Goal: Task Accomplishment & Management: Complete application form

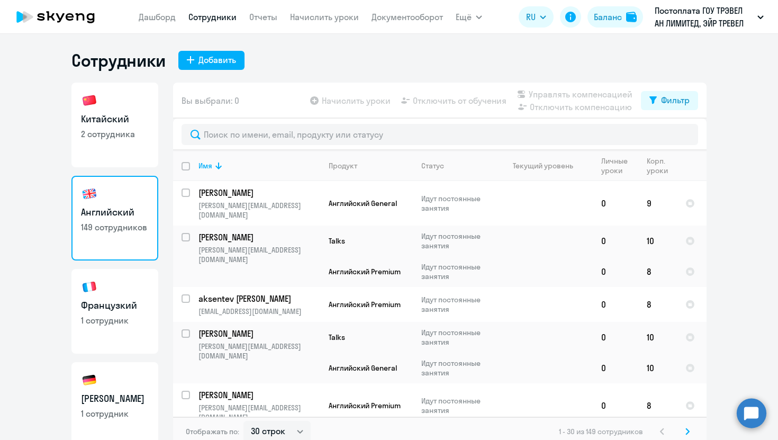
select select "30"
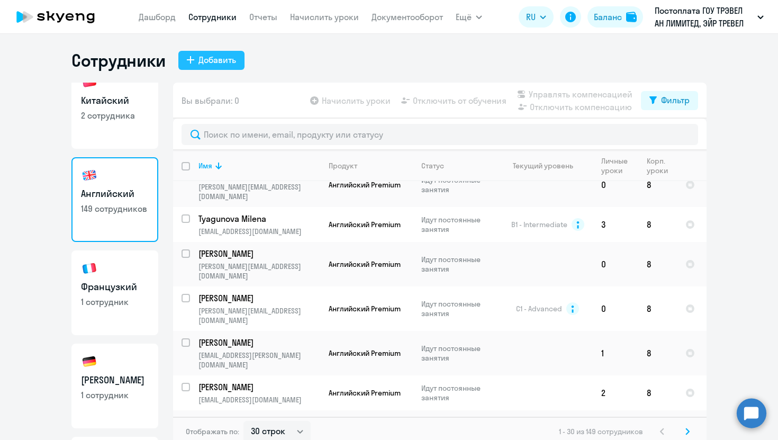
click at [217, 58] on div "Добавить" at bounding box center [218, 59] width 38 height 13
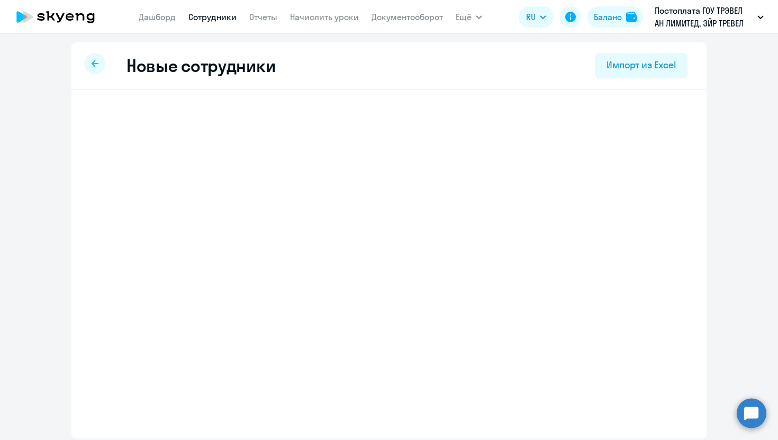
select select "english_adult_not_native_speaker"
select select "3"
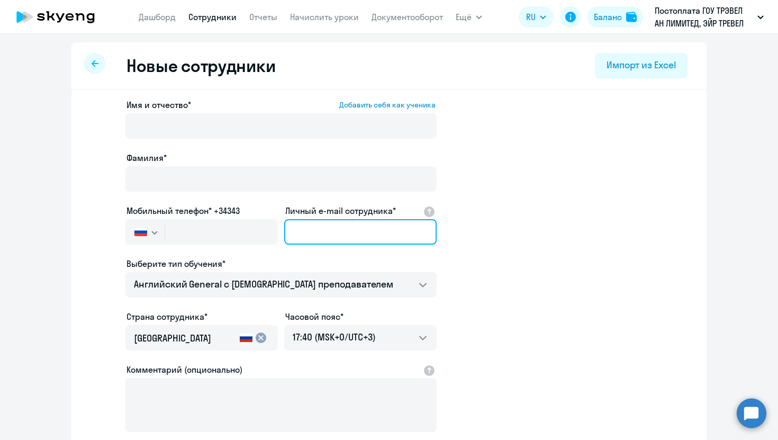
click at [324, 229] on input "Личный e-mail сотрудника*" at bounding box center [360, 231] width 153 height 25
paste input "[PERSON_NAME][EMAIL_ADDRESS][DOMAIN_NAME]"
drag, startPoint x: 370, startPoint y: 231, endPoint x: 331, endPoint y: 235, distance: 38.3
click at [331, 235] on input "[PERSON_NAME][EMAIL_ADDRESS][DOMAIN_NAME]" at bounding box center [360, 231] width 153 height 25
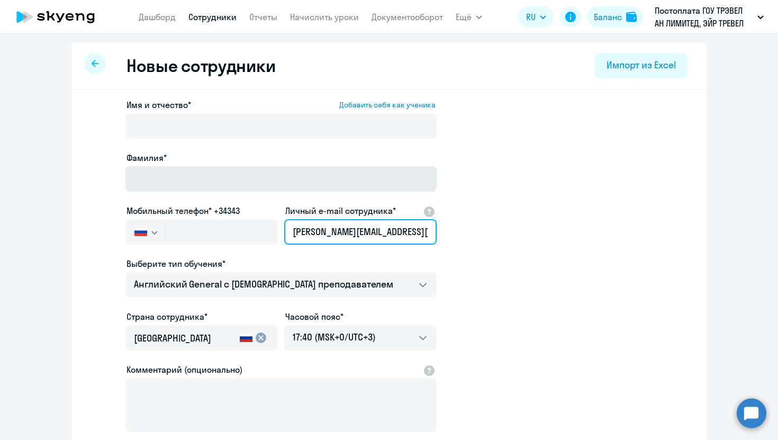
type input "[PERSON_NAME][EMAIL_ADDRESS][DOMAIN_NAME]"
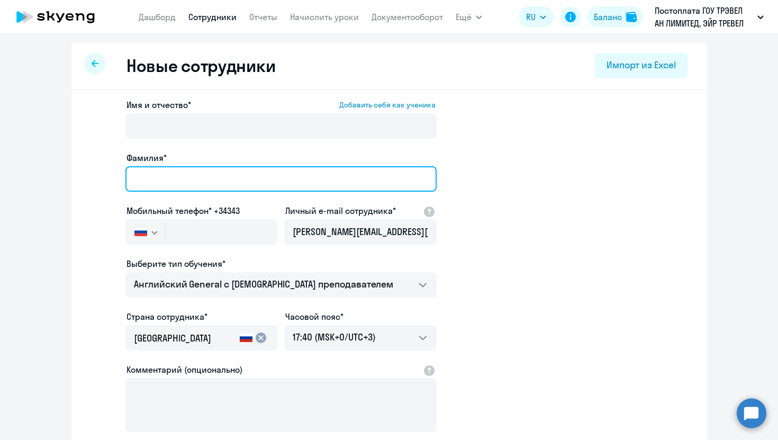
click at [214, 181] on input "Фамилия*" at bounding box center [280, 178] width 311 height 25
paste input "rementsov"
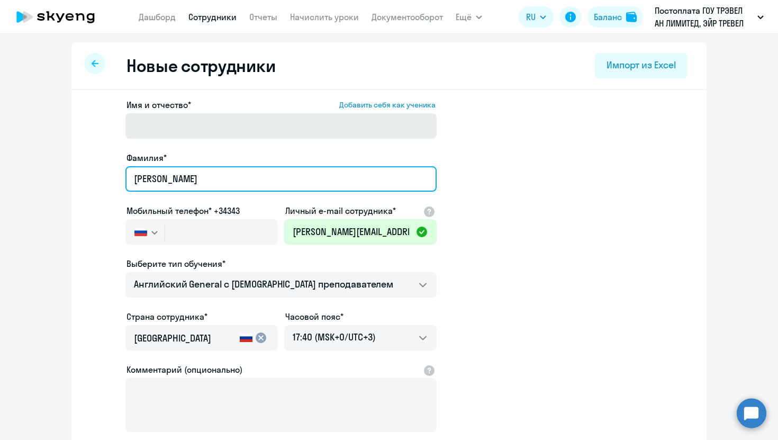
type input "[PERSON_NAME]"
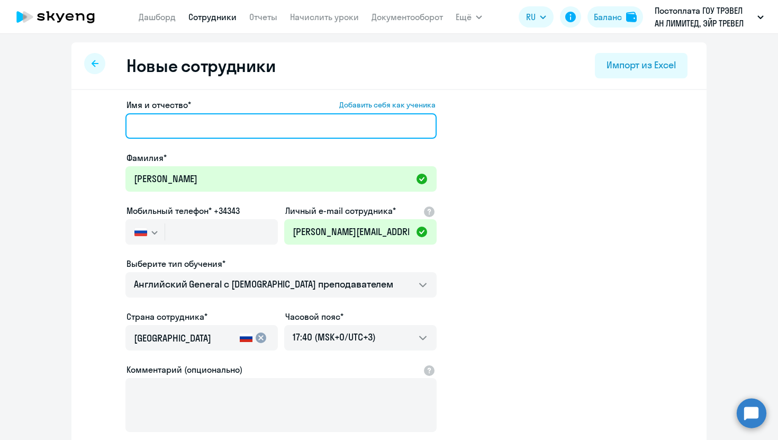
click at [208, 124] on input "Имя и отчество* Добавить себя как ученика" at bounding box center [280, 125] width 311 height 25
type input "[PERSON_NAME]"
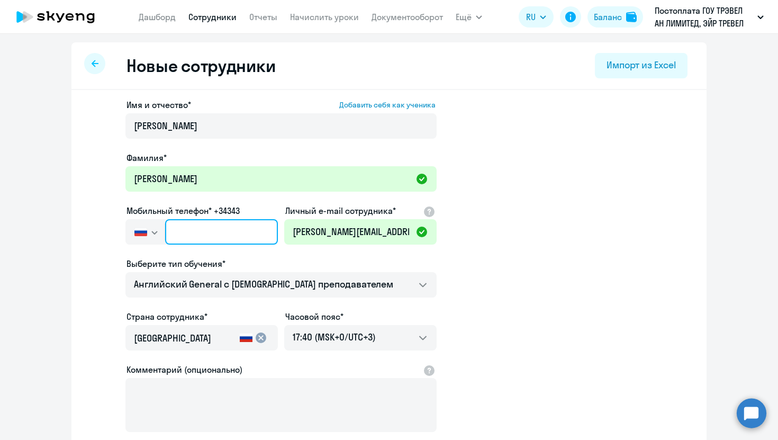
click at [246, 232] on input "text" at bounding box center [221, 231] width 113 height 25
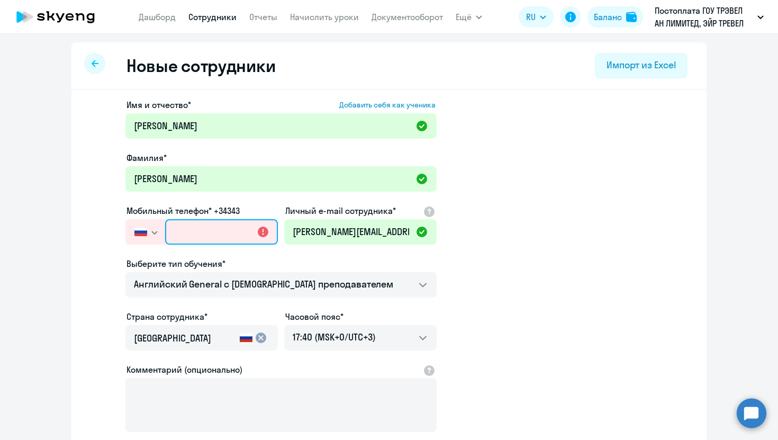
paste input "[PHONE_NUMBER]"
type input "[PHONE_NUMBER]"
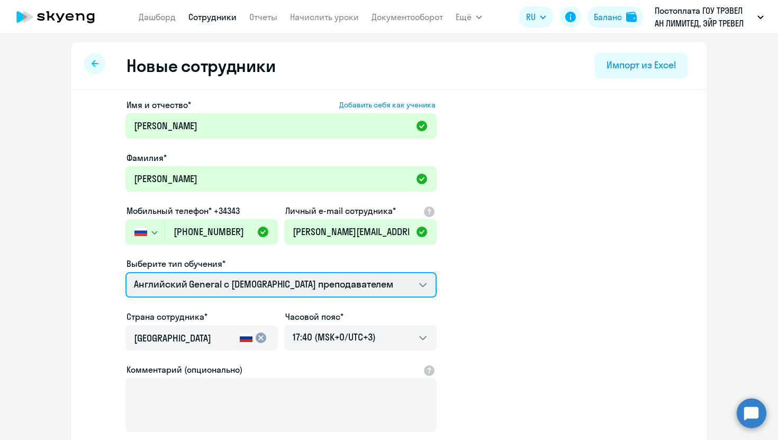
click at [248, 291] on select "Screening Test Английский General с [DEMOGRAPHIC_DATA] преподавателем Английски…" at bounding box center [280, 284] width 311 height 25
select select "english_adult_not_native_speaker_premium"
click at [125, 272] on select "Screening Test Английский General с [DEMOGRAPHIC_DATA] преподавателем Английски…" at bounding box center [280, 284] width 311 height 25
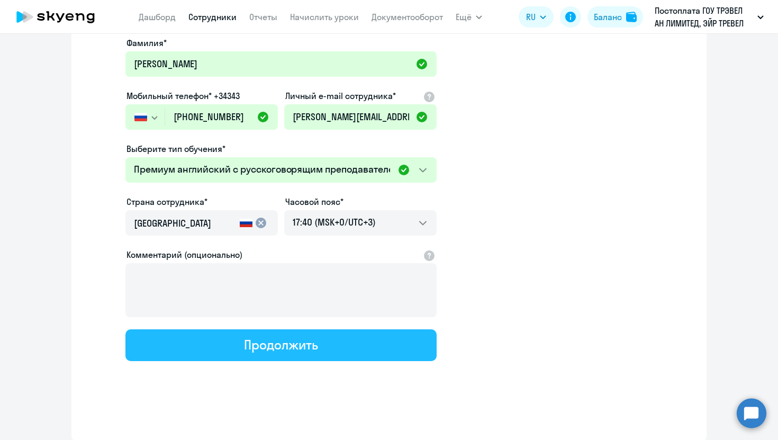
click at [253, 345] on div "Продолжить" at bounding box center [281, 344] width 74 height 17
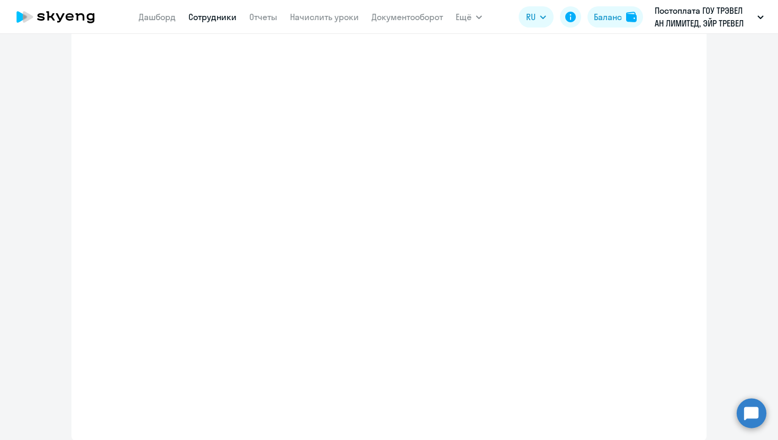
scroll to position [175, 0]
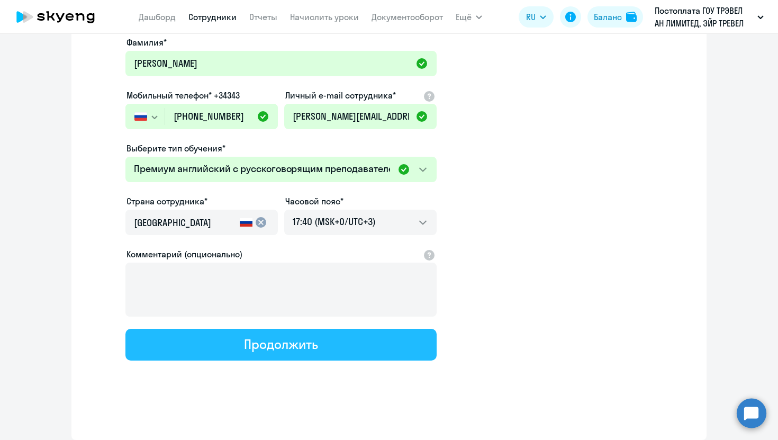
select select "english_adult_not_native_speaker_premium"
select select "3"
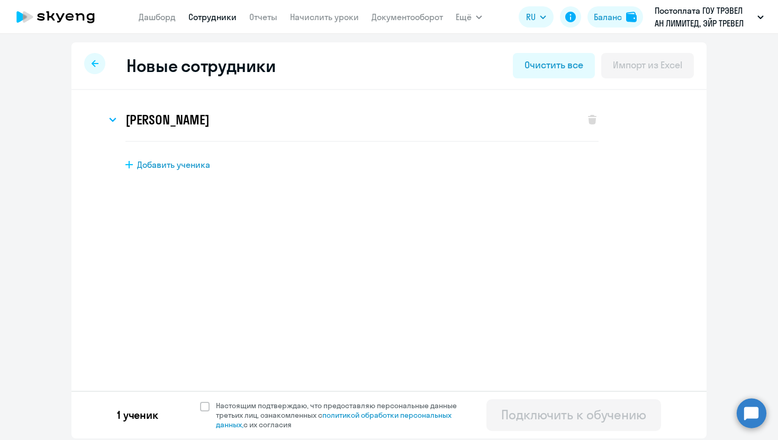
scroll to position [0, 0]
click at [204, 406] on span at bounding box center [205, 407] width 10 height 10
click at [200, 401] on input "Настоящим подтверждаю, что предоставляю персональные данные третьих лиц, ознако…" at bounding box center [200, 400] width 1 height 1
checkbox input "true"
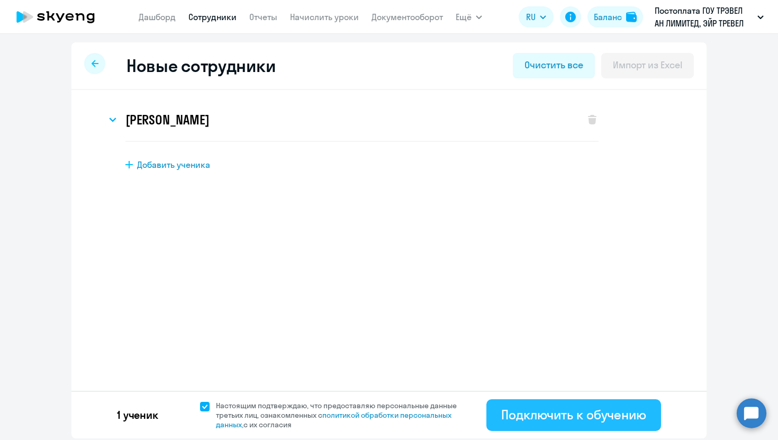
click at [593, 413] on div "Подключить к обучению" at bounding box center [573, 414] width 145 height 17
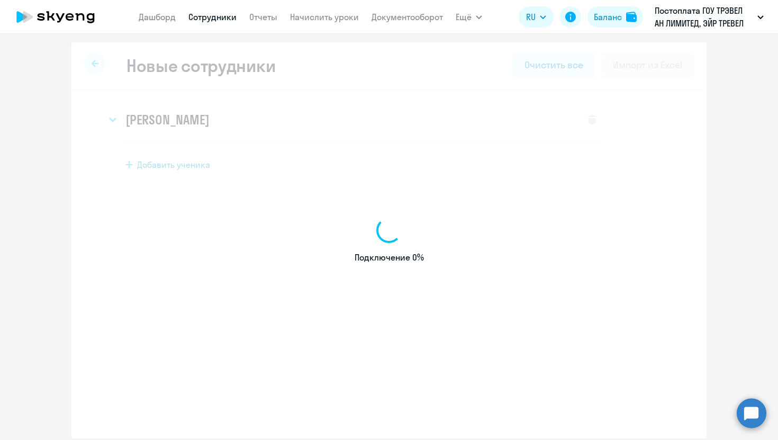
select select "english_adult_not_native_speaker"
select select "3"
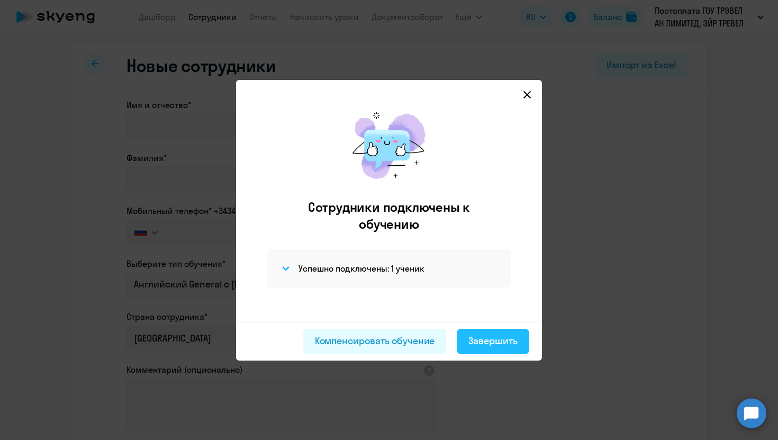
click at [494, 341] on div "Завершить" at bounding box center [493, 341] width 49 height 14
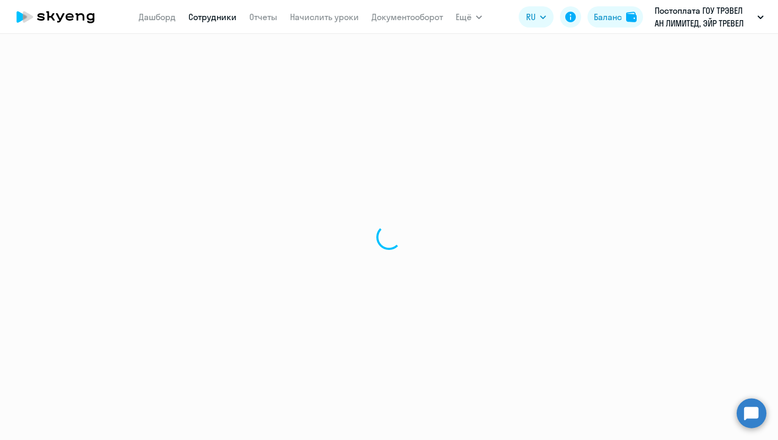
select select "30"
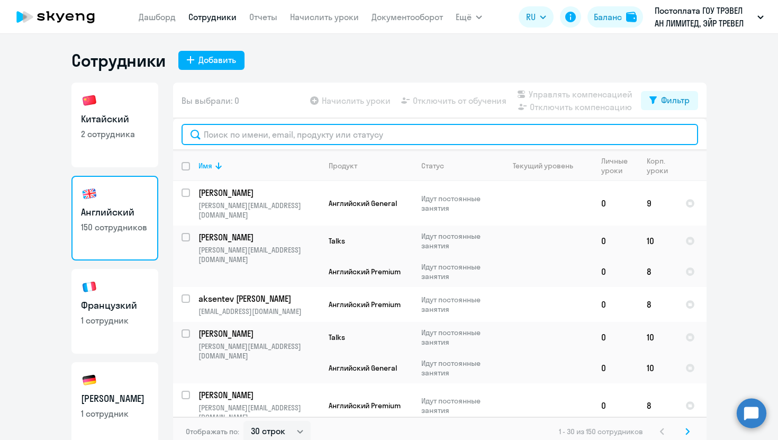
click at [283, 129] on input "text" at bounding box center [440, 134] width 517 height 21
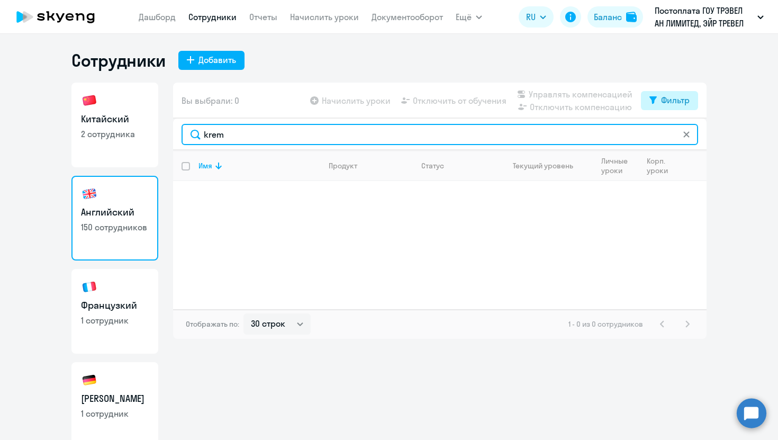
type input "krem"
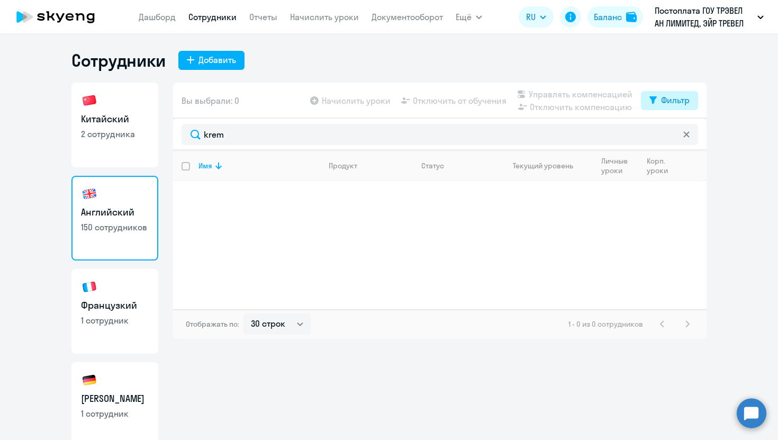
click at [672, 101] on div "Фильтр" at bounding box center [675, 100] width 29 height 13
click at [688, 139] on span at bounding box center [681, 135] width 18 height 11
click at [672, 135] on input "checkbox" at bounding box center [671, 135] width 1 height 1
checkbox input "true"
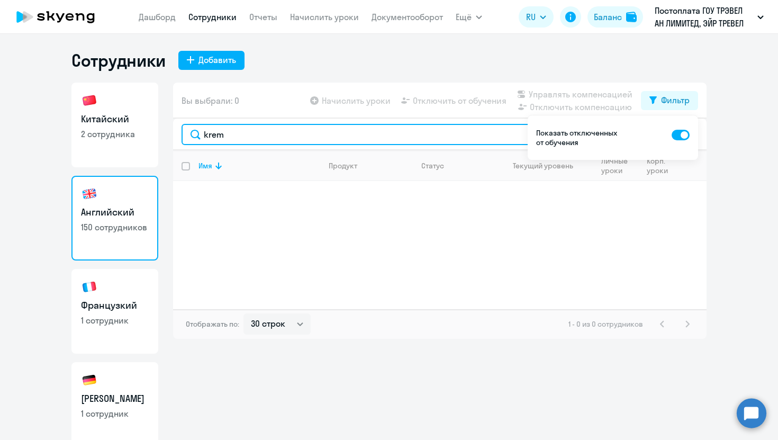
click at [235, 135] on input "krem" at bounding box center [440, 134] width 517 height 21
type input "k"
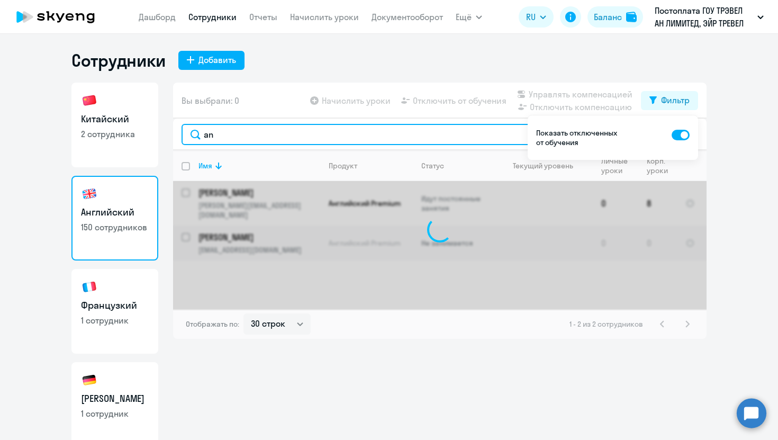
type input "a"
type input "ф"
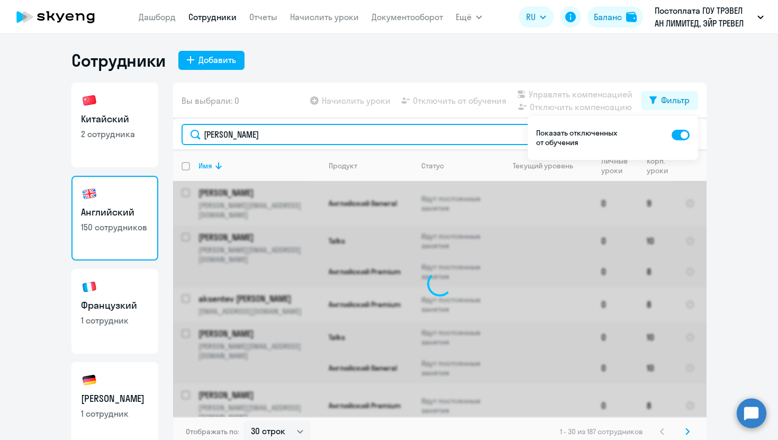
type input "[PERSON_NAME]"
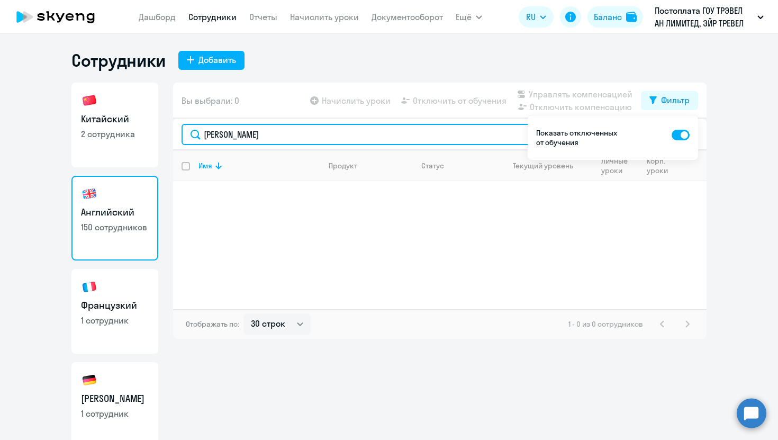
drag, startPoint x: 254, startPoint y: 136, endPoint x: 185, endPoint y: 125, distance: 69.6
click at [185, 127] on input "[PERSON_NAME]" at bounding box center [440, 134] width 517 height 21
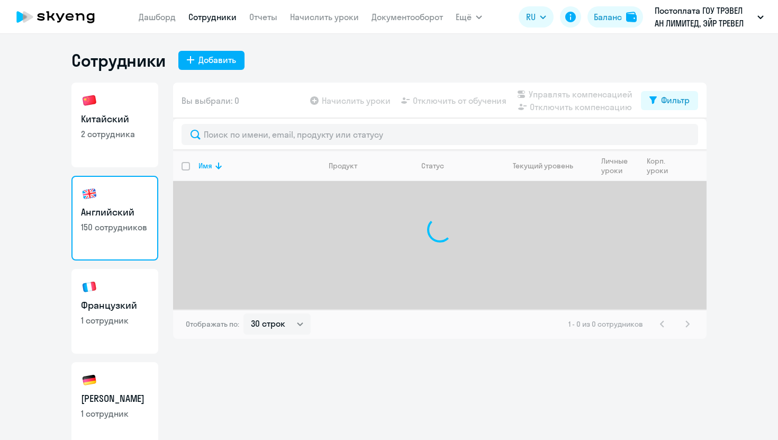
select select "30"
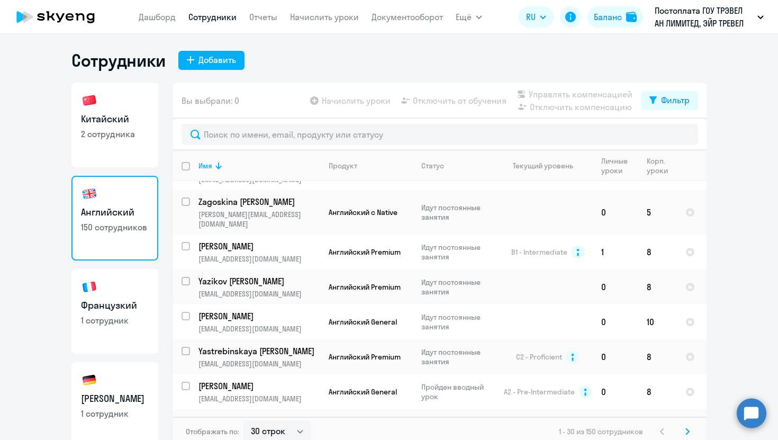
scroll to position [310, 0]
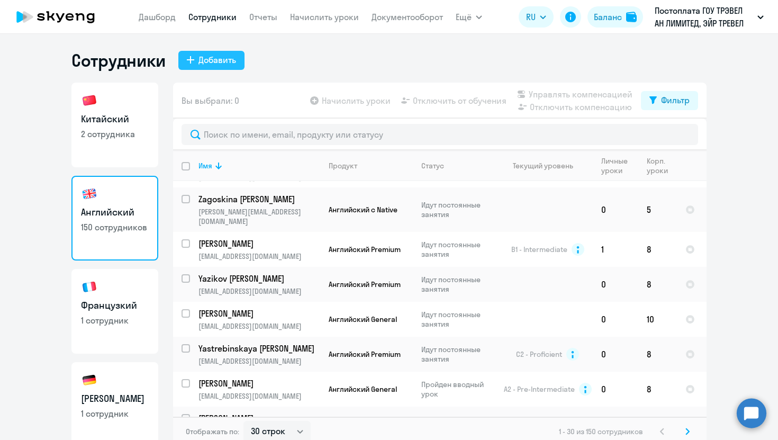
click at [218, 58] on div "Добавить" at bounding box center [218, 59] width 38 height 13
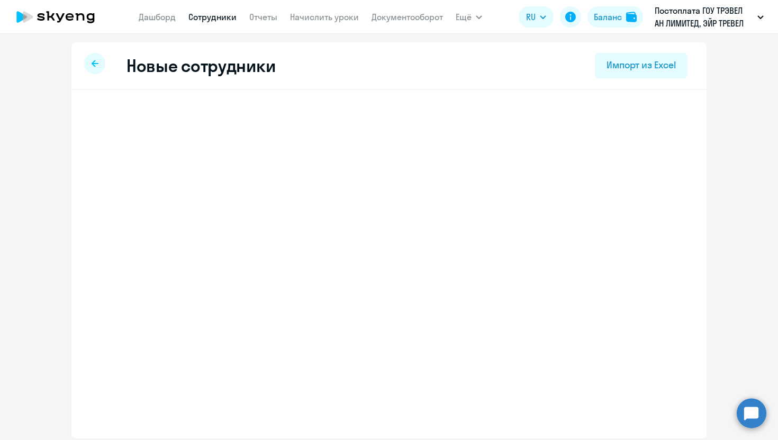
select select "english_adult_not_native_speaker"
select select "3"
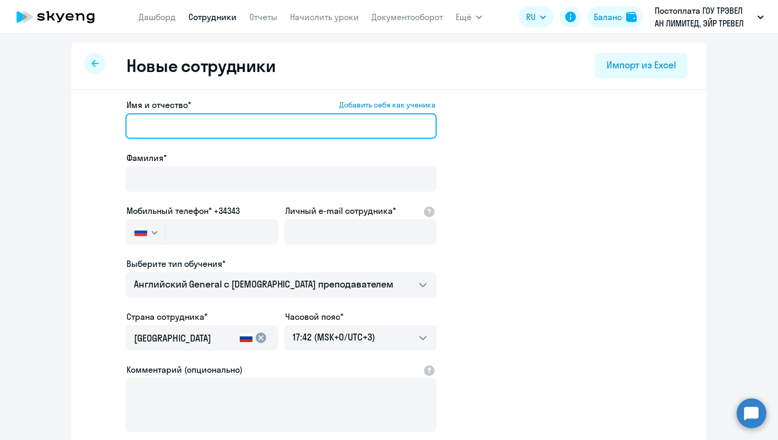
click at [203, 125] on input "Имя и отчество* Добавить себя как ученика" at bounding box center [280, 125] width 311 height 25
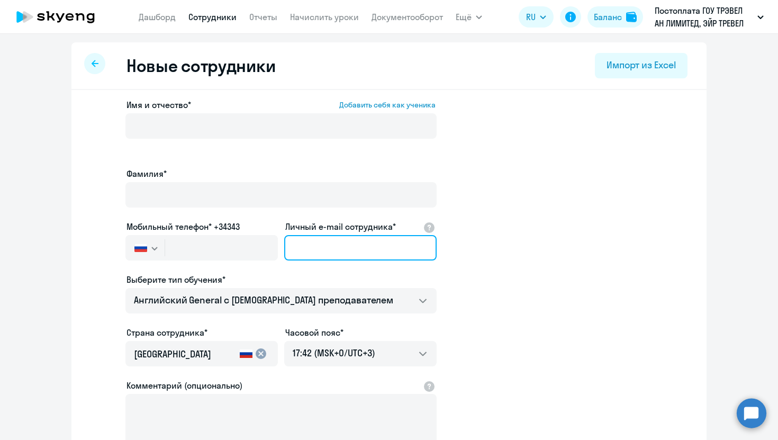
click at [330, 230] on div "Личный e-mail сотрудника*" at bounding box center [360, 242] width 153 height 44
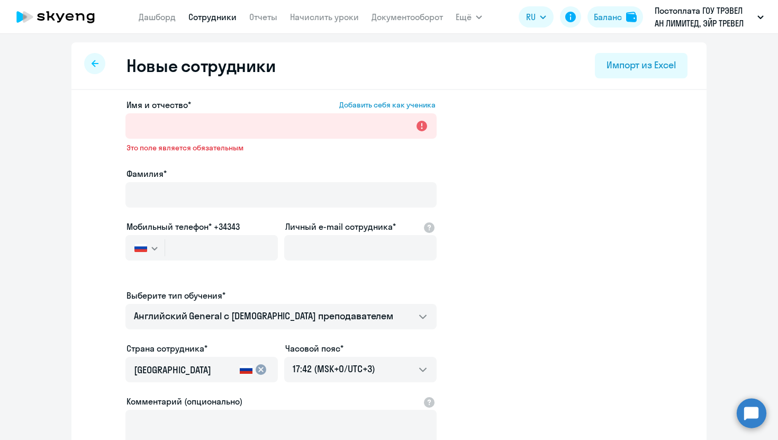
click at [544, 229] on app-new-student-form "Имя и отчество* Добавить себя как ученика Это поле является обязательным Фамили…" at bounding box center [389, 302] width 602 height 409
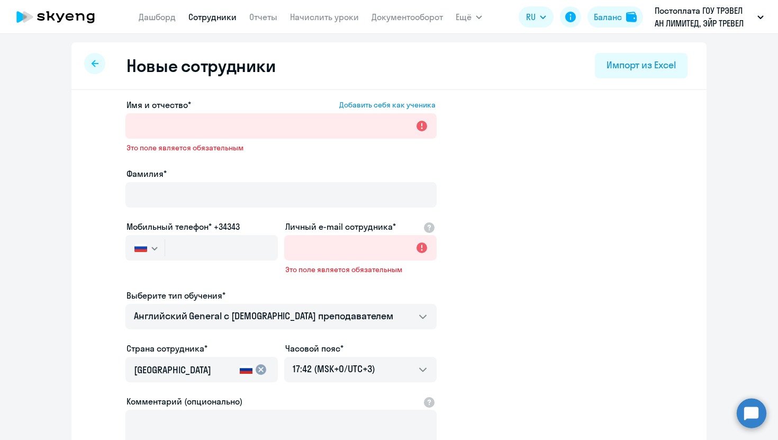
click at [327, 261] on div at bounding box center [360, 263] width 153 height 4
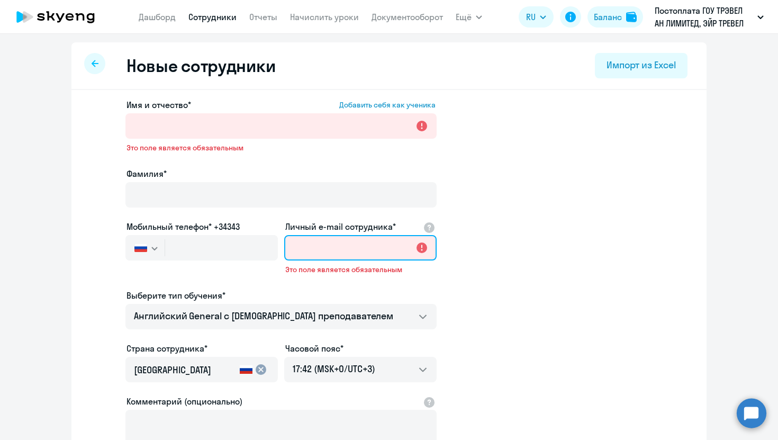
click at [318, 249] on input "Личный e-mail сотрудника*" at bounding box center [360, 247] width 153 height 25
paste input "[PERSON_NAME][EMAIL_ADDRESS][DOMAIN_NAME]"
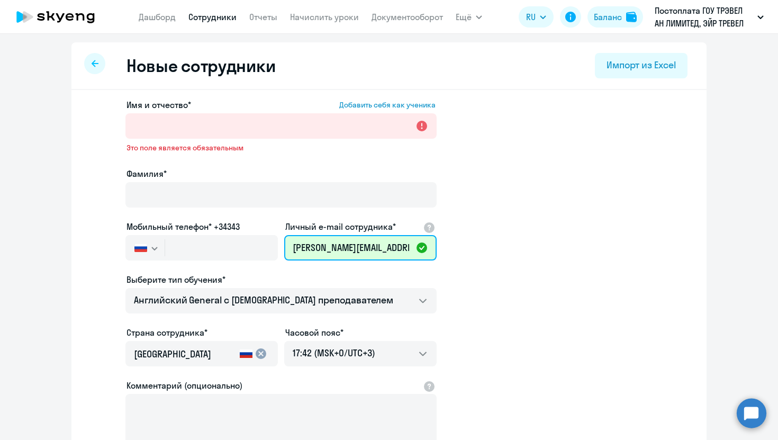
scroll to position [0, 27]
drag, startPoint x: 349, startPoint y: 247, endPoint x: 303, endPoint y: 247, distance: 46.1
click at [303, 247] on input "[PERSON_NAME][EMAIL_ADDRESS][DOMAIN_NAME]" at bounding box center [360, 247] width 153 height 25
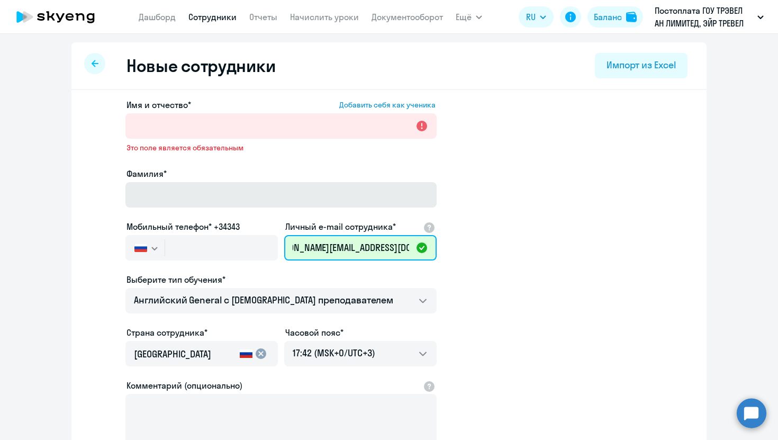
type input "[PERSON_NAME][EMAIL_ADDRESS][DOMAIN_NAME]"
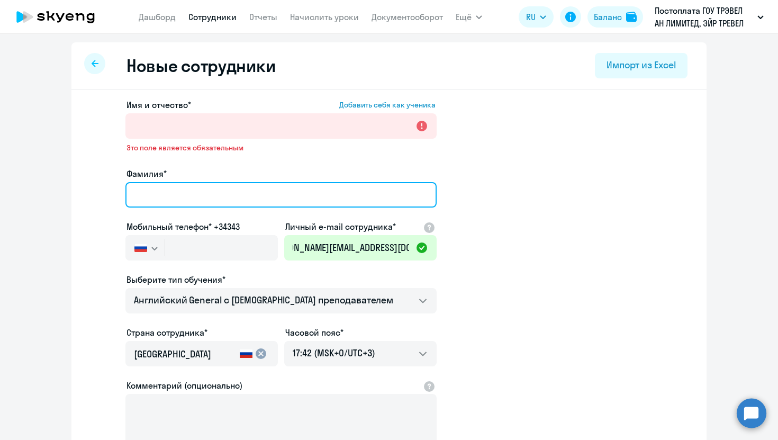
click at [258, 193] on input "Фамилия*" at bounding box center [280, 194] width 311 height 25
type input "Л"
paste input "rementsov"
type input "[PERSON_NAME]"
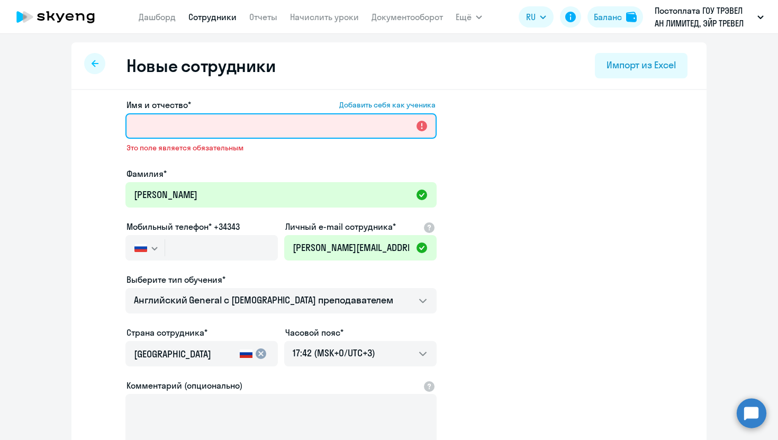
click at [230, 122] on input "Имя и отчество* Добавить себя как ученика" at bounding box center [280, 125] width 311 height 25
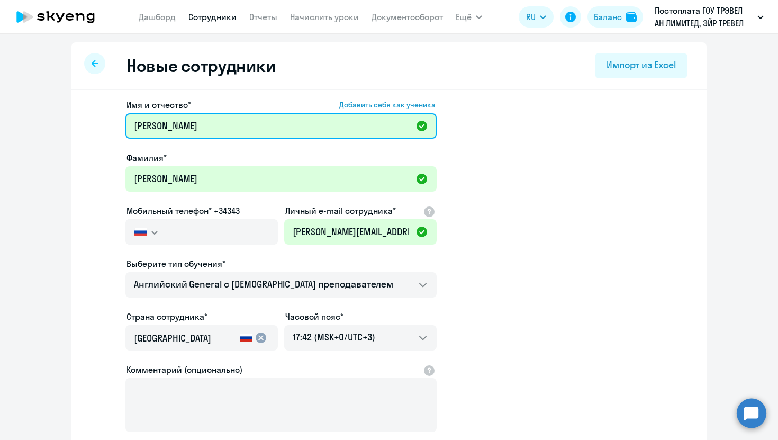
type input "[PERSON_NAME]"
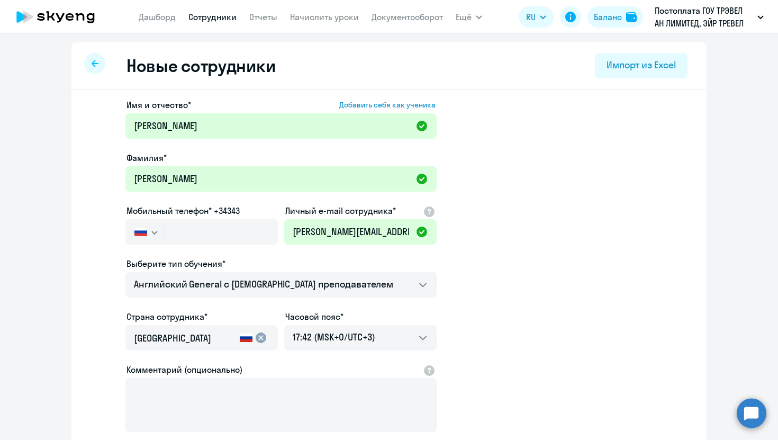
click at [200, 217] on label "Мобильный телефон* +34343" at bounding box center [183, 210] width 113 height 13
click at [200, 236] on input "text" at bounding box center [221, 231] width 113 height 25
paste input "[PHONE_NUMBER]"
type input "[PHONE_NUMBER]"
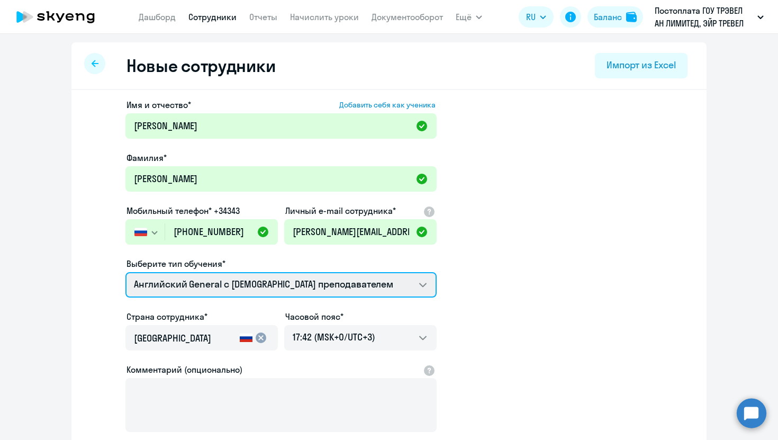
click at [300, 282] on select "Screening Test Английский General с [DEMOGRAPHIC_DATA] преподавателем Английски…" at bounding box center [280, 284] width 311 height 25
select select "english_adult_not_native_speaker_premium"
click at [125, 272] on select "Screening Test Английский General с [DEMOGRAPHIC_DATA] преподавателем Английски…" at bounding box center [280, 284] width 311 height 25
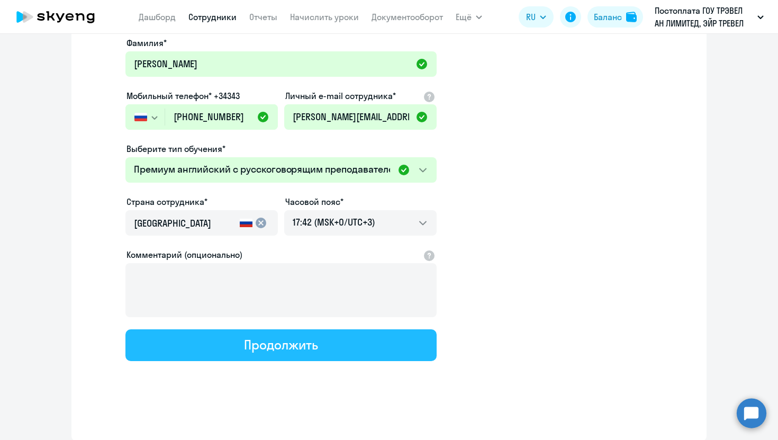
click at [275, 338] on div "Продолжить" at bounding box center [281, 344] width 74 height 17
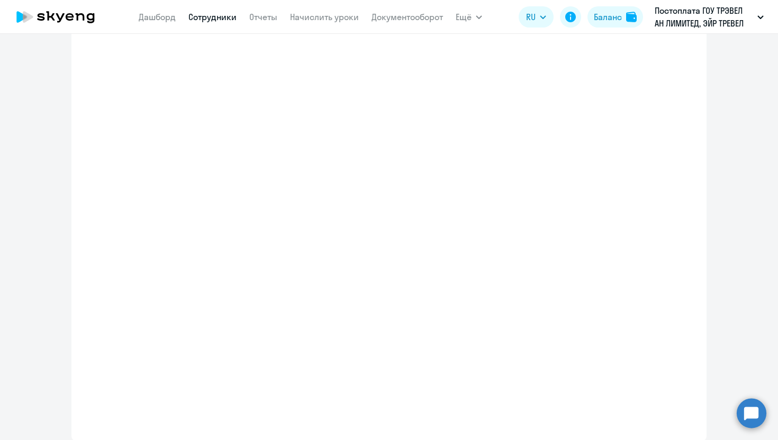
scroll to position [175, 0]
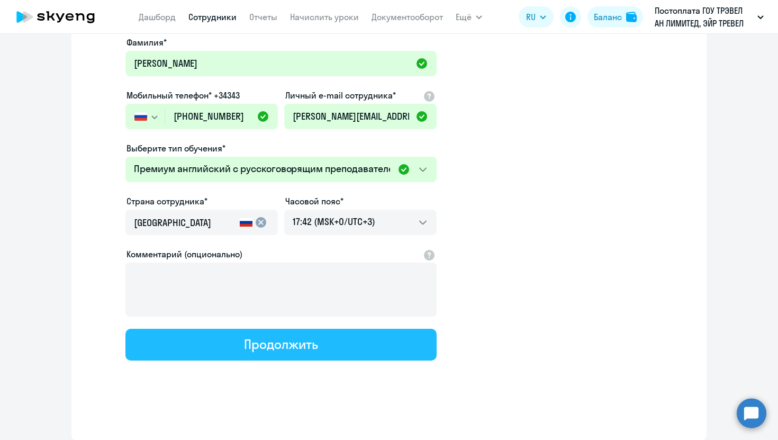
select select "english_adult_not_native_speaker_premium"
select select "3"
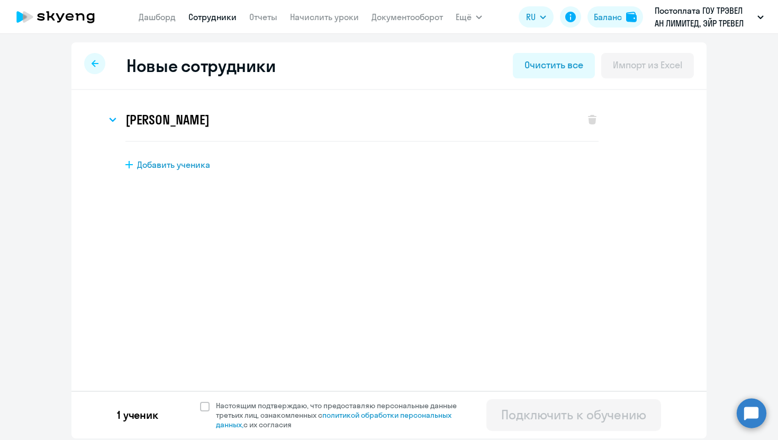
scroll to position [0, 0]
click at [203, 404] on span at bounding box center [205, 407] width 10 height 10
click at [200, 401] on input "Настоящим подтверждаю, что предоставляю персональные данные третьих лиц, ознако…" at bounding box center [200, 400] width 1 height 1
checkbox input "true"
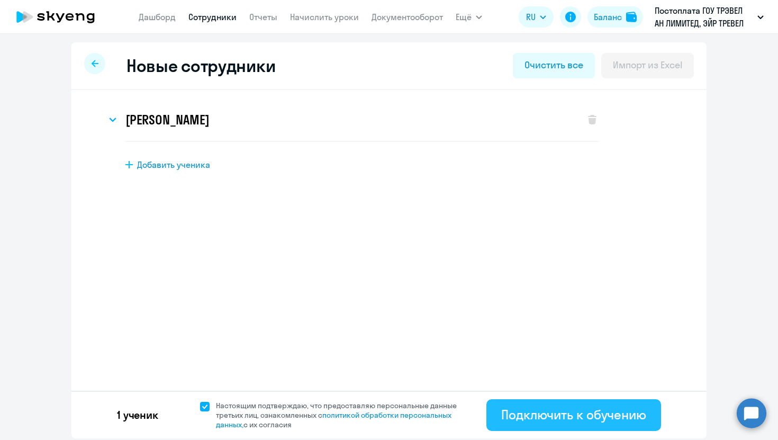
click at [559, 417] on div "Подключить к обучению" at bounding box center [573, 414] width 145 height 17
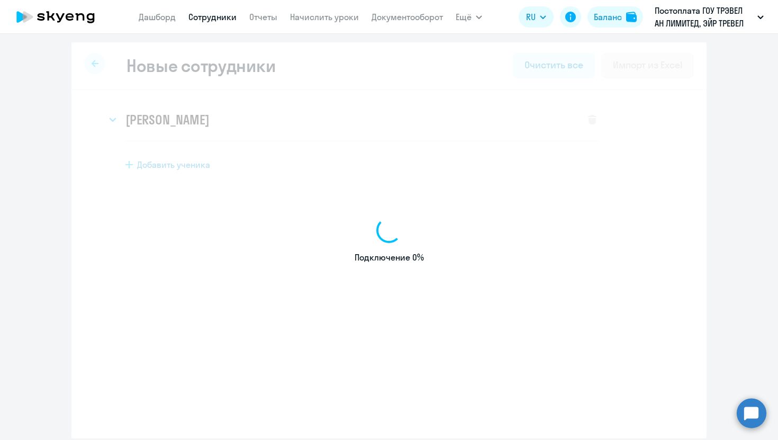
select select "english_adult_not_native_speaker"
select select "3"
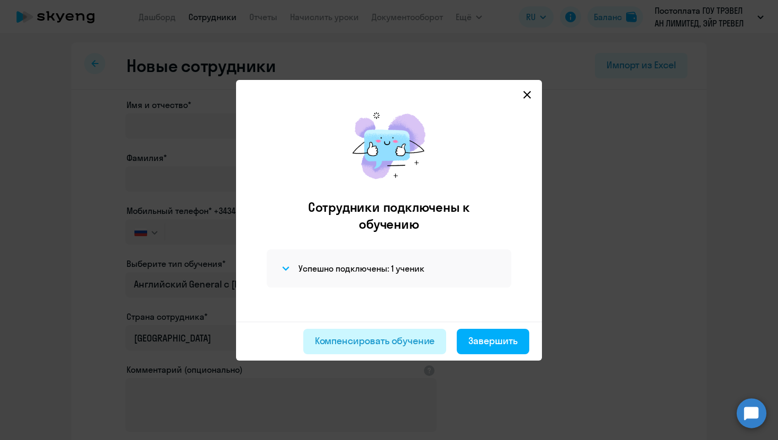
click at [431, 342] on div "Компенсировать обучение" at bounding box center [375, 341] width 120 height 14
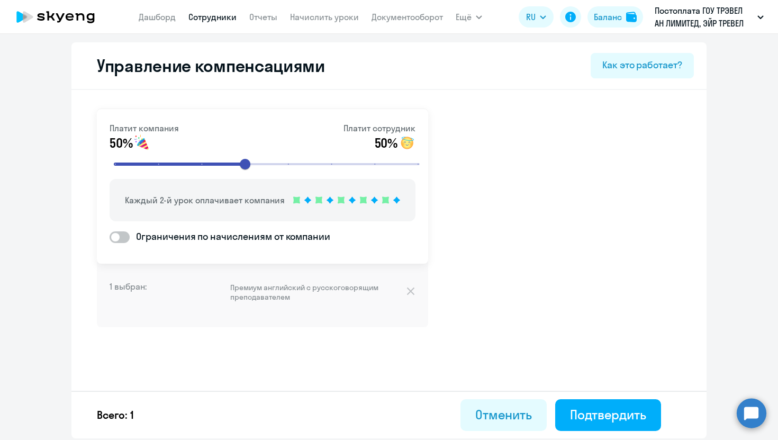
click at [204, 17] on link "Сотрудники" at bounding box center [213, 17] width 48 height 11
select select "30"
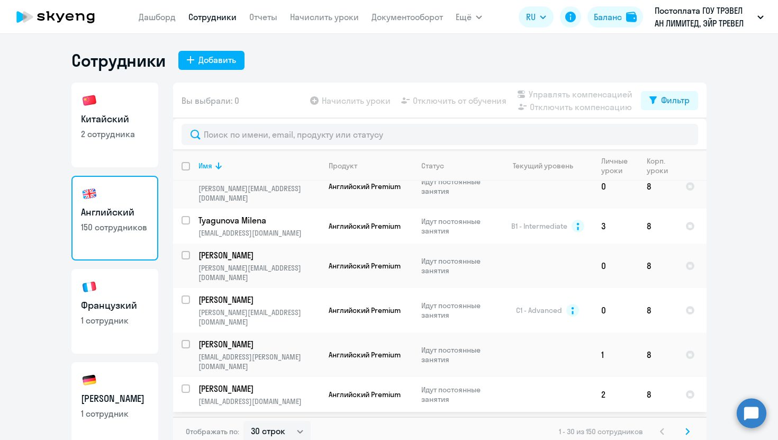
scroll to position [882, 0]
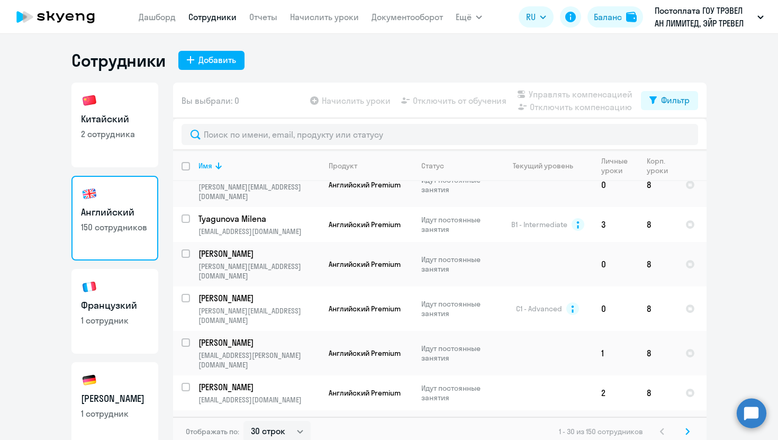
click at [687, 429] on icon at bounding box center [687, 431] width 3 height 6
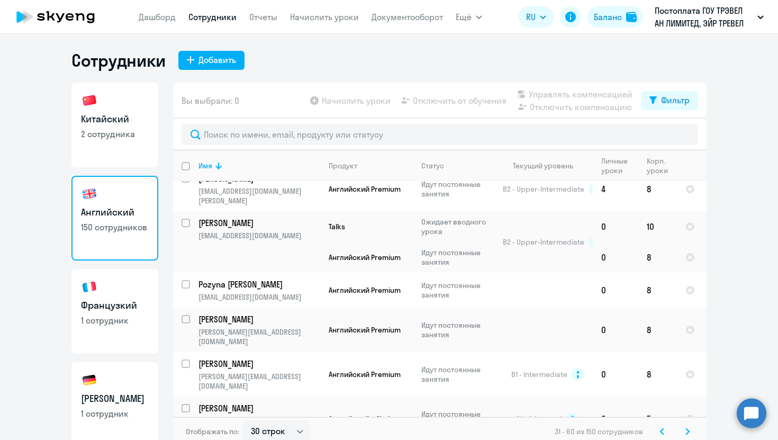
scroll to position [908, 0]
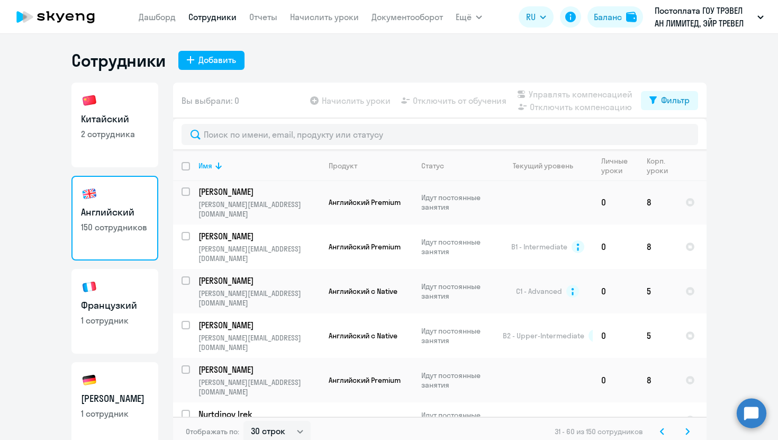
click at [693, 423] on div "Отображать по: 30 строк 50 строк 100 строк 31 - 60 из 150 сотрудников" at bounding box center [440, 432] width 534 height 30
click at [682, 431] on svg-icon at bounding box center [688, 431] width 13 height 13
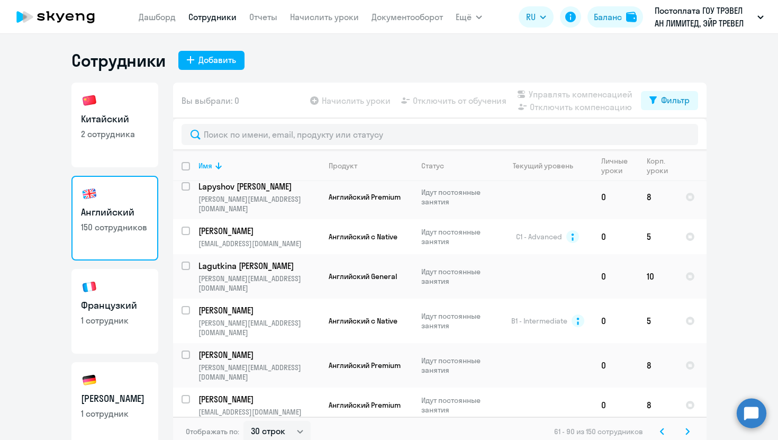
click at [691, 433] on svg-icon at bounding box center [688, 431] width 13 height 13
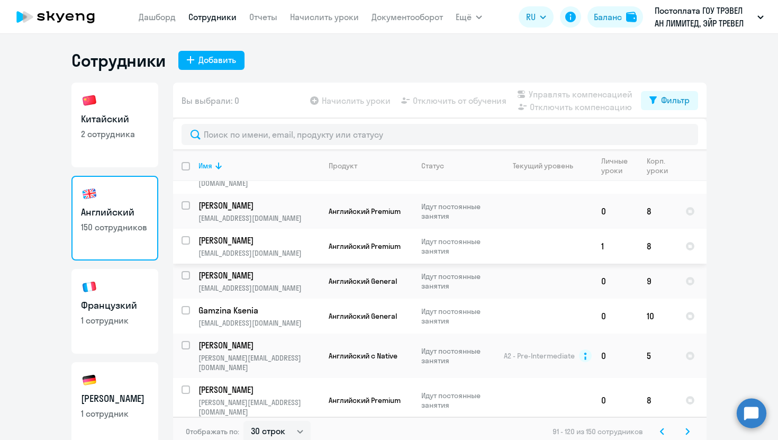
scroll to position [830, 0]
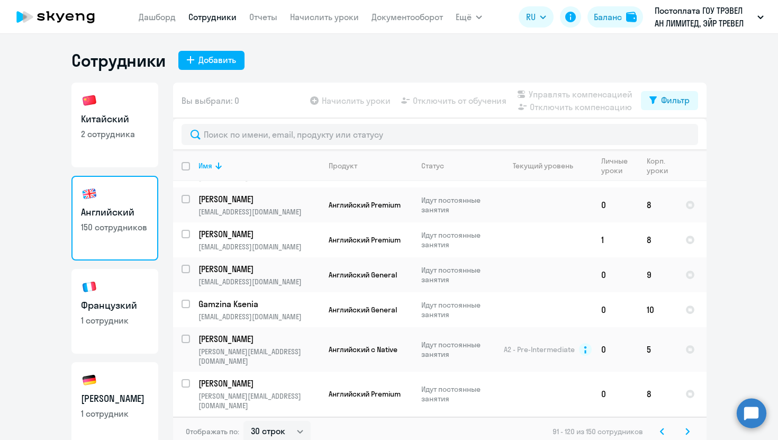
click at [688, 432] on icon at bounding box center [687, 431] width 3 height 6
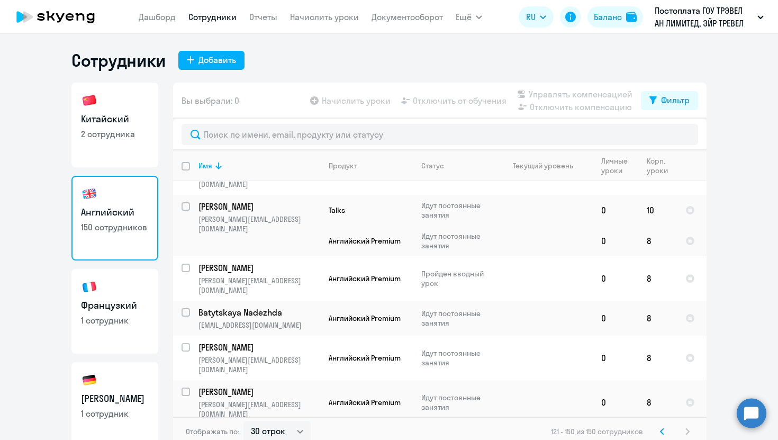
scroll to position [6, 0]
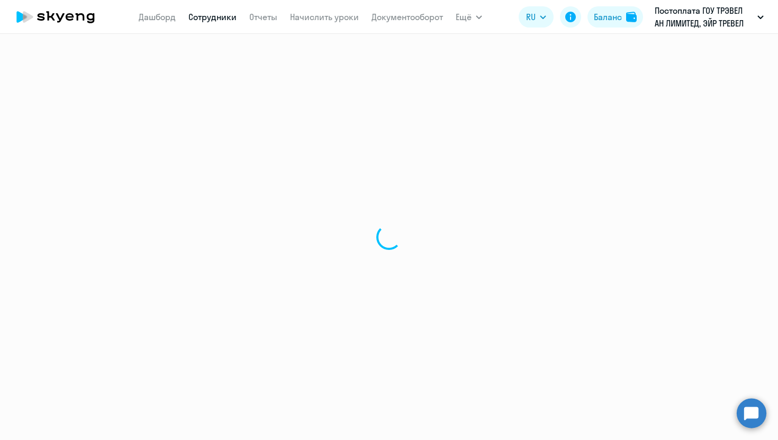
select select "english"
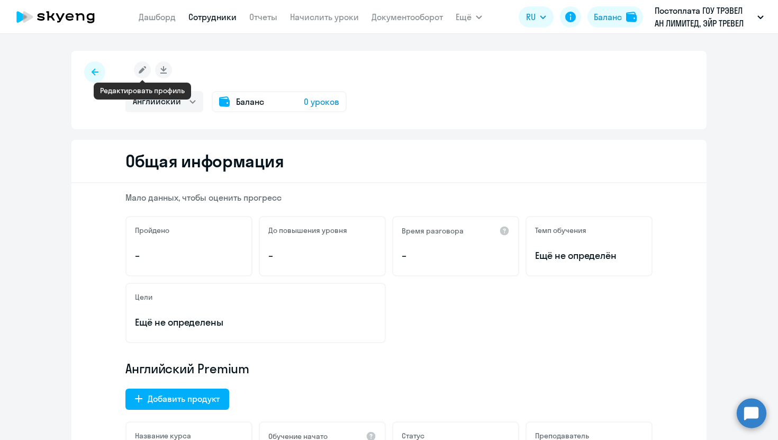
click at [144, 70] on rect at bounding box center [142, 69] width 17 height 17
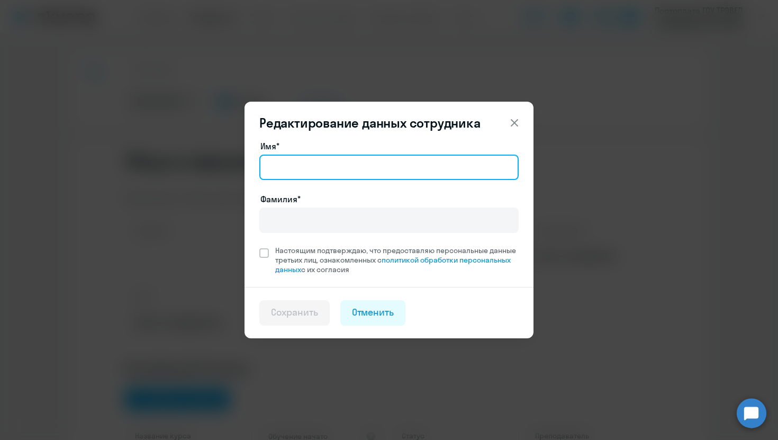
click at [301, 159] on input "Имя*" at bounding box center [388, 167] width 259 height 25
paste input "89651584691"
type input "89651584691"
drag, startPoint x: 339, startPoint y: 173, endPoint x: 218, endPoint y: 148, distance: 123.3
click at [218, 152] on div "Редактирование данных сотрудника Имя* 89651584691 Фамилия* Настоящим подтвержда…" at bounding box center [389, 220] width 513 height 297
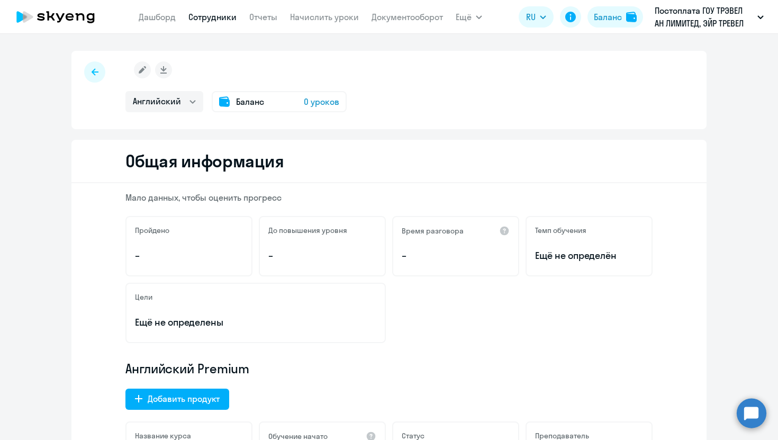
click at [142, 65] on rect at bounding box center [142, 69] width 17 height 17
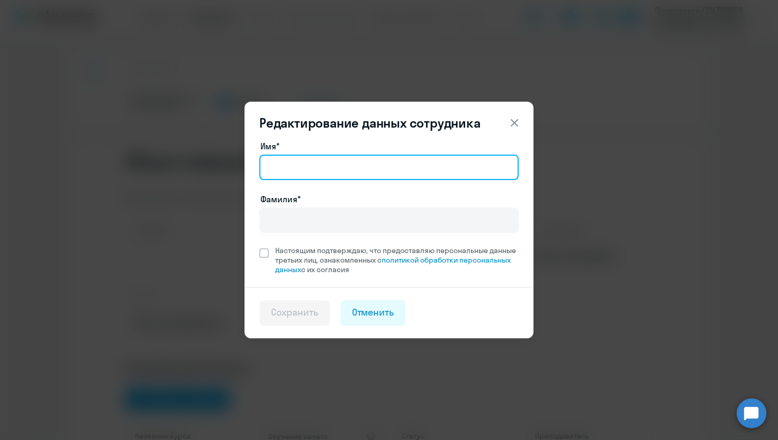
click at [309, 166] on input "Имя*" at bounding box center [388, 167] width 259 height 25
paste input "[PERSON_NAME][EMAIL_ADDRESS][DOMAIN_NAME]"
drag, startPoint x: 425, startPoint y: 165, endPoint x: 354, endPoint y: 164, distance: 71.0
click at [354, 164] on input "[PERSON_NAME][EMAIL_ADDRESS][DOMAIN_NAME]" at bounding box center [388, 167] width 259 height 25
click at [300, 168] on input "andrey.krementsov" at bounding box center [388, 167] width 259 height 25
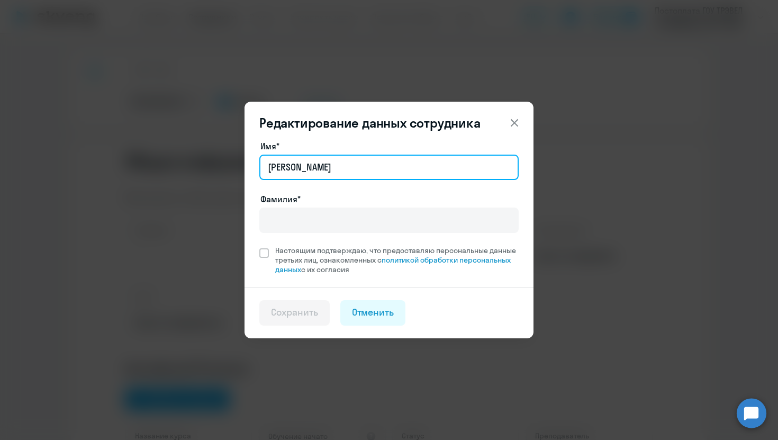
drag, startPoint x: 360, startPoint y: 173, endPoint x: 303, endPoint y: 173, distance: 56.1
click at [303, 173] on input "andreykrementsov" at bounding box center [388, 167] width 259 height 25
type input "andrey"
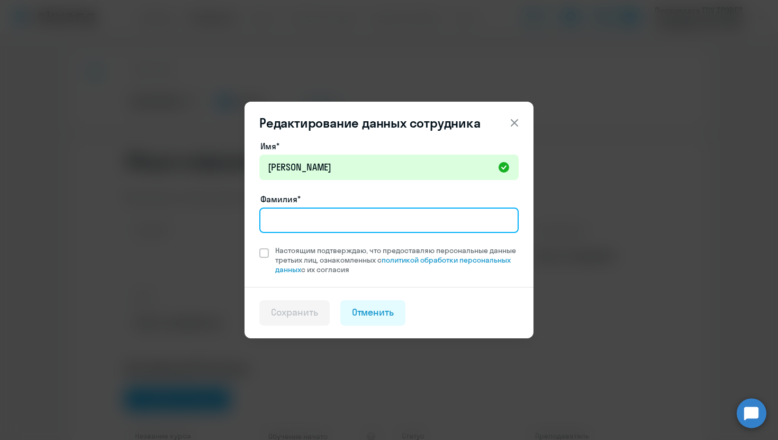
click at [288, 224] on input "Фамилия*" at bounding box center [388, 220] width 259 height 25
paste input "rementsov"
type input "[PERSON_NAME]"
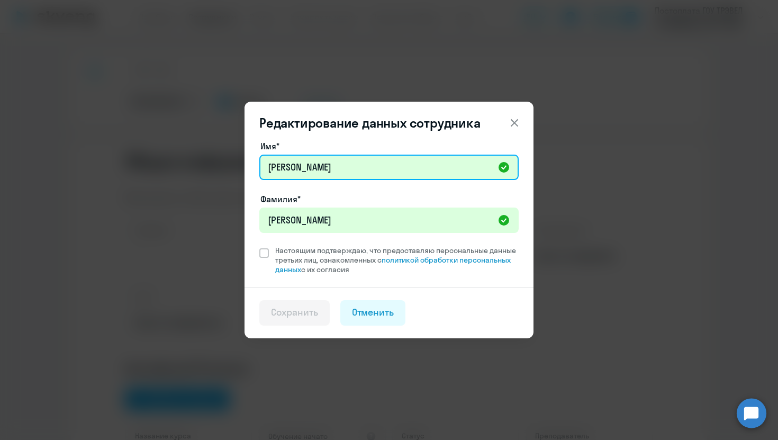
click at [273, 167] on input "andrey" at bounding box center [388, 167] width 259 height 25
type input "[PERSON_NAME]"
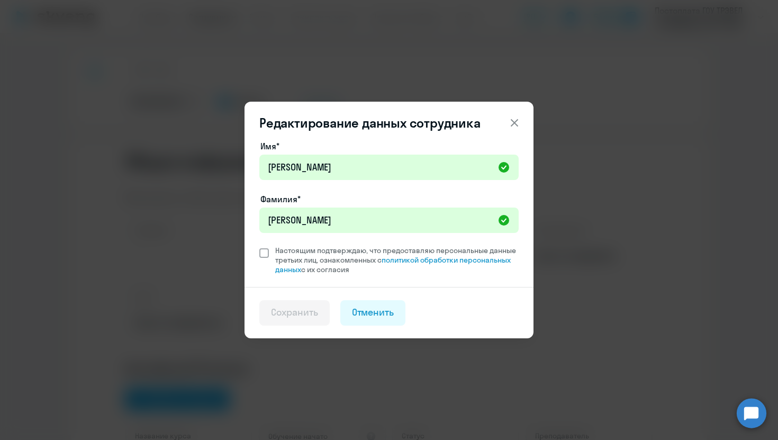
click at [265, 252] on span at bounding box center [264, 253] width 10 height 10
click at [259, 246] on input "Настоящим подтверждаю, что предоставляю персональные данные третьих лиц, ознако…" at bounding box center [259, 245] width 1 height 1
checkbox input "true"
click at [283, 306] on div "Сохранить" at bounding box center [294, 313] width 47 height 14
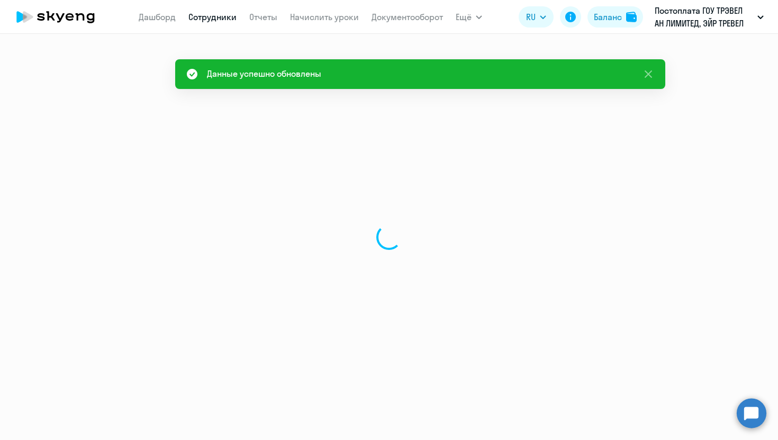
select select "english"
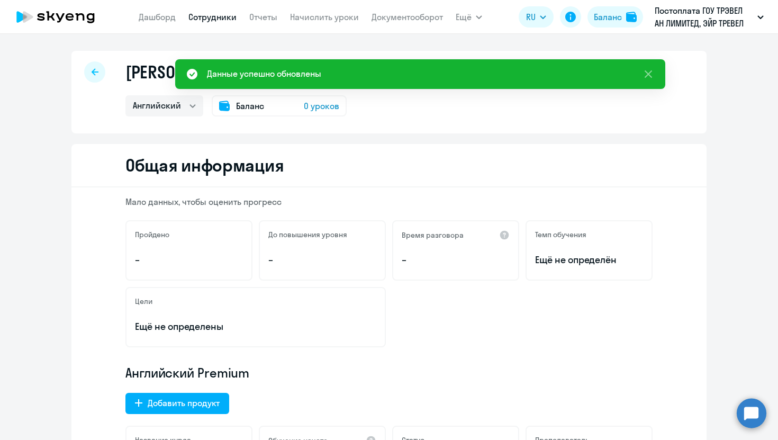
click at [208, 17] on link "Сотрудники" at bounding box center [213, 17] width 48 height 11
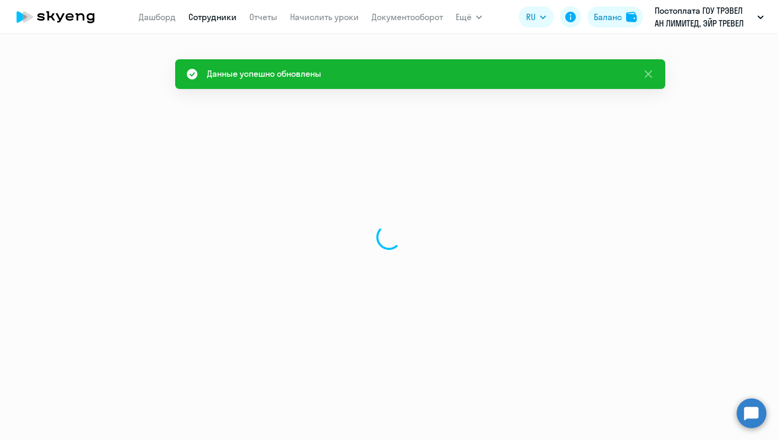
select select "30"
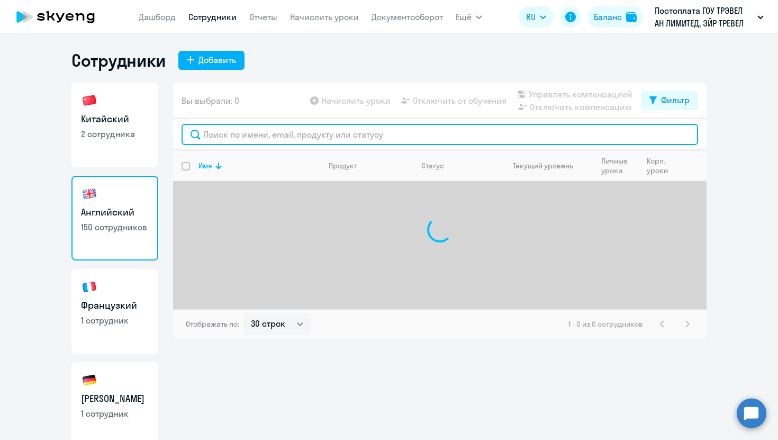
click at [260, 136] on input "text" at bounding box center [440, 134] width 517 height 21
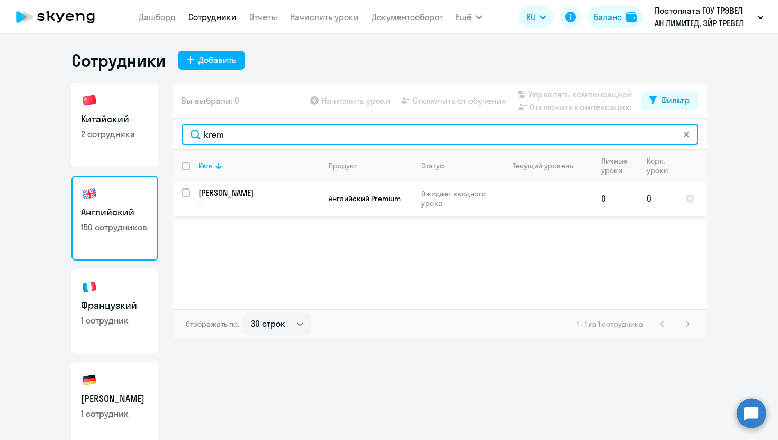
type input "krem"
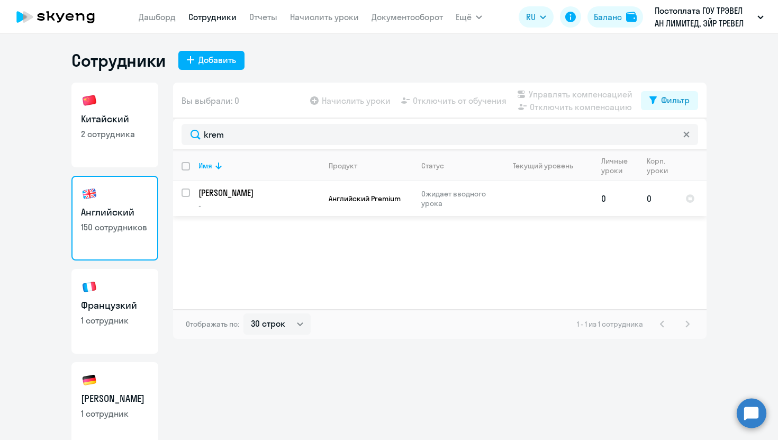
click at [183, 192] on input "select row 8484666" at bounding box center [192, 199] width 21 height 21
checkbox input "true"
click at [377, 99] on span "Начислить уроки" at bounding box center [356, 100] width 69 height 13
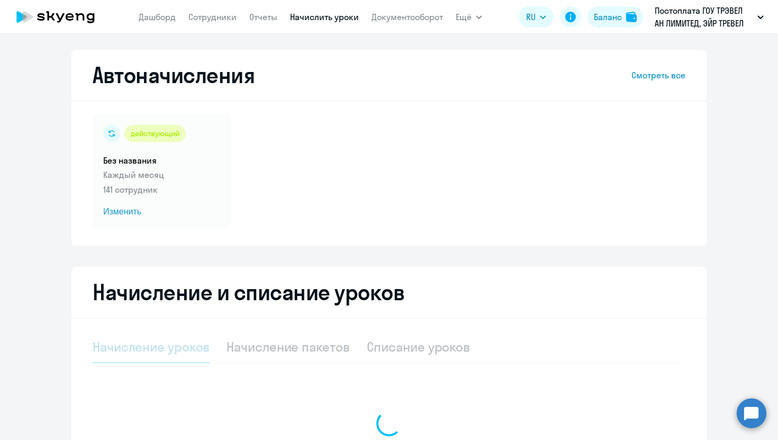
select select "10"
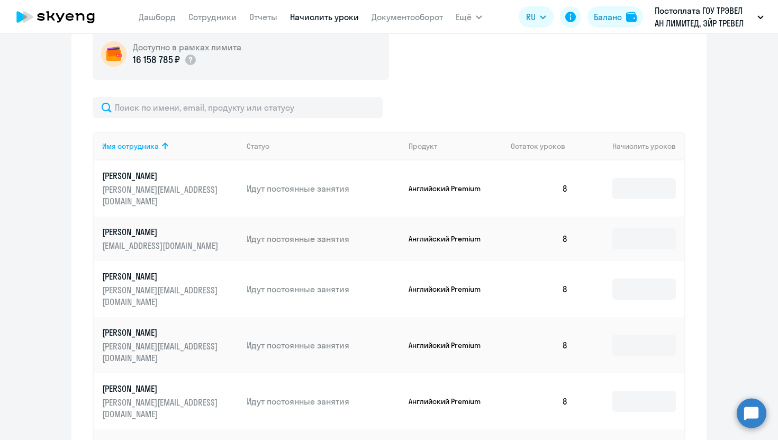
scroll to position [352, 0]
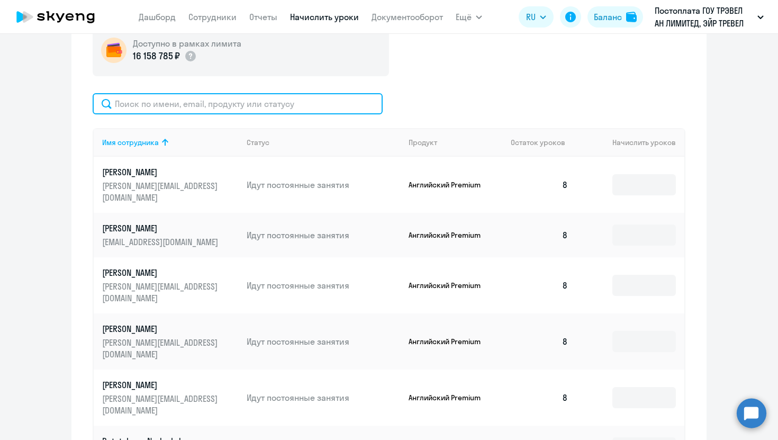
click at [164, 109] on input "text" at bounding box center [238, 103] width 290 height 21
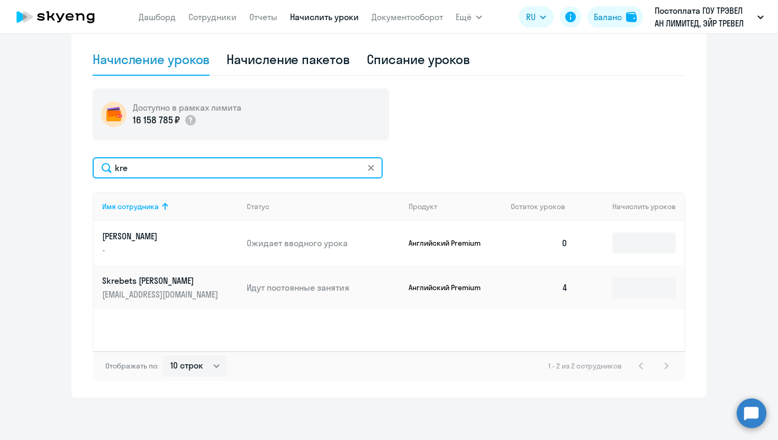
scroll to position [288, 0]
type input "kre"
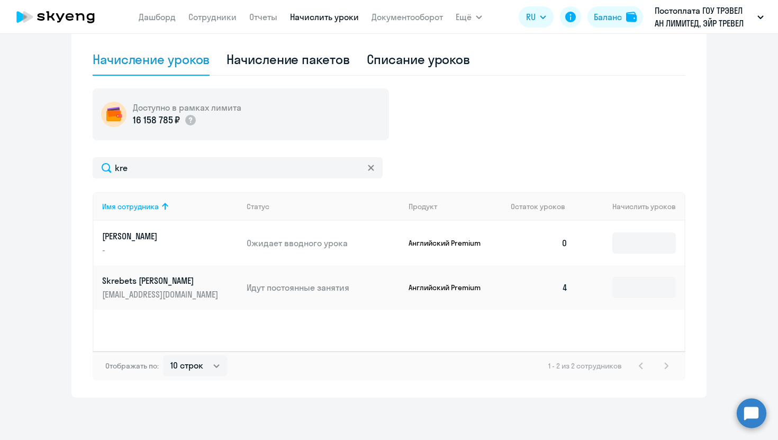
click at [756, 419] on circle at bounding box center [752, 413] width 30 height 30
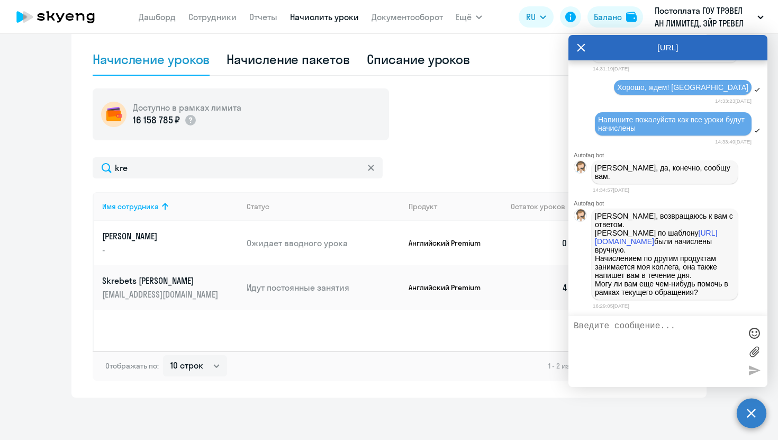
scroll to position [61348, 0]
click at [614, 341] on textarea at bounding box center [657, 351] width 167 height 60
type textarea "L"
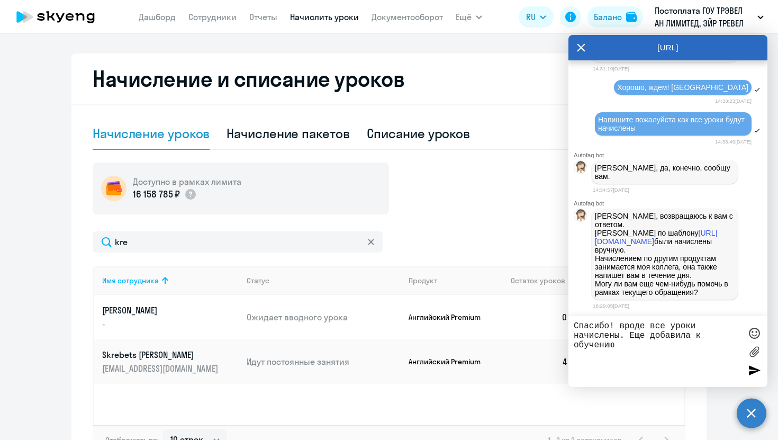
scroll to position [261, 0]
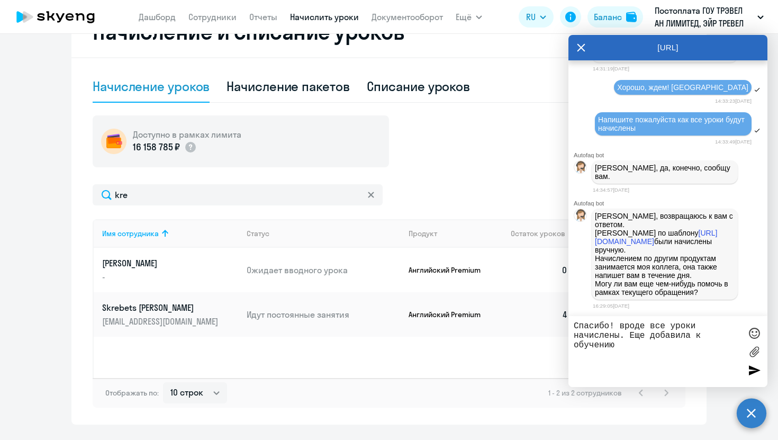
click at [627, 344] on textarea "Спасибо! вроде все уроки начислены. Еще добавила к обучению" at bounding box center [657, 351] width 167 height 60
type textarea "Спасибо! вроде все уроки начислены. Еще добавила к обучению сотрудника Krements…"
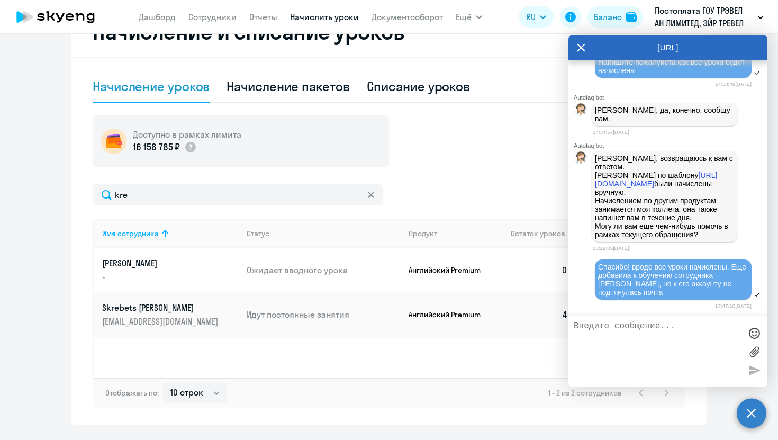
scroll to position [61408, 0]
drag, startPoint x: 580, startPoint y: 43, endPoint x: 568, endPoint y: 50, distance: 13.3
click at [580, 43] on icon at bounding box center [581, 47] width 8 height 25
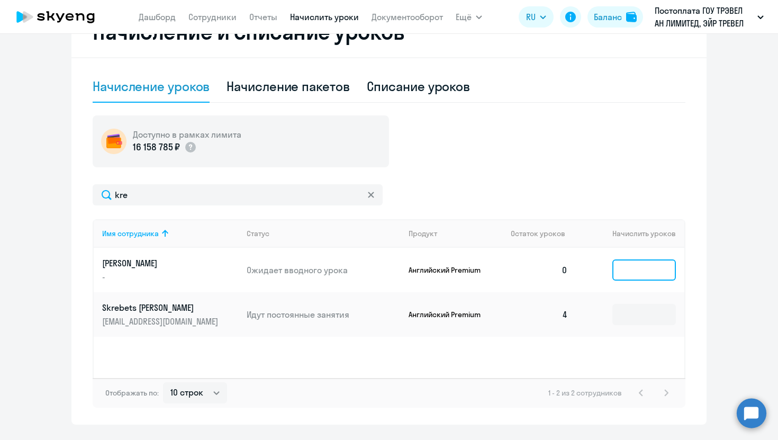
click at [647, 270] on input at bounding box center [645, 269] width 64 height 21
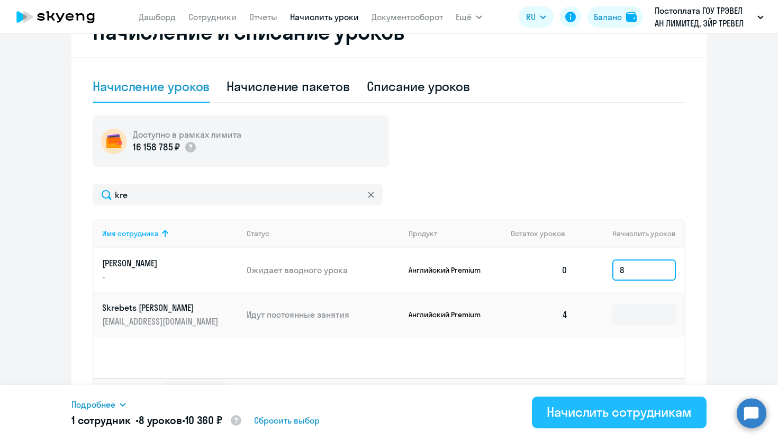
type input "8"
click at [577, 402] on button "Начислить сотрудникам" at bounding box center [619, 413] width 175 height 32
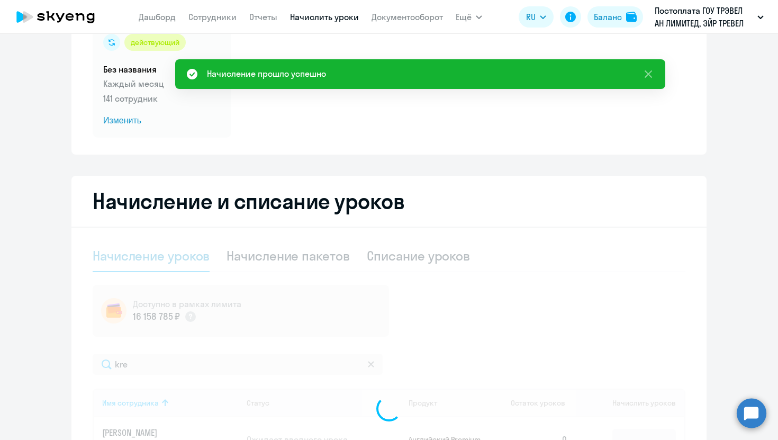
scroll to position [0, 0]
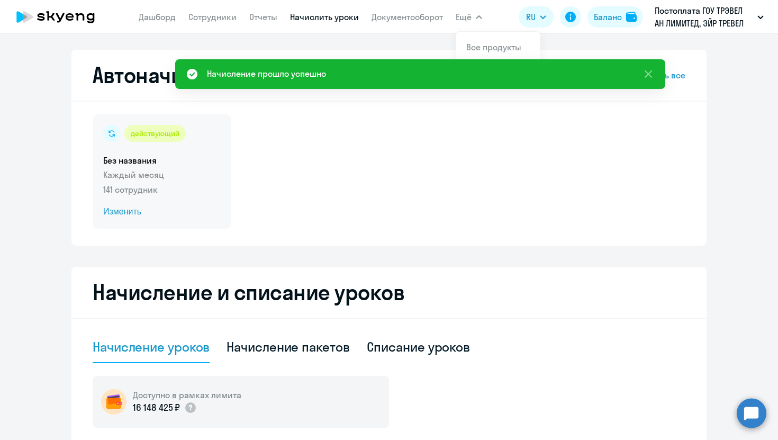
click at [127, 205] on div "действующий Без названия Каждый месяц 141 сотрудник Изменить" at bounding box center [162, 171] width 139 height 114
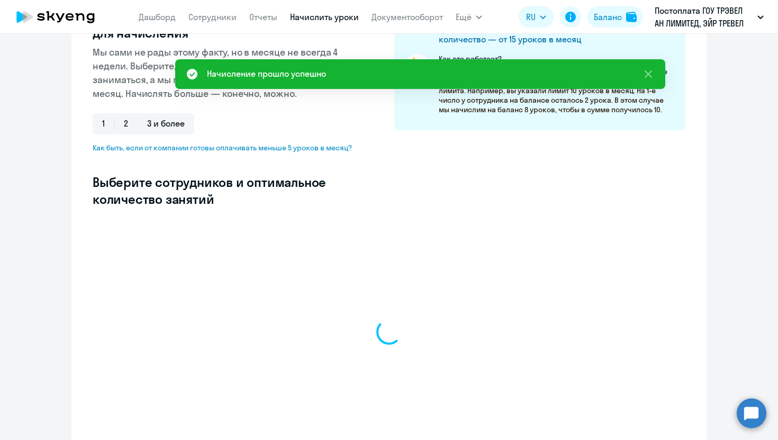
select select "10"
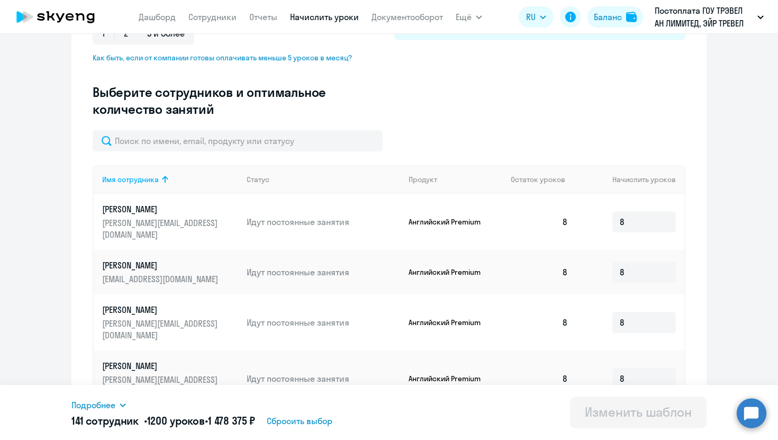
scroll to position [273, 0]
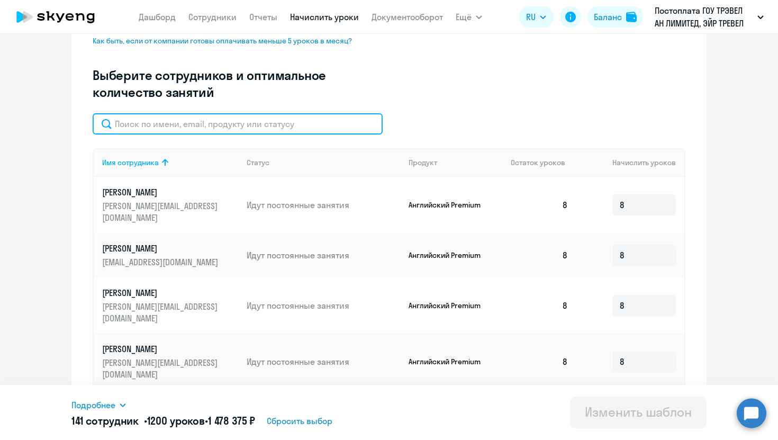
click at [225, 123] on input "text" at bounding box center [238, 123] width 290 height 21
type input "л"
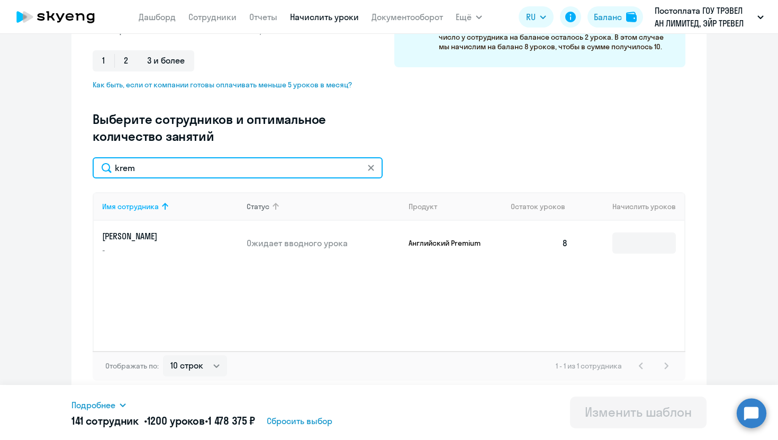
scroll to position [229, 0]
type input "krem"
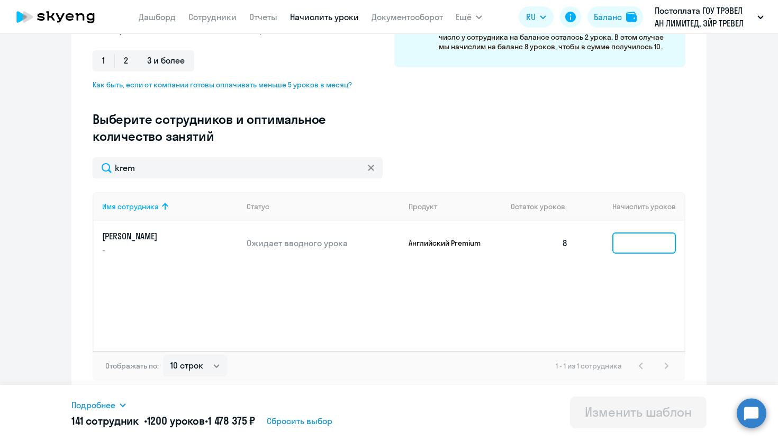
click at [638, 233] on input at bounding box center [645, 242] width 64 height 21
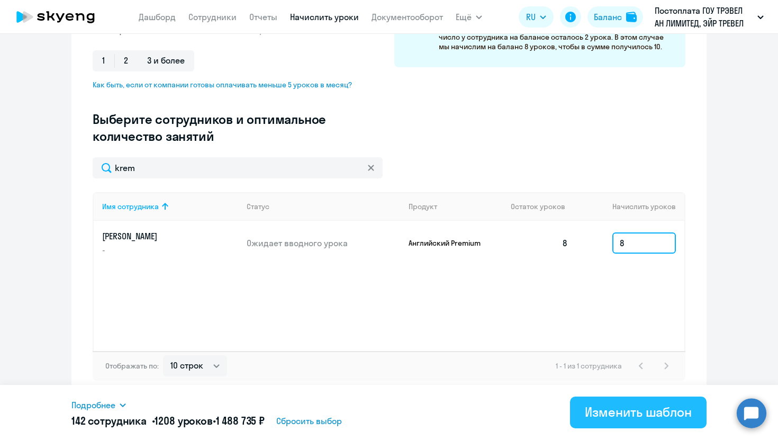
type input "8"
click at [624, 407] on div "Изменить шаблон" at bounding box center [638, 412] width 107 height 17
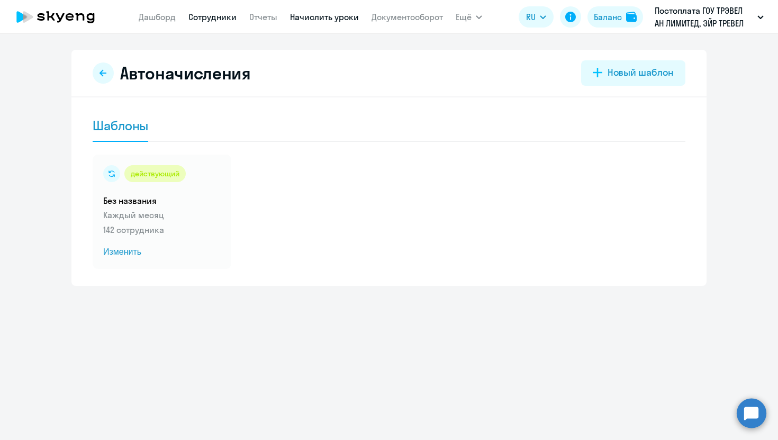
click at [201, 15] on link "Сотрудники" at bounding box center [213, 17] width 48 height 11
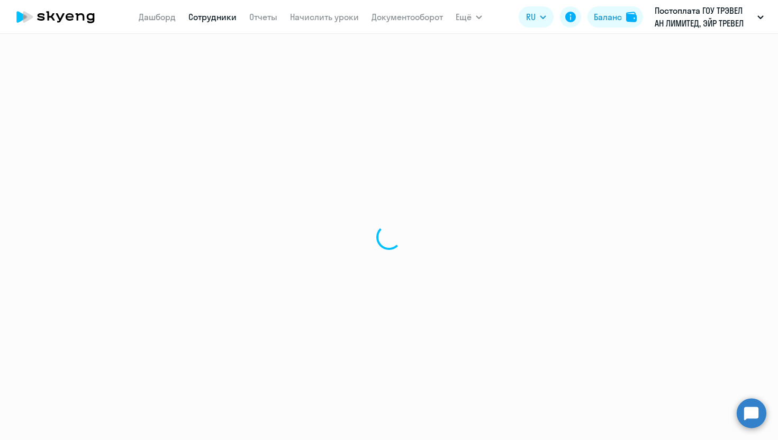
select select "30"
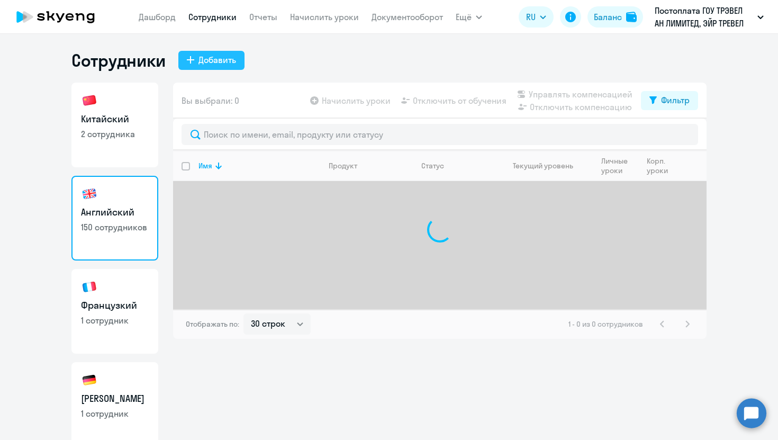
click at [215, 62] on div "Добавить" at bounding box center [218, 59] width 38 height 13
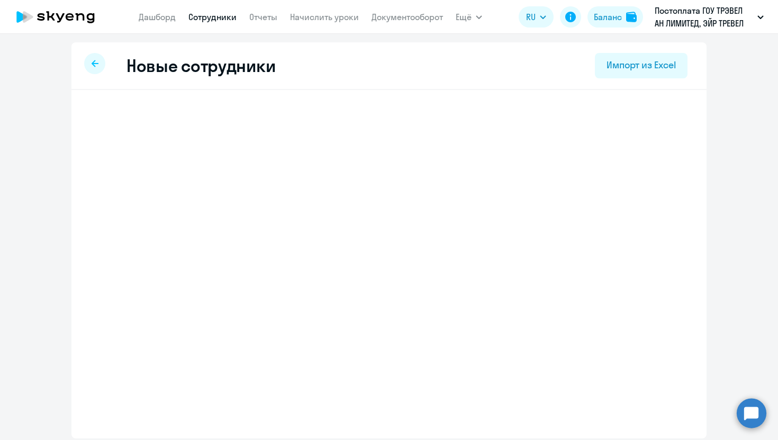
select select "english_adult_not_native_speaker"
select select "3"
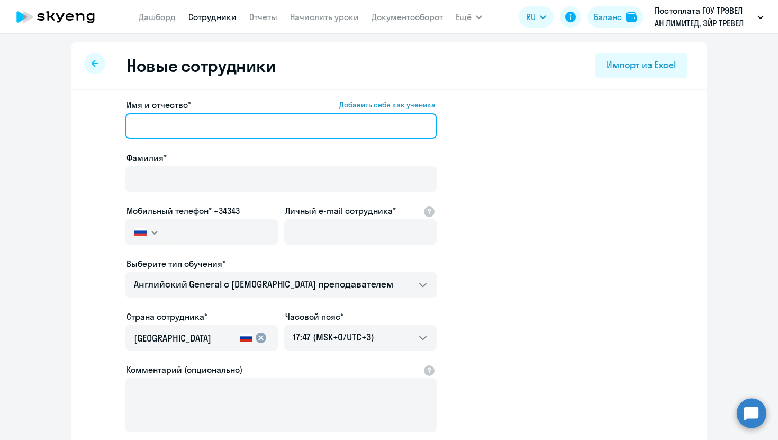
click at [230, 120] on input "Имя и отчество* Добавить себя как ученика" at bounding box center [280, 125] width 311 height 25
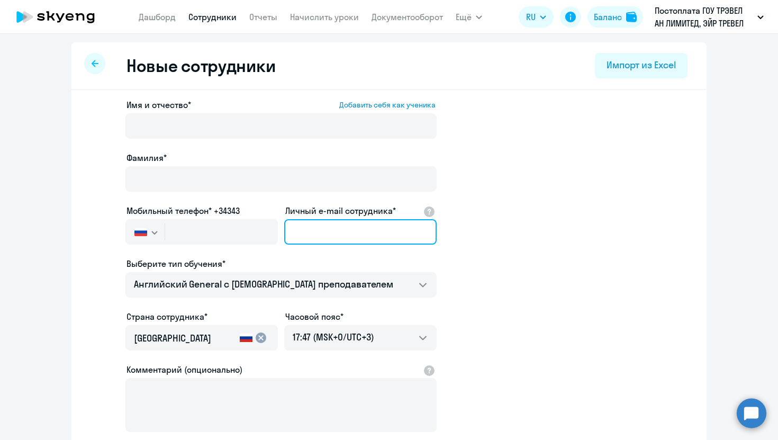
click at [318, 225] on input "Личный e-mail сотрудника*" at bounding box center [360, 231] width 153 height 25
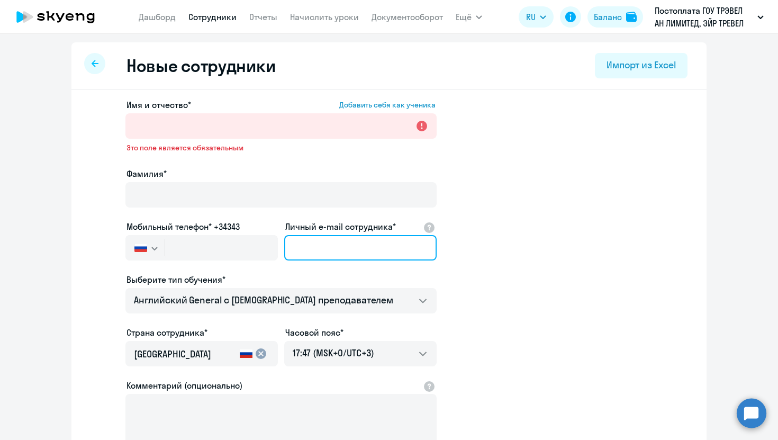
paste input "maksim.petrenko@aviasales.ru"
type input "maksim.petrenko@aviasales.ru"
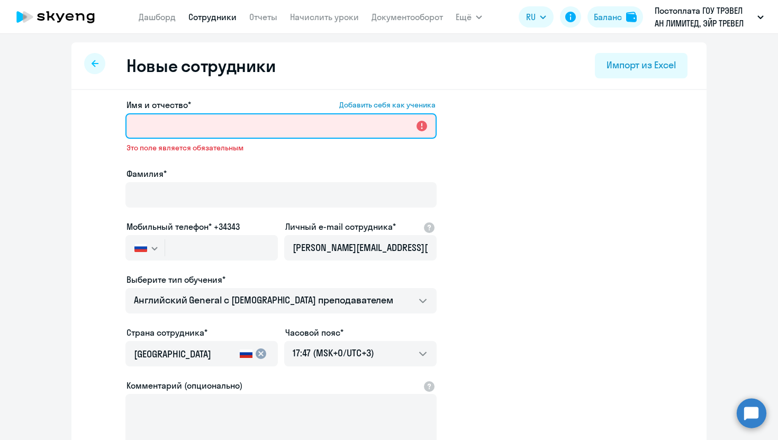
click at [237, 129] on input "Имя и отчество* Добавить себя как ученика" at bounding box center [280, 125] width 311 height 25
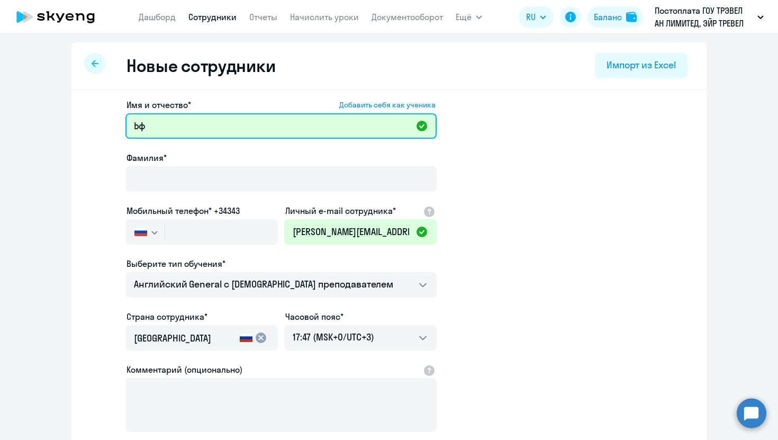
type input "Ь"
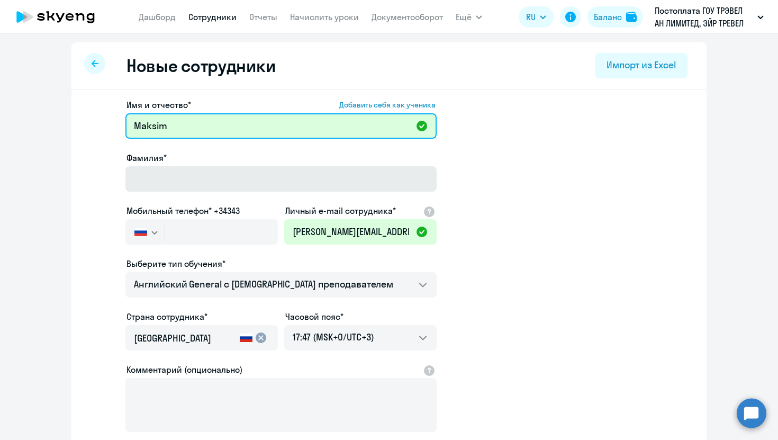
type input "Maksim"
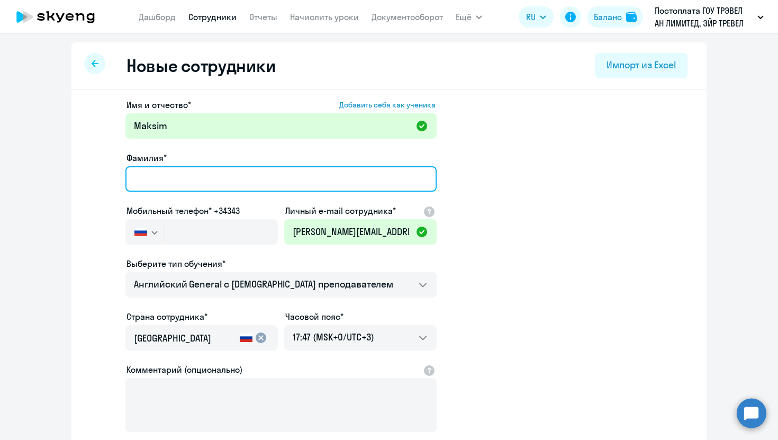
click at [225, 179] on input "Фамилия*" at bounding box center [280, 178] width 311 height 25
type input "Petrenko"
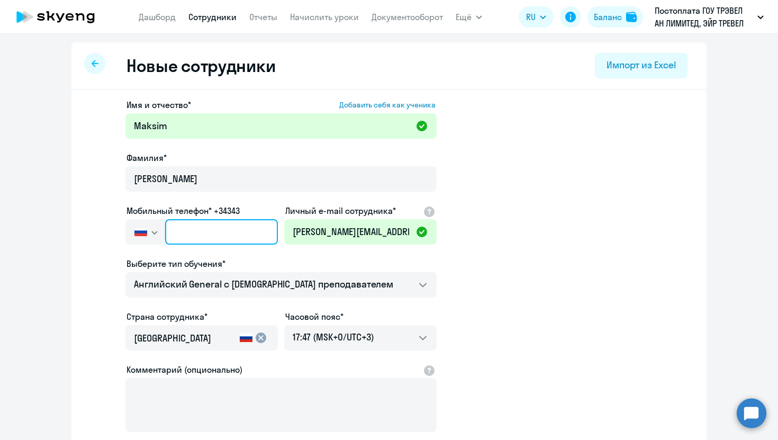
click at [213, 232] on input "text" at bounding box center [221, 231] width 113 height 25
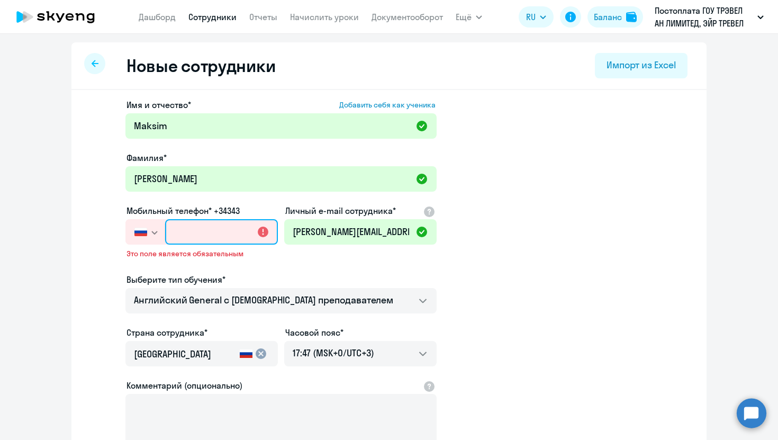
paste input "+66 80-787-7761"
type input "+66 80-787-7761"
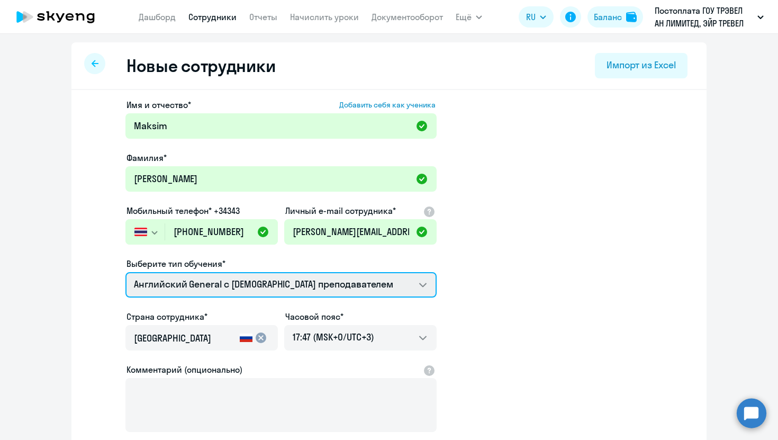
click at [250, 292] on select "Screening Test Английский General с [DEMOGRAPHIC_DATA] преподавателем Английски…" at bounding box center [280, 284] width 311 height 25
select select "english_adult_not_native_speaker_premium"
click at [125, 272] on select "Screening Test Английский General с [DEMOGRAPHIC_DATA] преподавателем Английски…" at bounding box center [280, 284] width 311 height 25
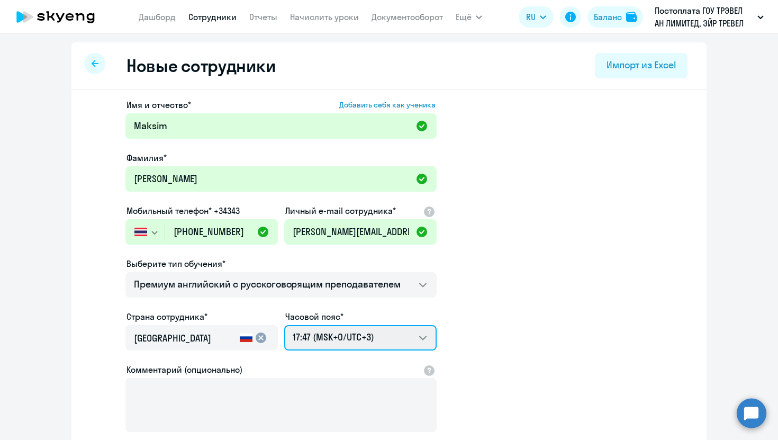
click at [307, 335] on select "03:47 (MSK-14/UTC-11) 04:47 (MSK-13/UTC-10) 05:47 (MSK-12/UTC-9) 06:47 (MSK-11/…" at bounding box center [360, 337] width 153 height 25
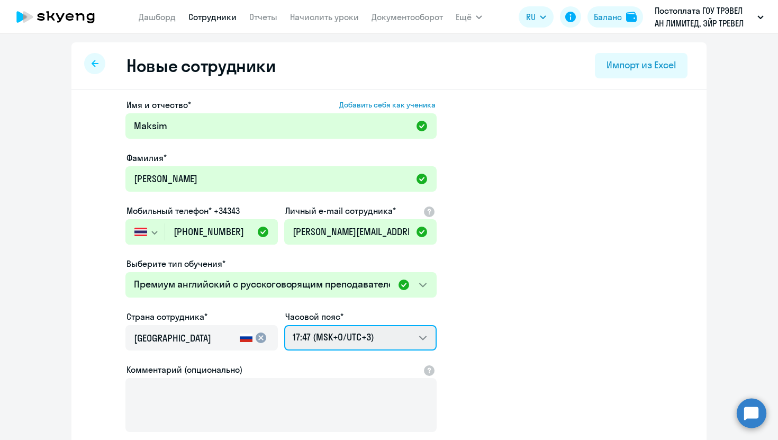
select select "7"
click at [284, 325] on select "03:47 (MSK-14/UTC-11) 04:47 (MSK-13/UTC-10) 05:47 (MSK-12/UTC-9) 06:47 (MSK-11/…" at bounding box center [360, 337] width 153 height 25
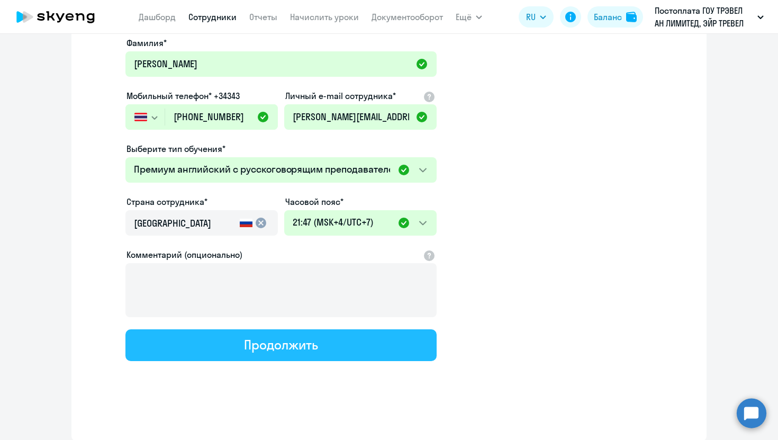
click at [292, 351] on div "Продолжить" at bounding box center [281, 344] width 74 height 17
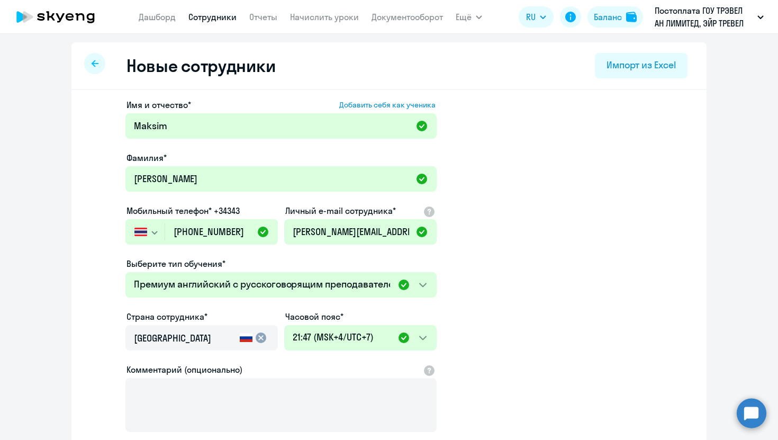
select select "english_adult_not_native_speaker_premium"
select select "7"
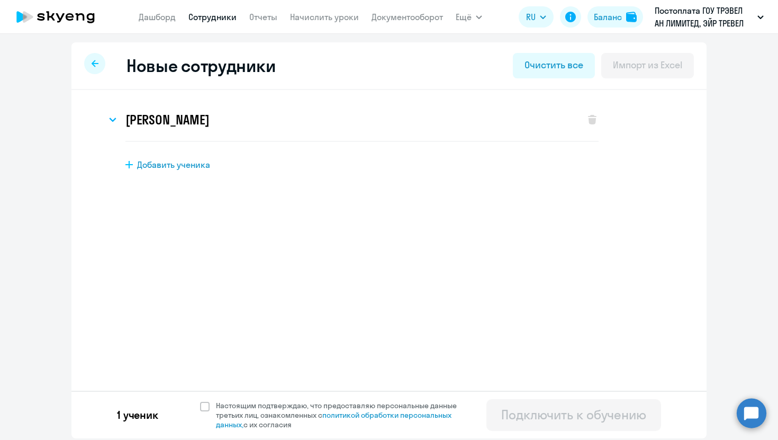
scroll to position [0, 0]
click at [204, 405] on span at bounding box center [205, 407] width 10 height 10
click at [200, 401] on input "Настоящим подтверждаю, что предоставляю персональные данные третьих лиц, ознако…" at bounding box center [200, 400] width 1 height 1
checkbox input "true"
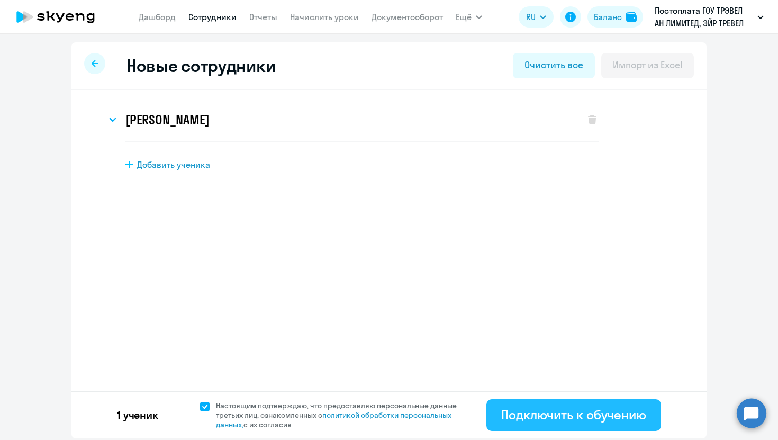
click at [568, 424] on button "Подключить к обучению" at bounding box center [574, 415] width 175 height 32
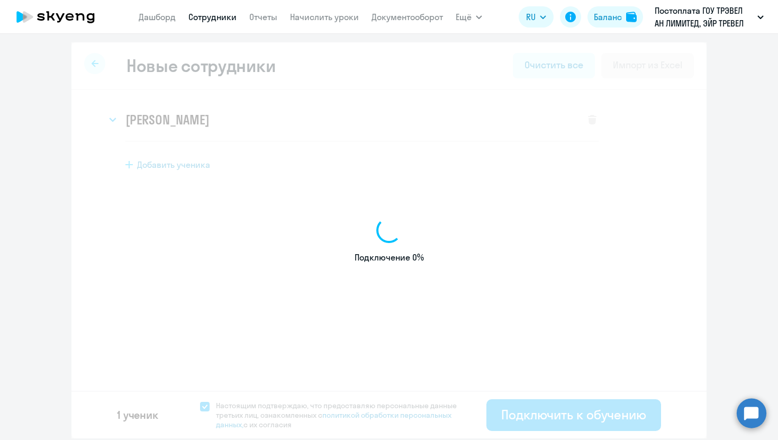
select select "english_adult_not_native_speaker"
select select "3"
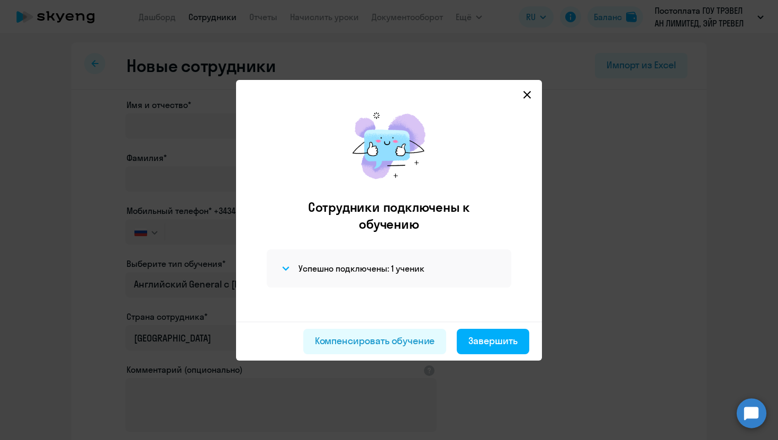
click at [525, 89] on svg-icon at bounding box center [527, 94] width 13 height 13
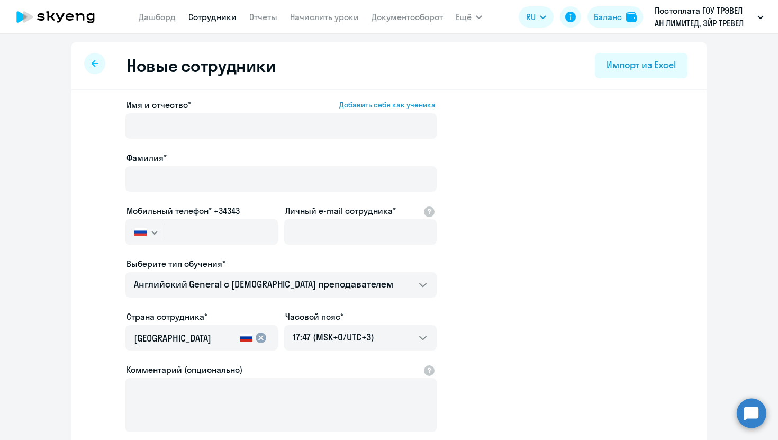
select select "30"
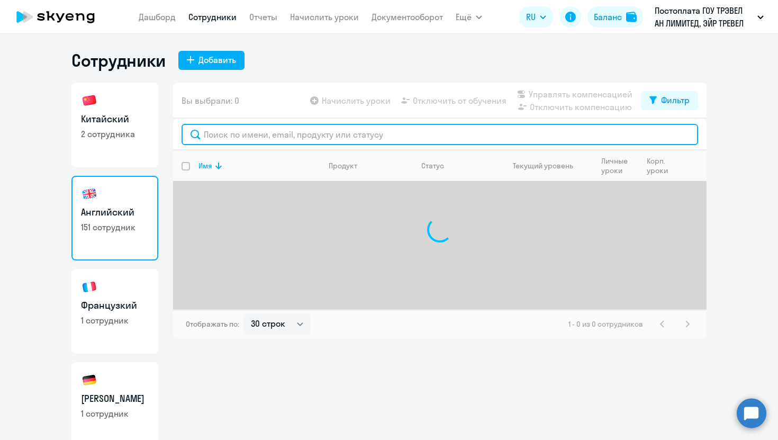
click at [250, 136] on input "text" at bounding box center [440, 134] width 517 height 21
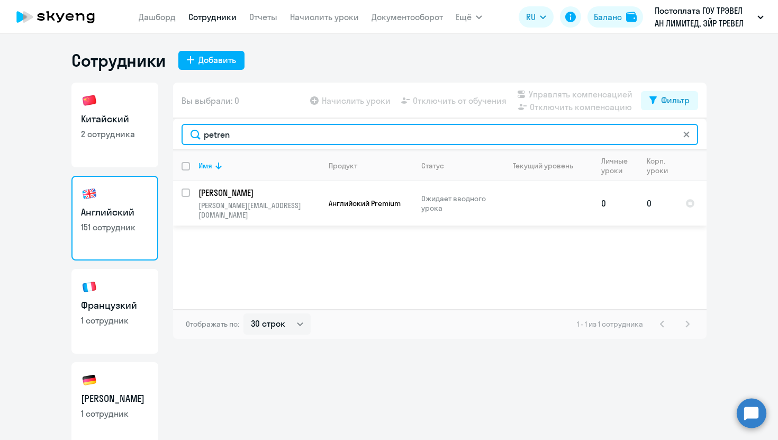
type input "petren"
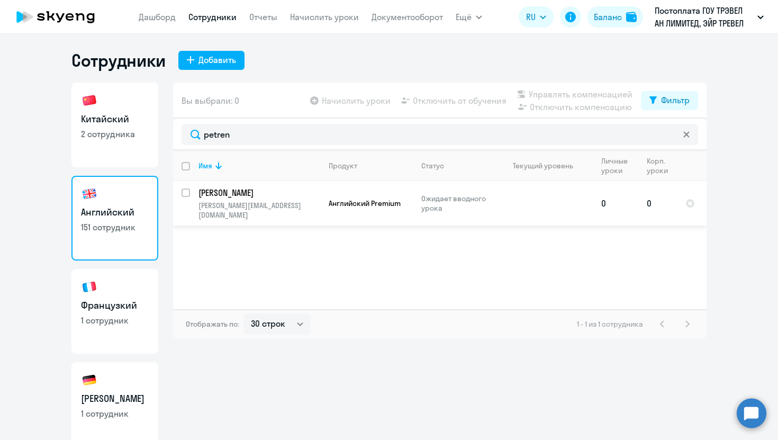
click at [181, 194] on div at bounding box center [186, 192] width 25 height 25
checkbox input "true"
click at [361, 103] on span "Начислить уроки" at bounding box center [356, 100] width 69 height 13
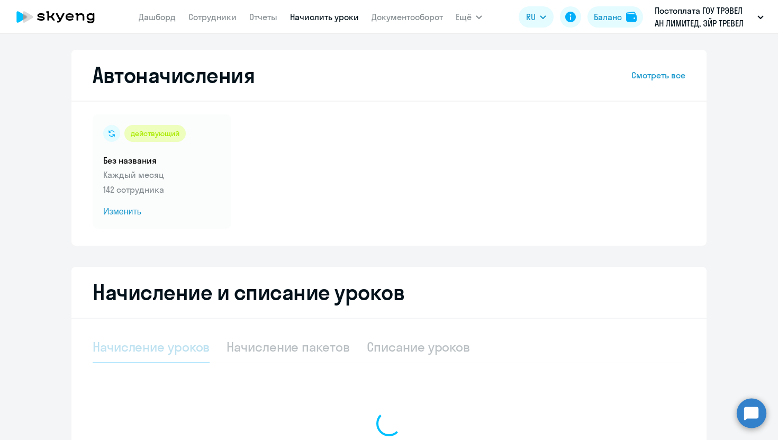
select select "10"
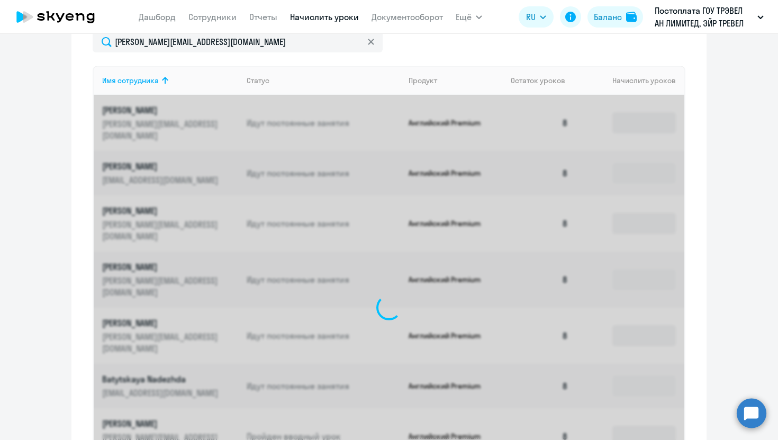
scroll to position [288, 0]
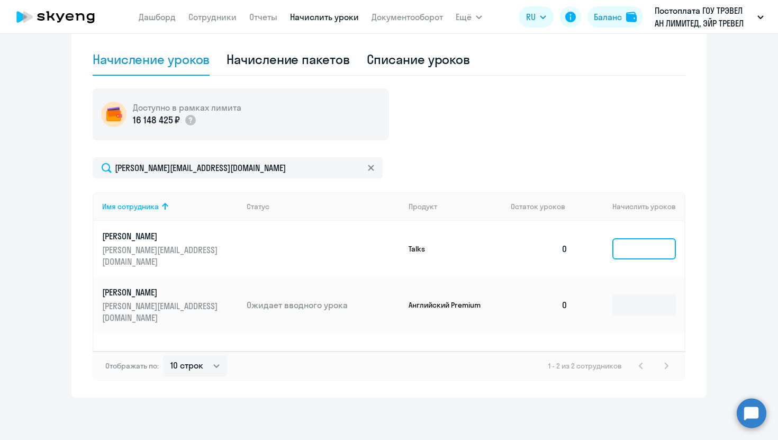
click at [640, 245] on input at bounding box center [645, 248] width 64 height 21
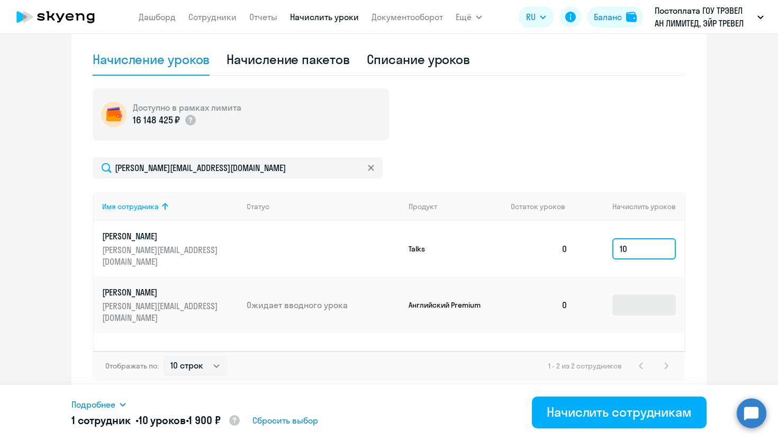
type input "10"
click at [634, 294] on input at bounding box center [645, 304] width 64 height 21
type input "8"
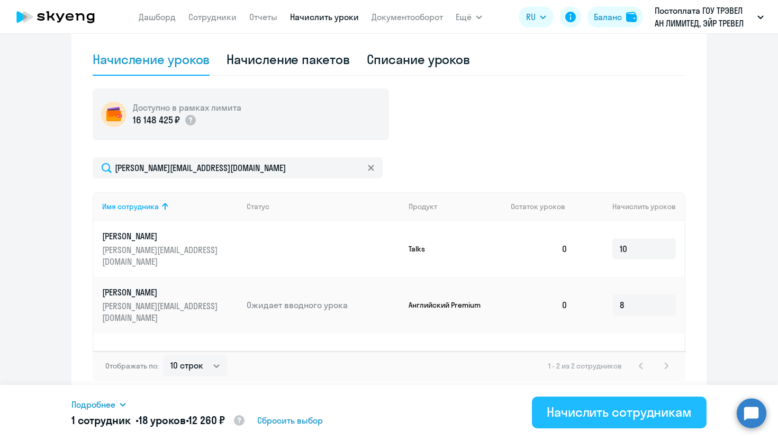
click at [629, 423] on button "Начислить сотрудникам" at bounding box center [619, 413] width 175 height 32
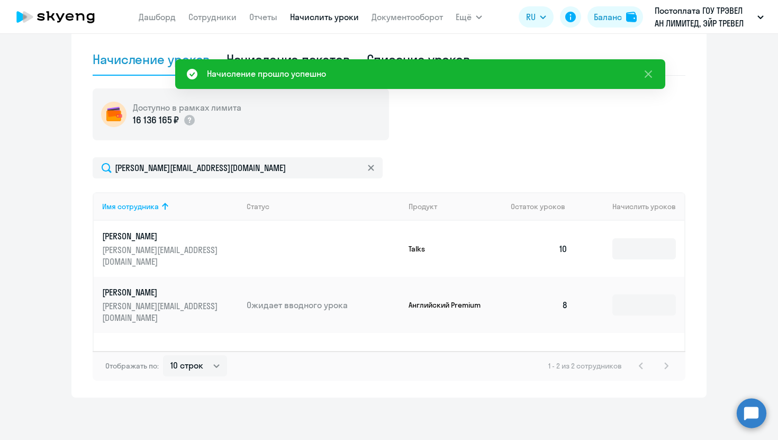
scroll to position [0, 0]
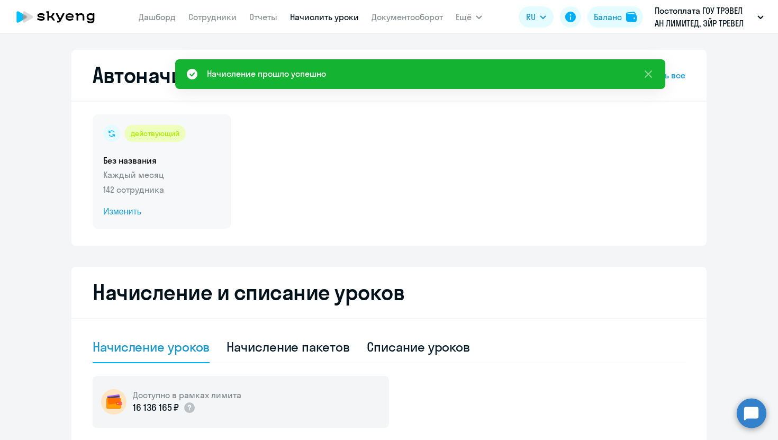
click at [120, 209] on span "Изменить" at bounding box center [162, 211] width 118 height 13
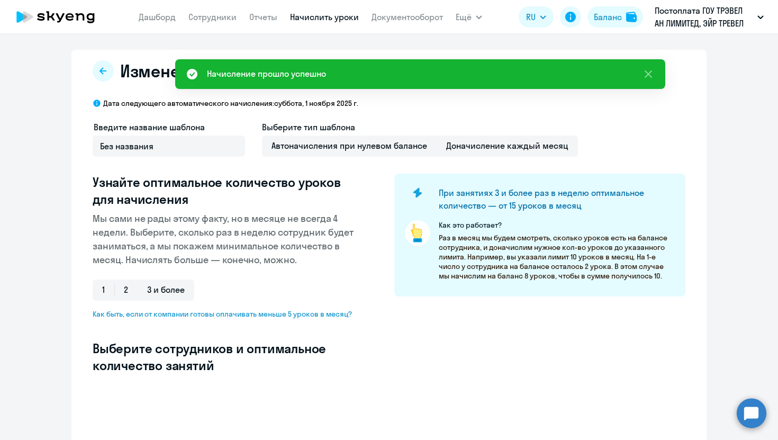
select select "10"
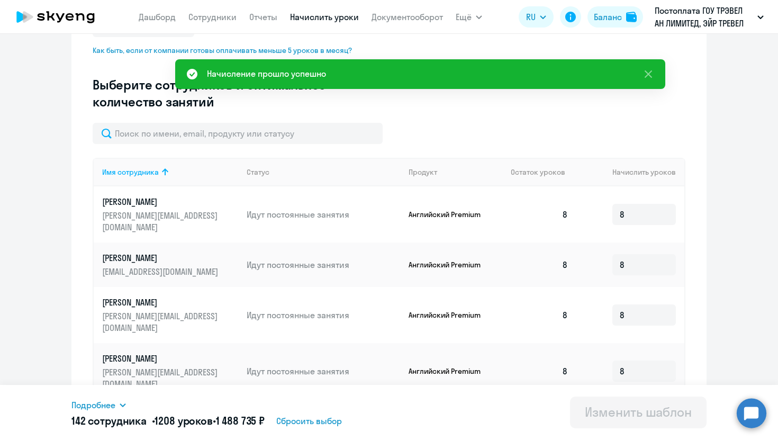
scroll to position [246, 0]
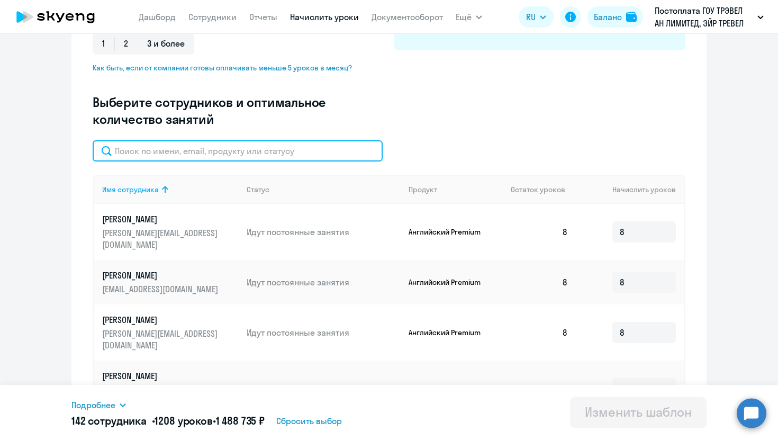
click at [176, 146] on input "text" at bounding box center [238, 150] width 290 height 21
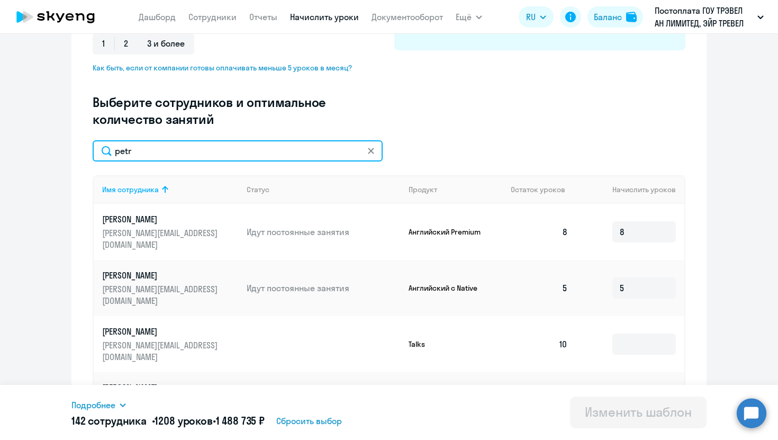
scroll to position [277, 0]
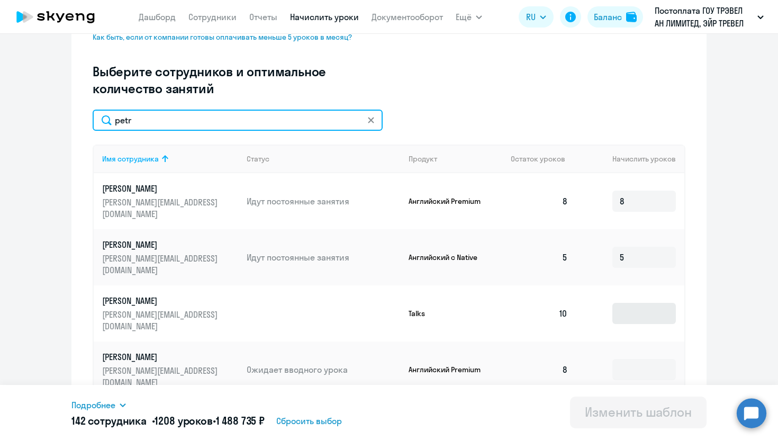
type input "petr"
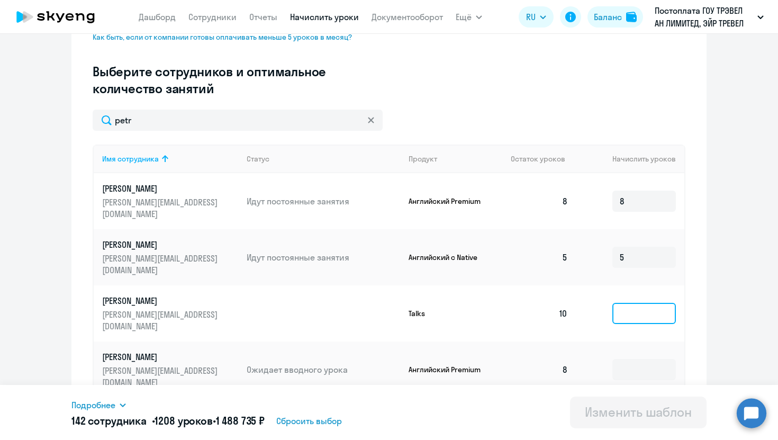
click at [629, 303] on input at bounding box center [645, 313] width 64 height 21
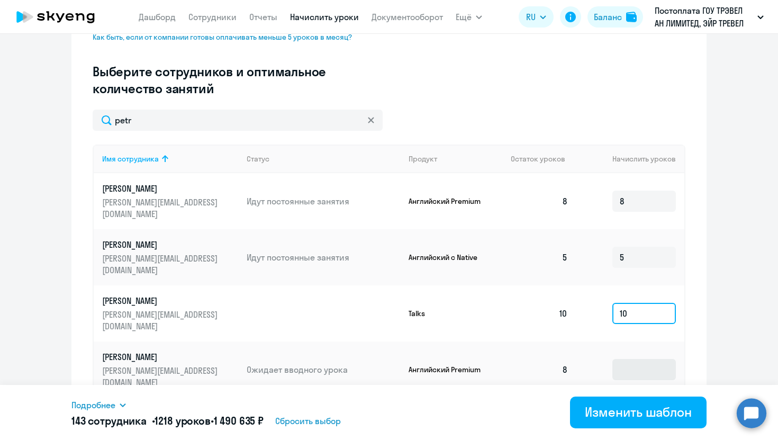
type input "10"
click at [623, 359] on input at bounding box center [645, 369] width 64 height 21
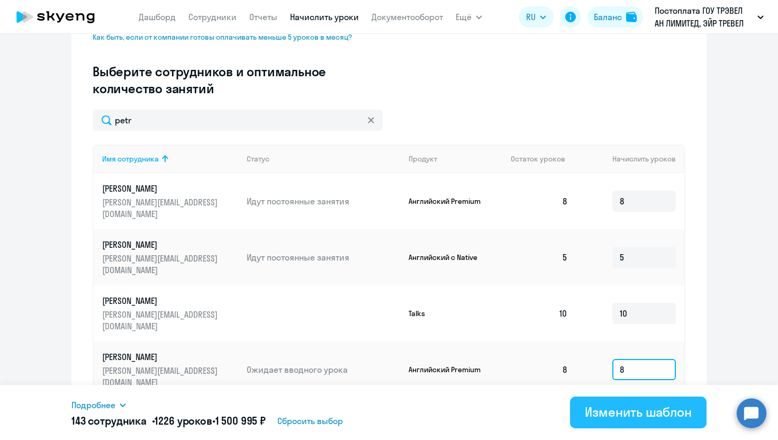
type input "8"
click at [615, 406] on div "Изменить шаблон" at bounding box center [638, 412] width 107 height 17
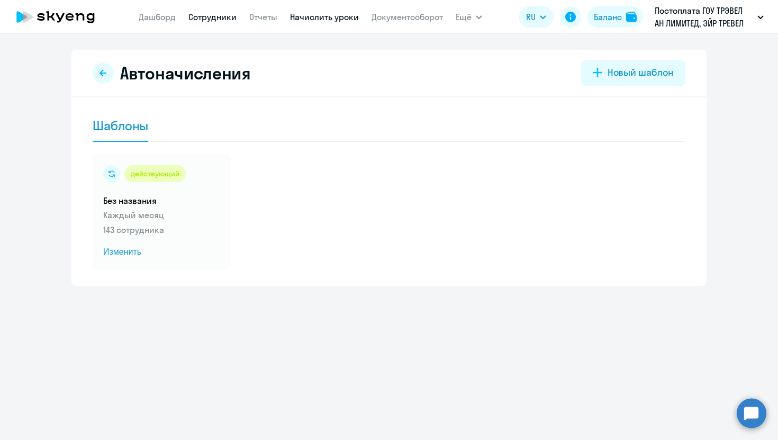
click at [220, 13] on link "Сотрудники" at bounding box center [213, 17] width 48 height 11
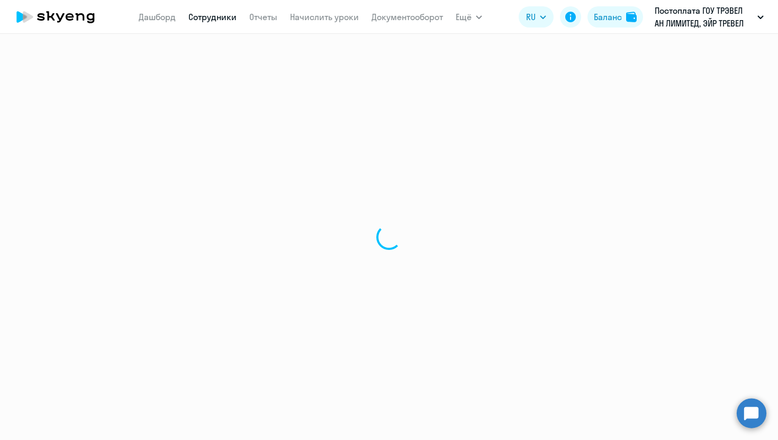
select select "30"
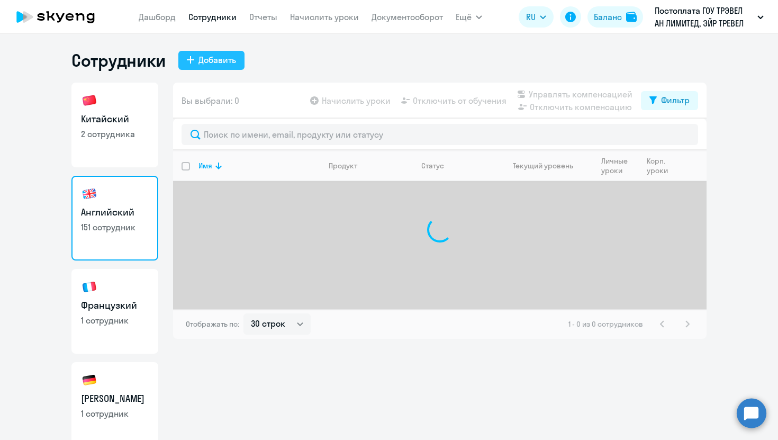
click at [200, 58] on div "Добавить" at bounding box center [218, 59] width 38 height 13
select select "english_adult_not_native_speaker"
select select "3"
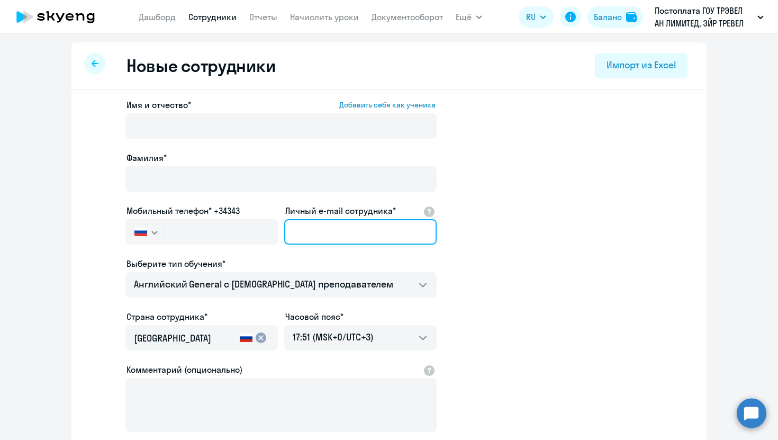
click at [315, 229] on input "Личный e-mail сотрудника*" at bounding box center [360, 231] width 153 height 25
paste input "anna.loginova@mego.travel"
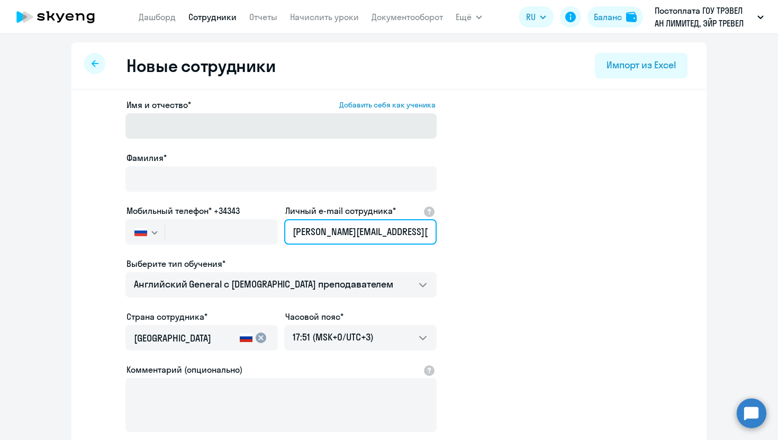
type input "anna.loginova@mego.travel"
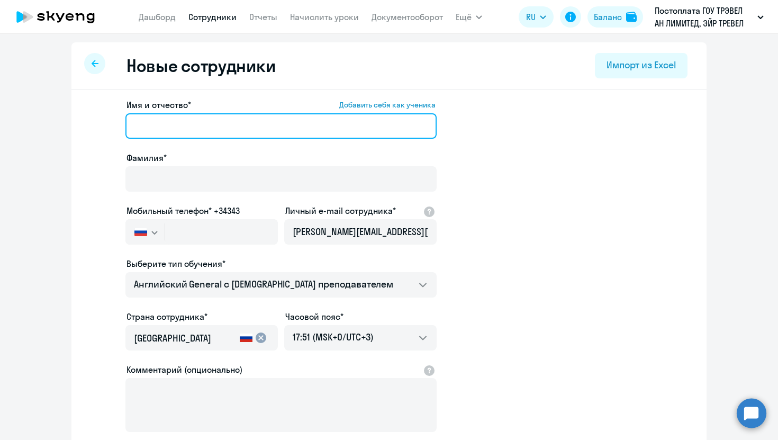
click at [217, 128] on input "Имя и отчество* Добавить себя как ученика" at bounding box center [280, 125] width 311 height 25
type input "Anna"
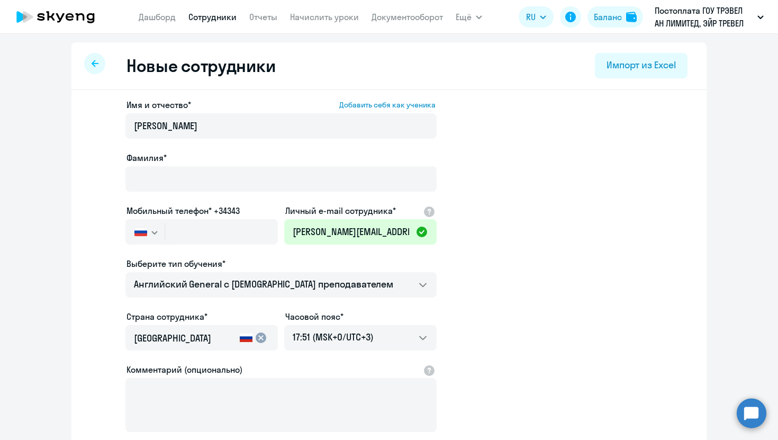
click at [205, 200] on div "Имя и отчество* Добавить себя как ученика Anna Фамилия* Мобильный телефон* +343…" at bounding box center [280, 287] width 311 height 378
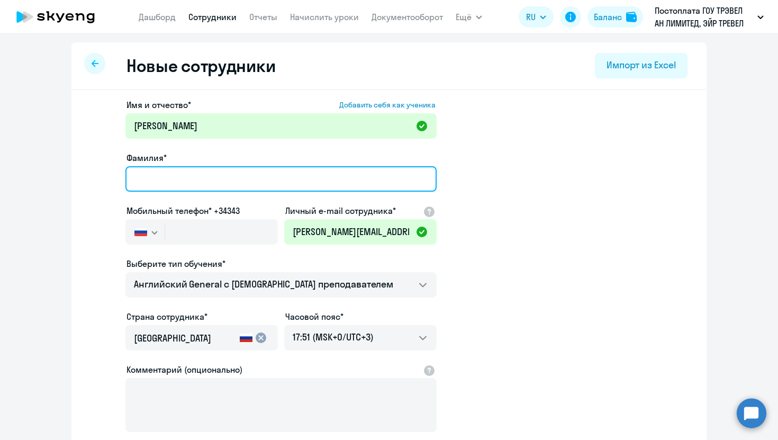
click at [190, 177] on input "Фамилия*" at bounding box center [280, 178] width 311 height 25
type input "Loginova"
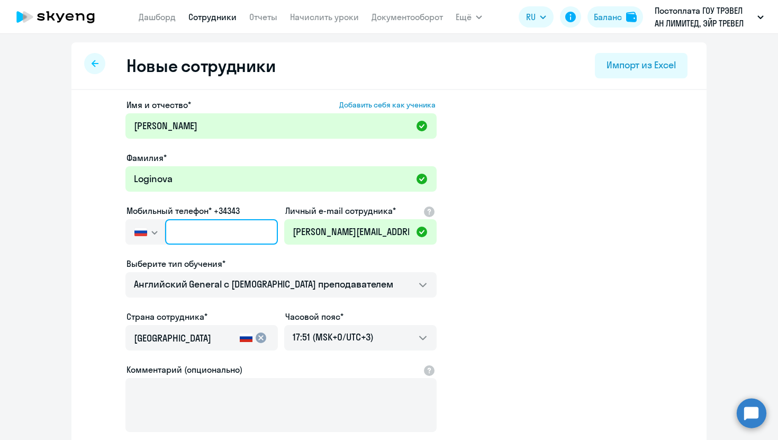
click at [182, 239] on input "text" at bounding box center [221, 231] width 113 height 25
paste input "+7 923 521-54-15"
type input "+7 923 521-54-15"
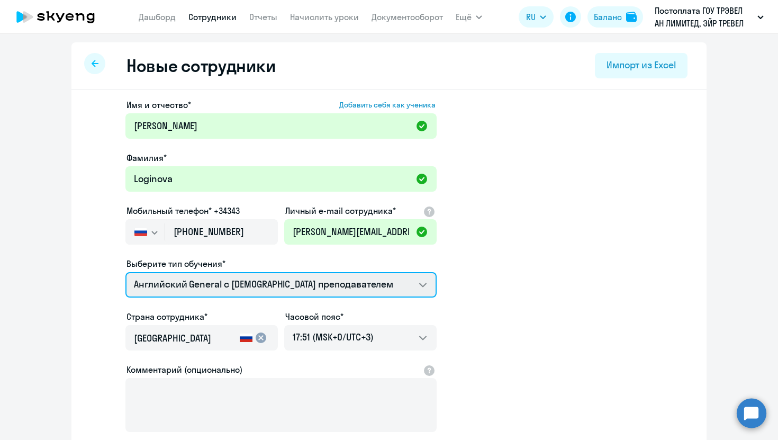
click at [195, 274] on select "Screening Test Английский General с [DEMOGRAPHIC_DATA] преподавателем Английски…" at bounding box center [280, 284] width 311 height 25
click at [125, 272] on select "Screening Test Английский General с [DEMOGRAPHIC_DATA] преподавателем Английски…" at bounding box center [280, 284] width 311 height 25
click at [199, 283] on select "Screening Test Английский General с [DEMOGRAPHIC_DATA] преподавателем Английски…" at bounding box center [280, 284] width 311 height 25
select select "english_adult_not_native_speaker_premium"
click at [125, 272] on select "Screening Test Английский General с [DEMOGRAPHIC_DATA] преподавателем Английски…" at bounding box center [280, 284] width 311 height 25
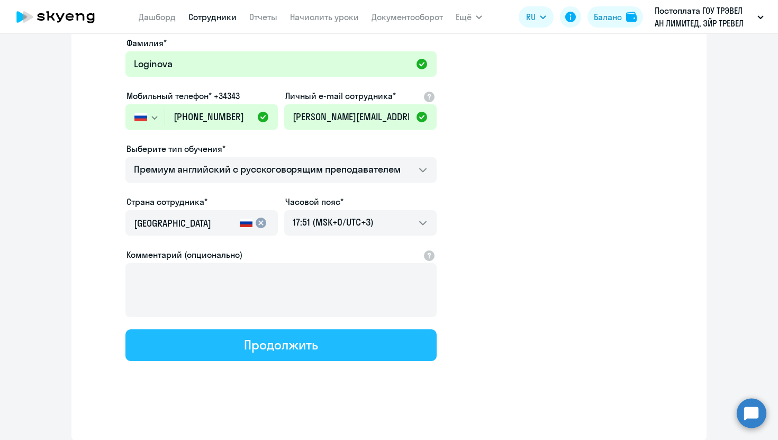
click at [229, 344] on button "Продолжить" at bounding box center [280, 345] width 311 height 32
select select "english_adult_not_native_speaker_premium"
select select "3"
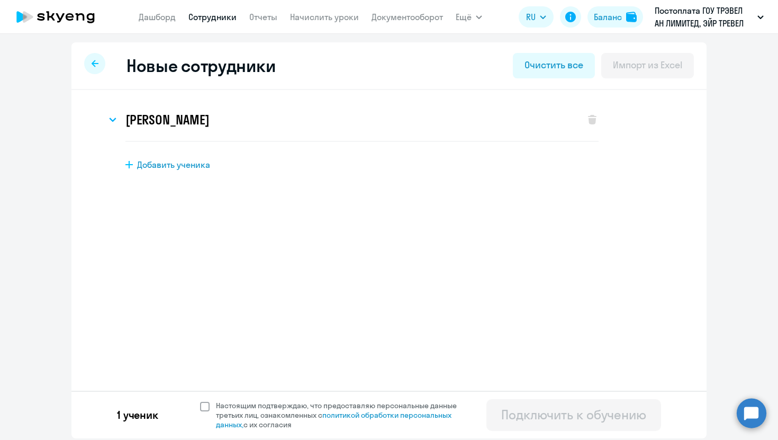
click at [207, 403] on span at bounding box center [205, 407] width 10 height 10
click at [200, 401] on input "Настоящим подтверждаю, что предоставляю персональные данные третьих лиц, ознако…" at bounding box center [200, 400] width 1 height 1
checkbox input "true"
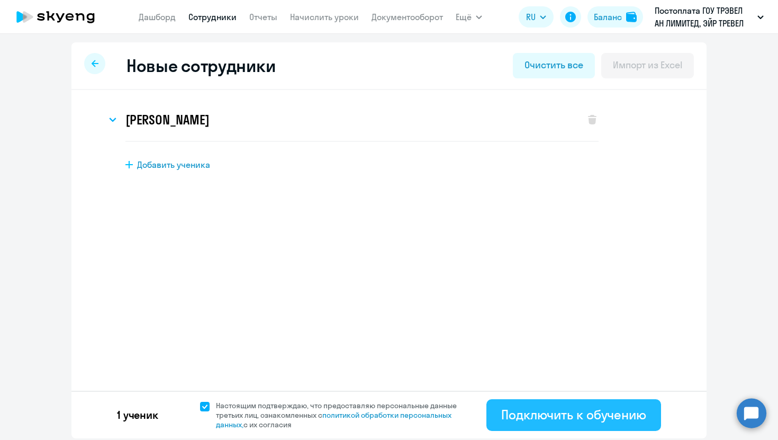
click at [513, 410] on div "Подключить к обучению" at bounding box center [573, 414] width 145 height 17
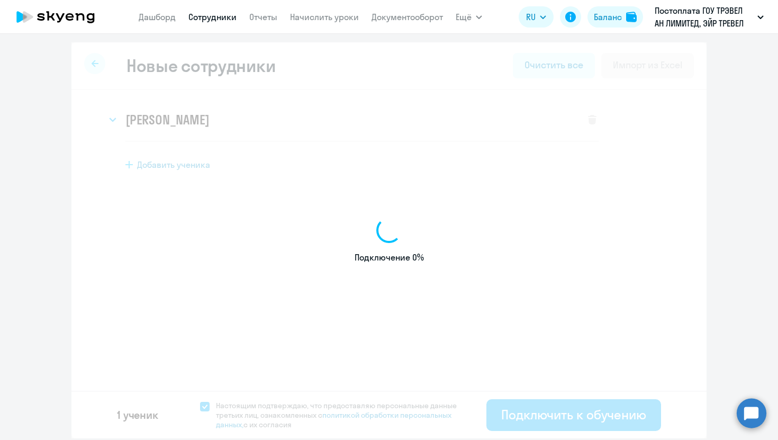
select select "english_adult_not_native_speaker"
select select "3"
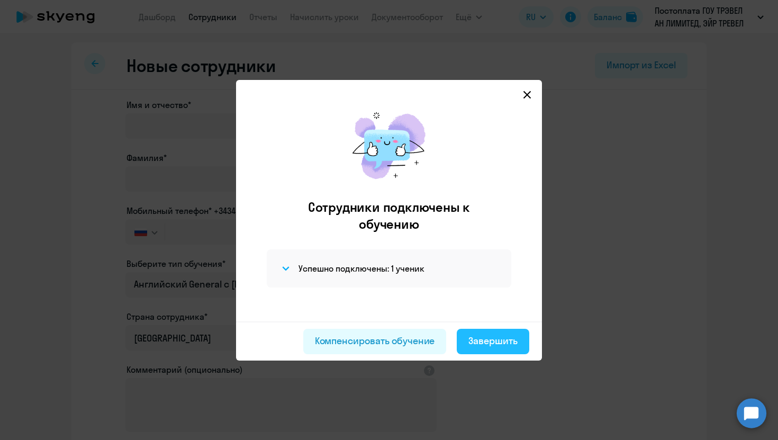
click at [509, 340] on div "Завершить" at bounding box center [493, 341] width 49 height 14
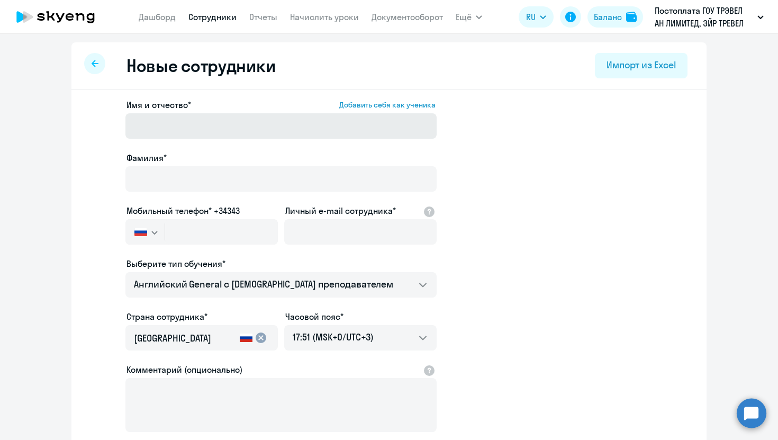
select select "30"
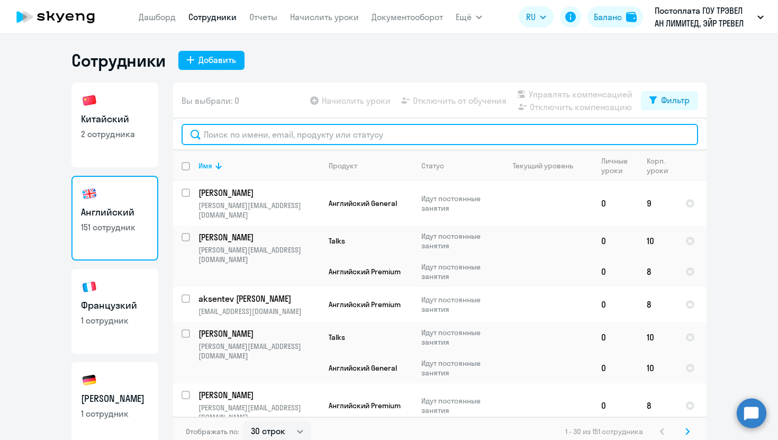
click at [246, 133] on input "text" at bounding box center [440, 134] width 517 height 21
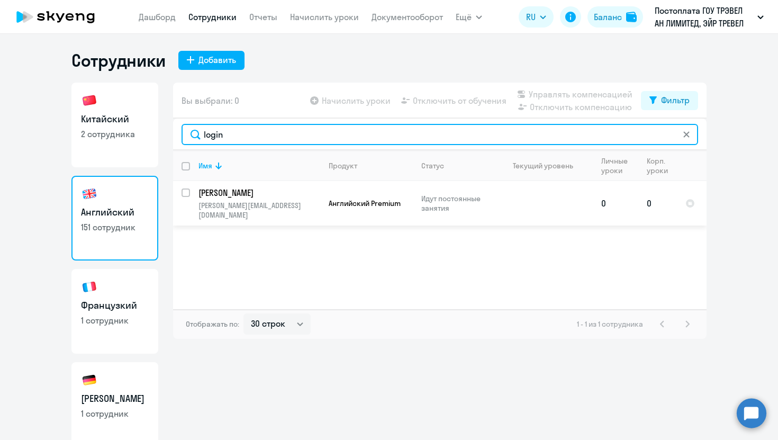
type input "login"
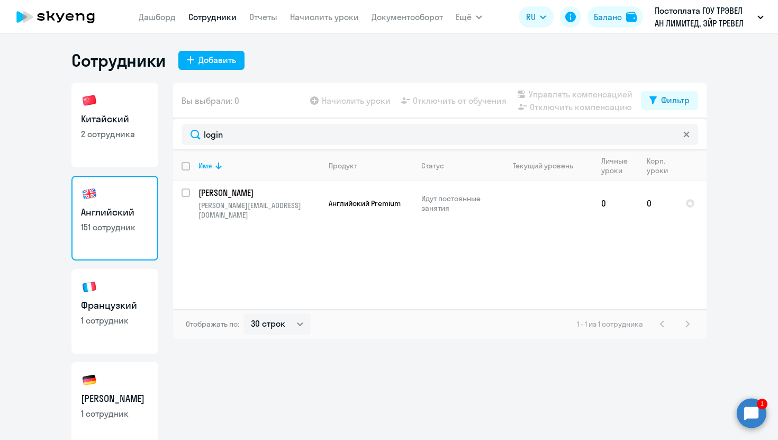
click at [209, 14] on link "Сотрудники" at bounding box center [213, 17] width 48 height 11
click at [212, 59] on div "Добавить" at bounding box center [218, 59] width 38 height 13
select select "english_adult_not_native_speaker"
select select "3"
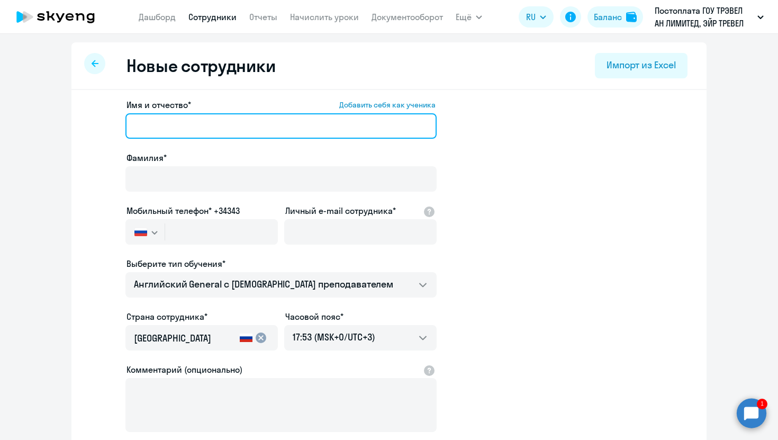
click at [257, 127] on input "Имя и отчество* Добавить себя как ученика" at bounding box center [280, 125] width 311 height 25
paste input "aleksandra.zorina@mego.travel"
type input "aleksandra.zorina@mego.travel"
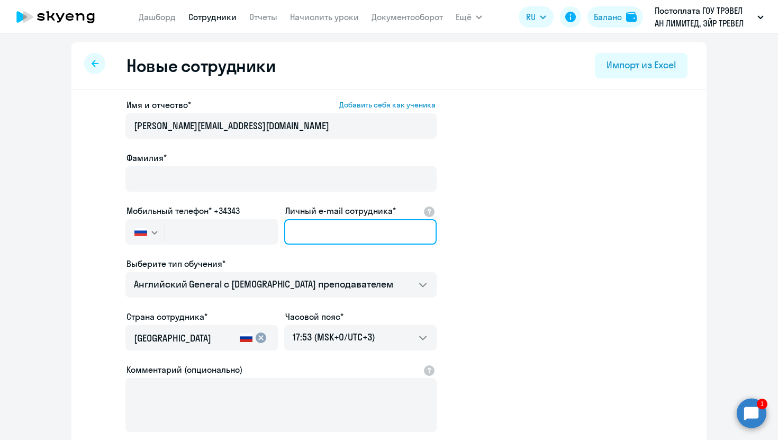
click at [311, 228] on div "Личный e-mail сотрудника*" at bounding box center [360, 226] width 153 height 44
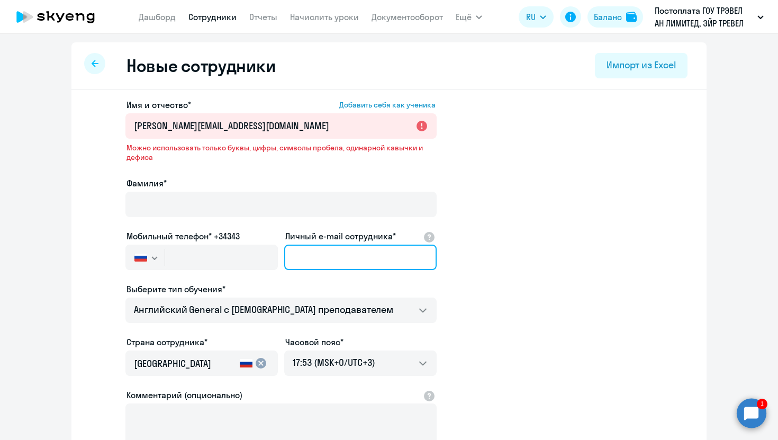
paste input "aleksandra.zorina@mego.travel"
type input "aleksandra.zorina@mego.travel"
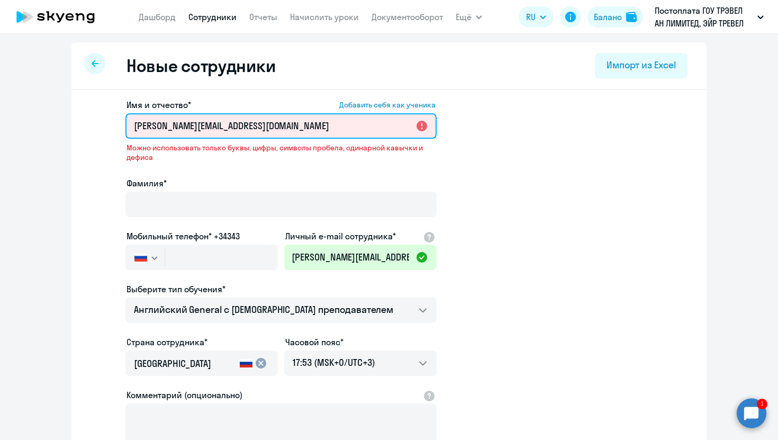
scroll to position [0, 0]
drag, startPoint x: 280, startPoint y: 130, endPoint x: 209, endPoint y: 130, distance: 71.5
click at [209, 130] on input "aleksandra.zorina@mego.travel" at bounding box center [280, 125] width 311 height 25
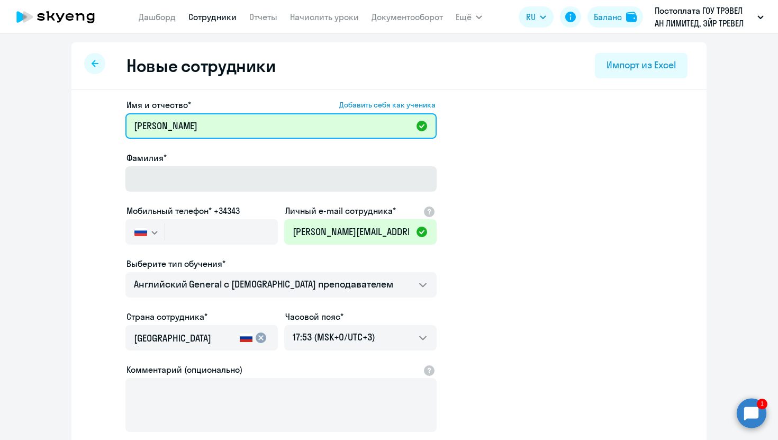
type input "aleksandra"
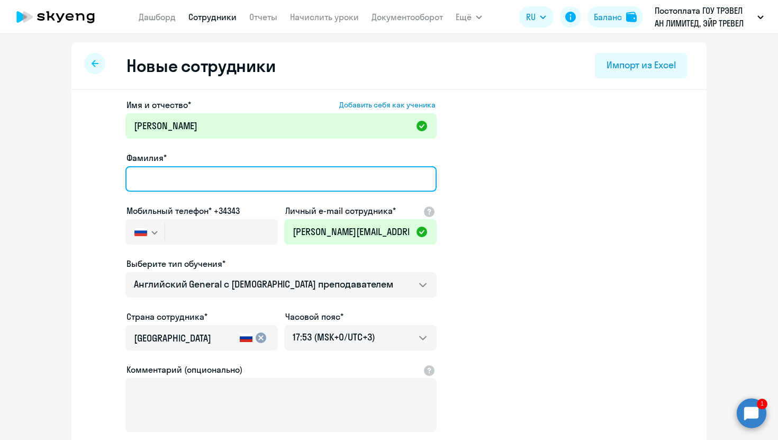
click at [181, 183] on input "Фамилия*" at bounding box center [280, 178] width 311 height 25
type input "Zorina"
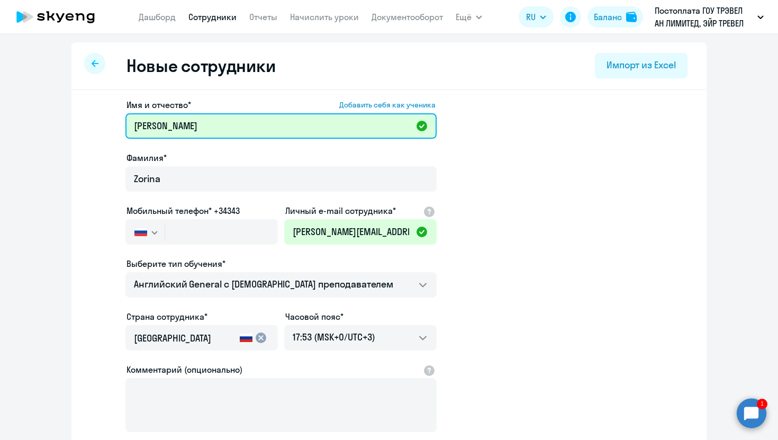
drag, startPoint x: 139, startPoint y: 125, endPoint x: 139, endPoint y: 203, distance: 78.4
click at [139, 125] on input "aleksandra" at bounding box center [280, 125] width 311 height 25
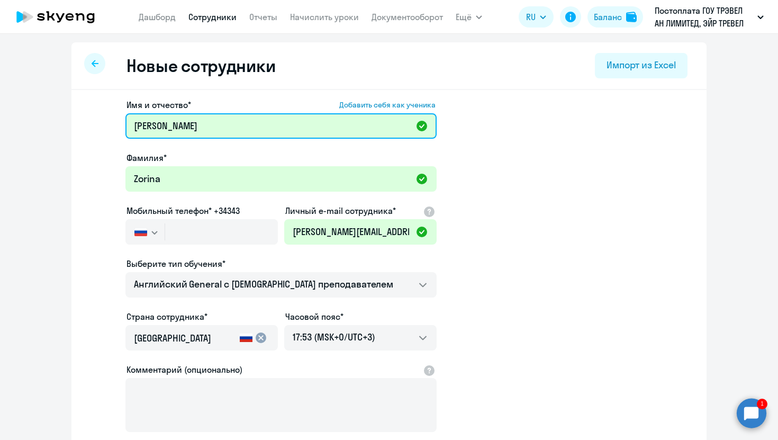
type input "Aleksandra"
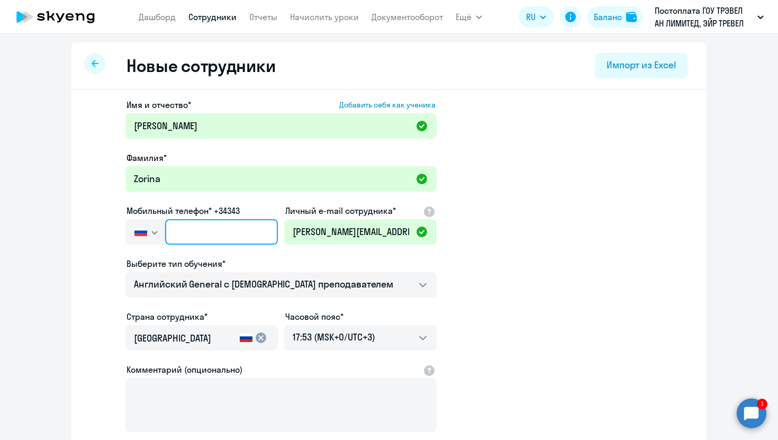
click at [196, 229] on input "text" at bounding box center [221, 231] width 113 height 25
paste input "+7 912 463-01-25"
type input "+7 912 463-01-25"
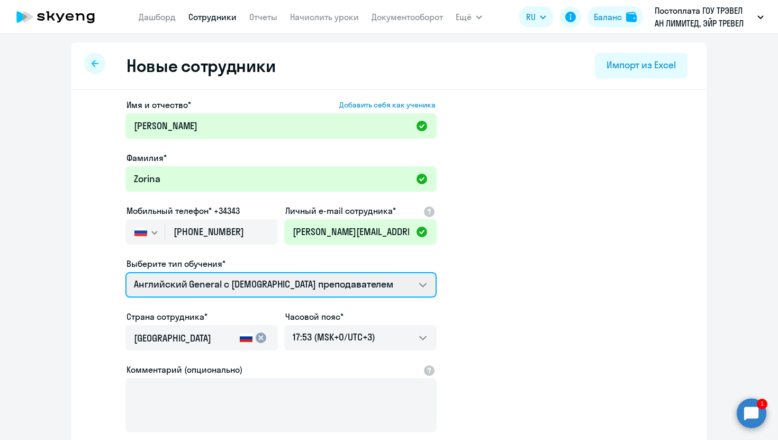
click at [225, 283] on select "Screening Test Английский General с [DEMOGRAPHIC_DATA] преподавателем Английски…" at bounding box center [280, 284] width 311 height 25
select select "english_adult_not_native_speaker_premium"
click at [125, 272] on select "Screening Test Английский General с [DEMOGRAPHIC_DATA] преподавателем Английски…" at bounding box center [280, 284] width 311 height 25
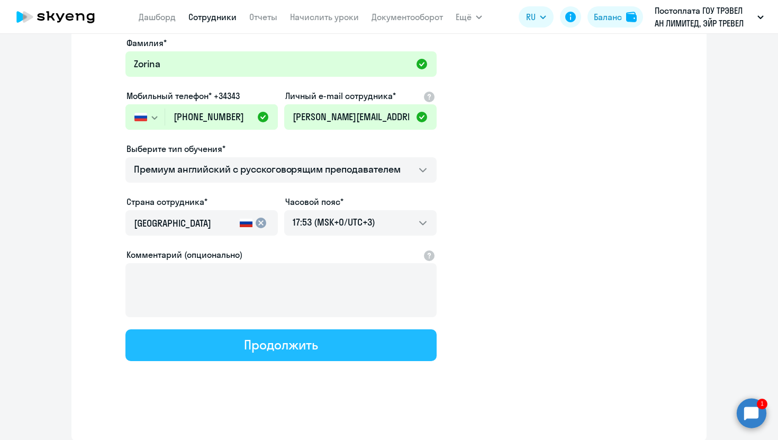
click at [239, 359] on button "Продолжить" at bounding box center [280, 345] width 311 height 32
select select "english_adult_not_native_speaker_premium"
select select "3"
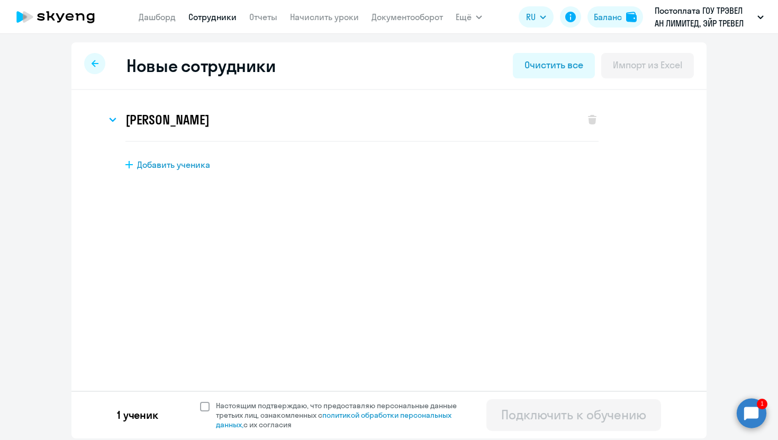
click at [205, 409] on span at bounding box center [205, 407] width 10 height 10
click at [200, 401] on input "Настоящим подтверждаю, что предоставляю персональные данные третьих лиц, ознако…" at bounding box center [200, 400] width 1 height 1
checkbox input "true"
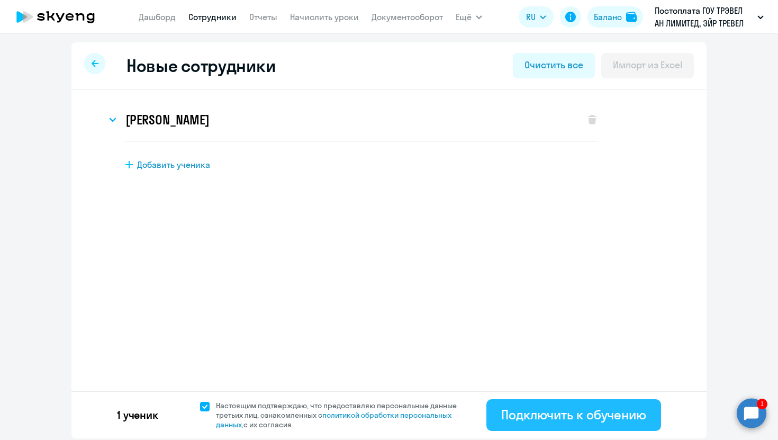
click at [599, 413] on div "Подключить к обучению" at bounding box center [573, 414] width 145 height 17
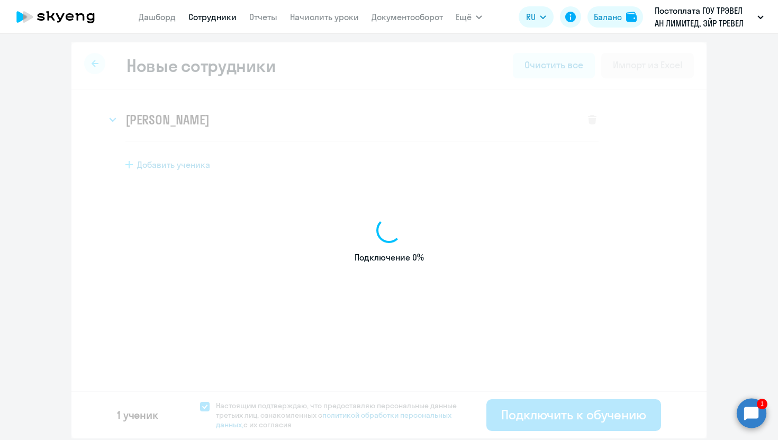
select select "english_adult_not_native_speaker"
select select "3"
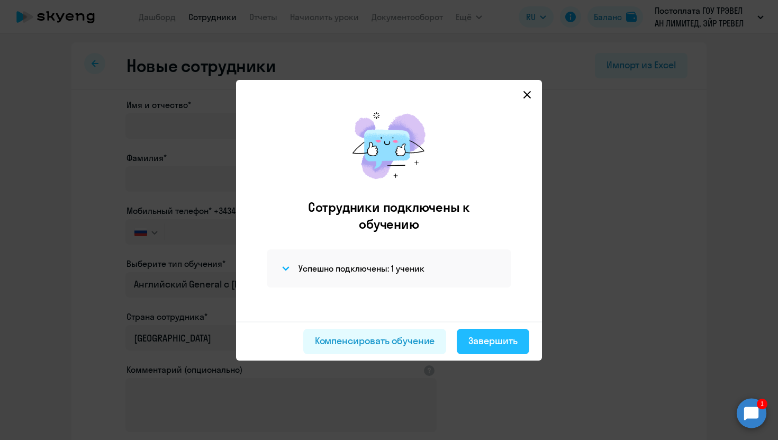
click at [497, 341] on div "Завершить" at bounding box center [493, 341] width 49 height 14
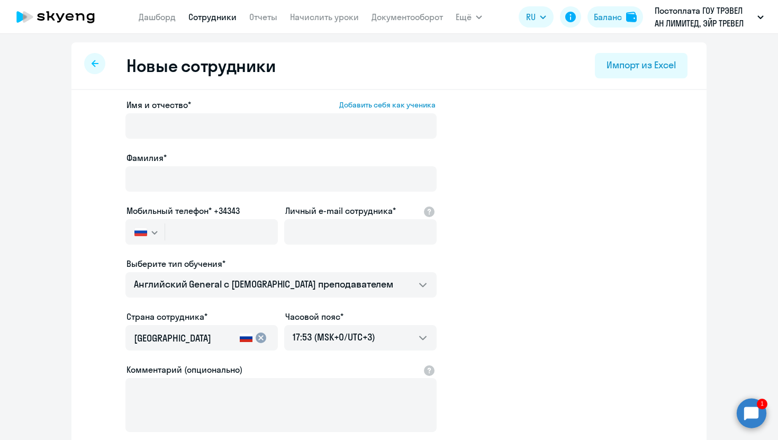
select select "30"
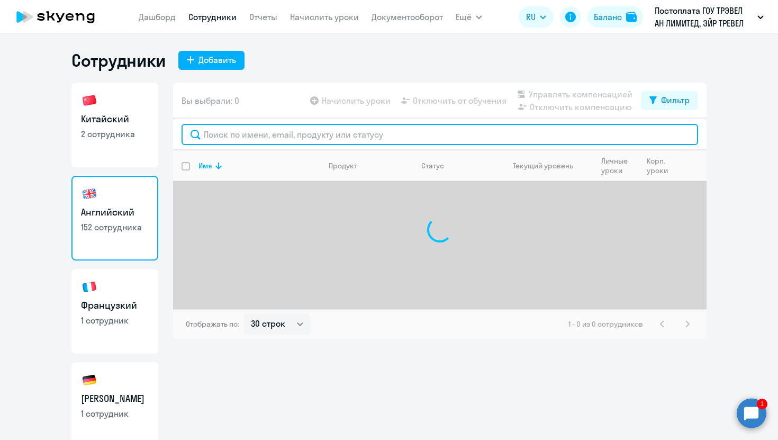
click at [237, 128] on input "text" at bounding box center [440, 134] width 517 height 21
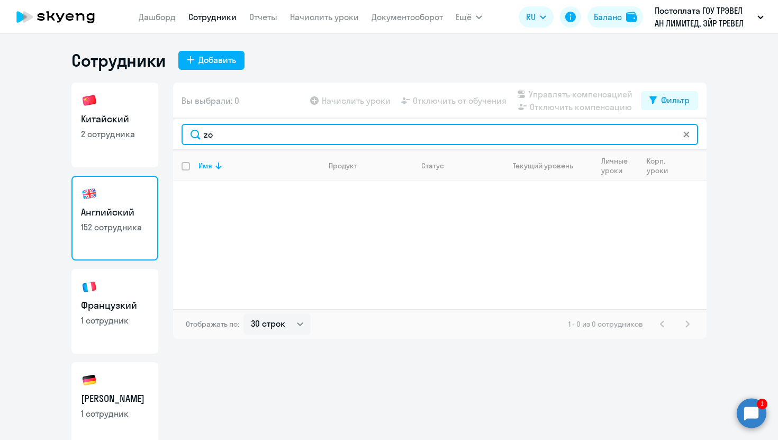
type input "z"
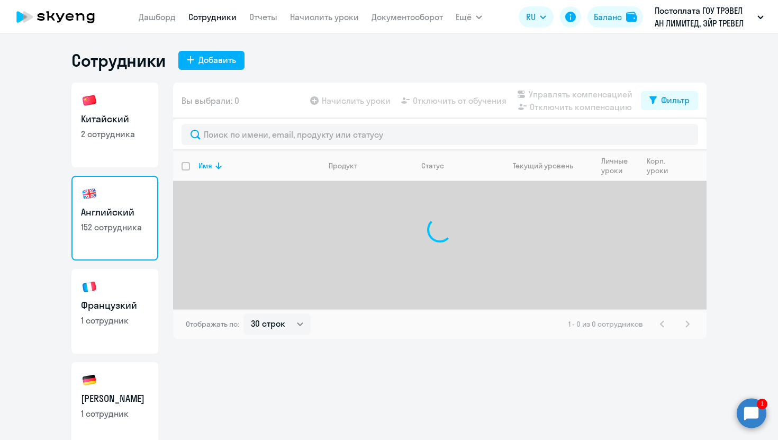
click at [747, 416] on circle at bounding box center [752, 413] width 30 height 30
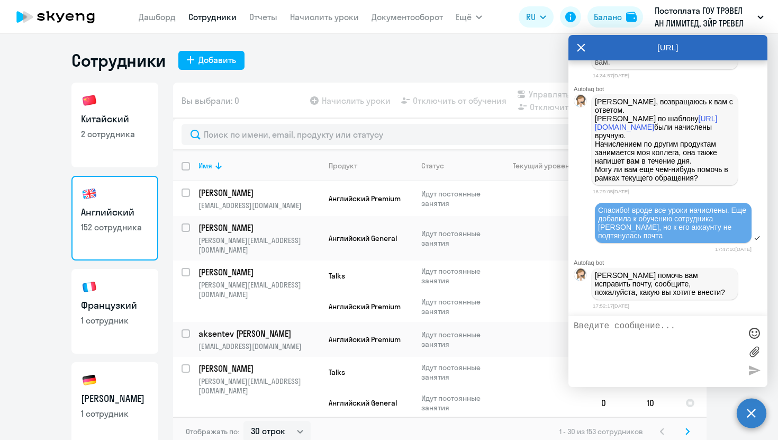
scroll to position [61468, 0]
click at [650, 345] on textarea at bounding box center [657, 351] width 167 height 60
paste textarea "[PERSON_NAME][EMAIL_ADDRESS][DOMAIN_NAME]"
type textarea "[PERSON_NAME][EMAIL_ADDRESS][DOMAIN_NAME]"
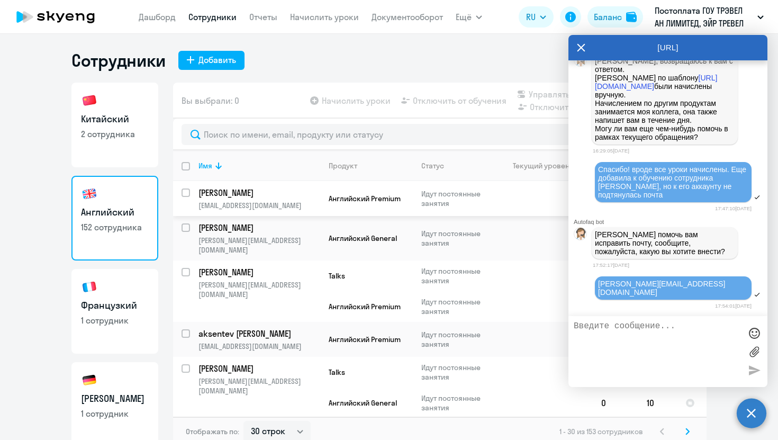
scroll to position [61502, 0]
click at [585, 44] on icon at bounding box center [581, 47] width 8 height 25
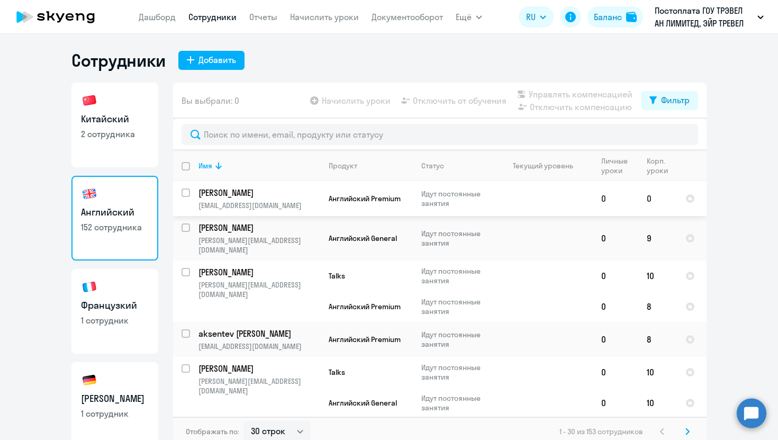
click at [224, 196] on p "Зорина Александра Борисовна" at bounding box center [259, 193] width 120 height 12
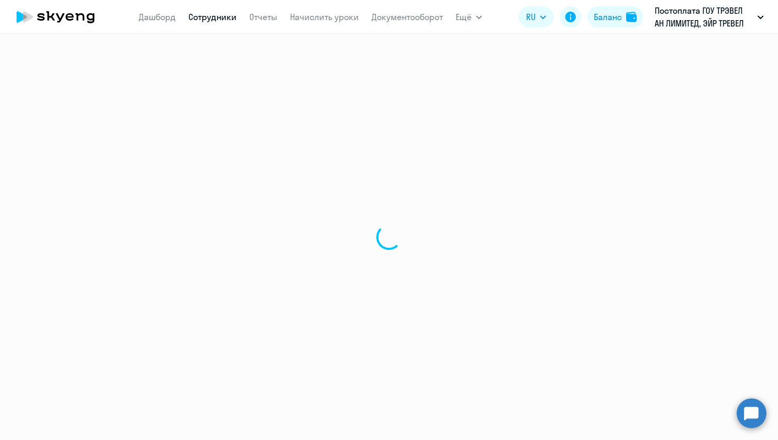
select select "english"
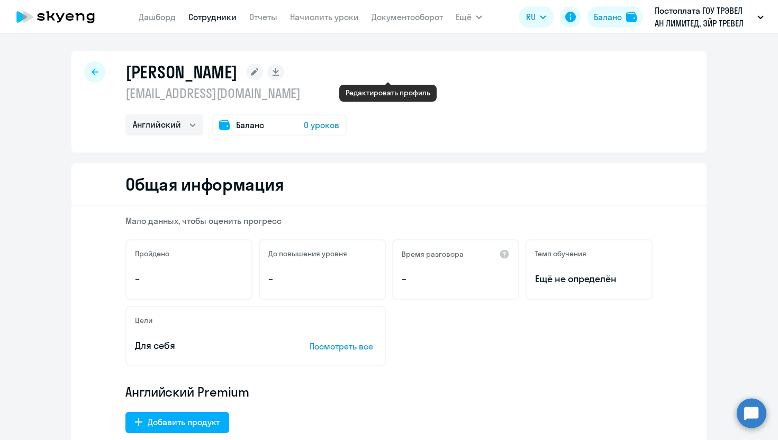
click at [263, 70] on rect at bounding box center [254, 72] width 17 height 17
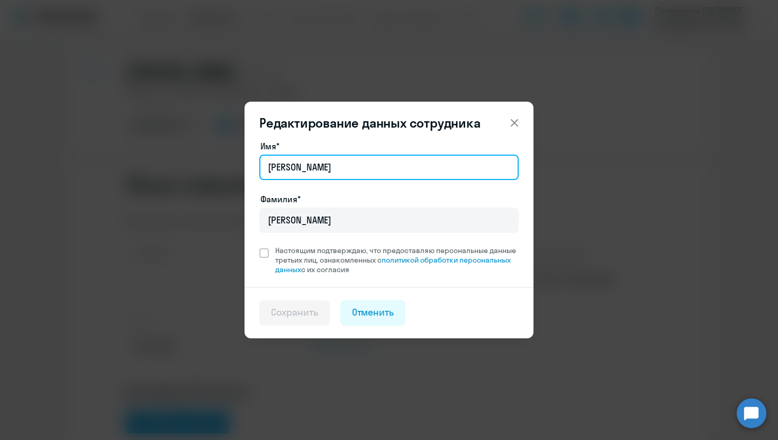
drag, startPoint x: 398, startPoint y: 167, endPoint x: 234, endPoint y: 158, distance: 164.9
click at [234, 158] on div "Редактирование данных сотрудника Имя* Александра Борисовна Фамилия* Зорина Наст…" at bounding box center [389, 220] width 513 height 297
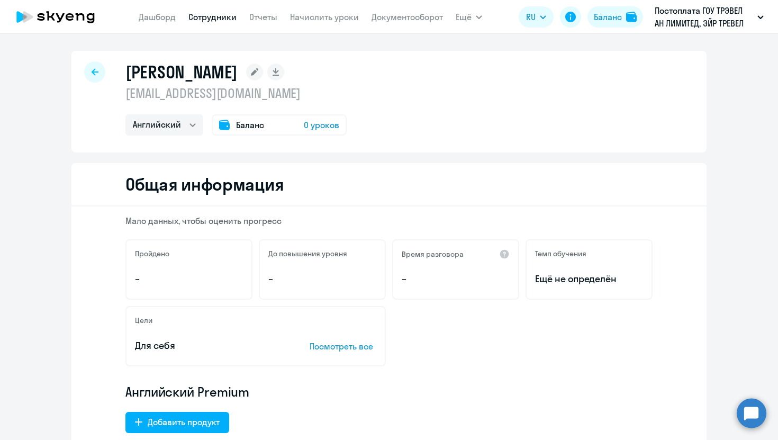
click at [263, 69] on rect at bounding box center [254, 72] width 17 height 17
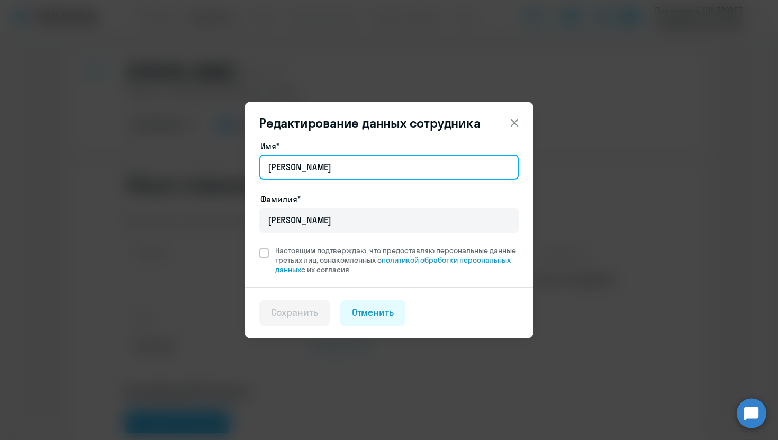
drag, startPoint x: 389, startPoint y: 175, endPoint x: 317, endPoint y: 173, distance: 72.1
click at [317, 173] on input "Александра Борисовна" at bounding box center [388, 167] width 259 height 25
type input "А"
paste input "aleksandra.zorina@mego.travel"
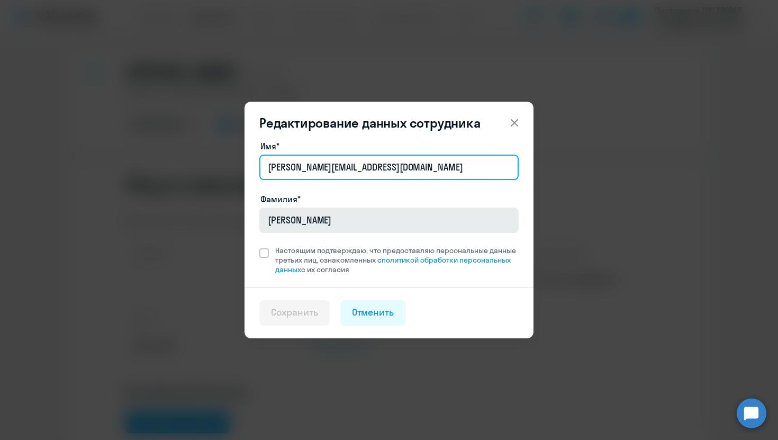
type input "aleksandra.zorina@mego.travel"
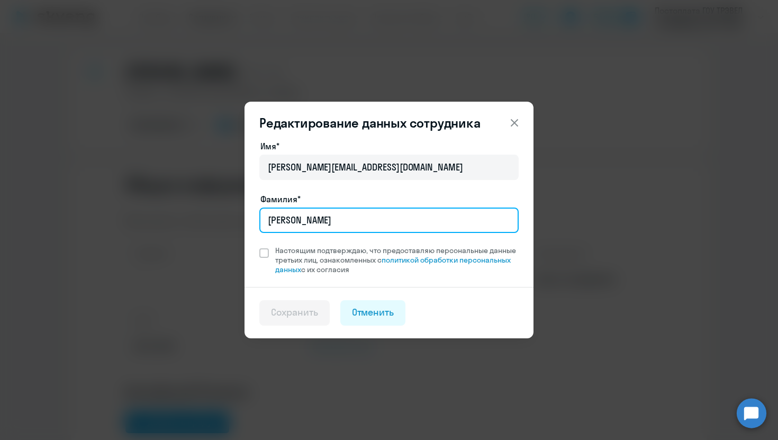
click at [359, 216] on div "Фамилия* Зорина" at bounding box center [388, 215] width 259 height 44
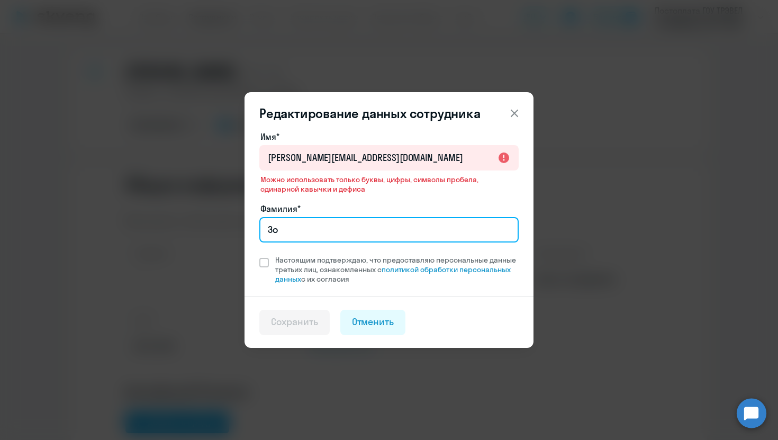
type input "З"
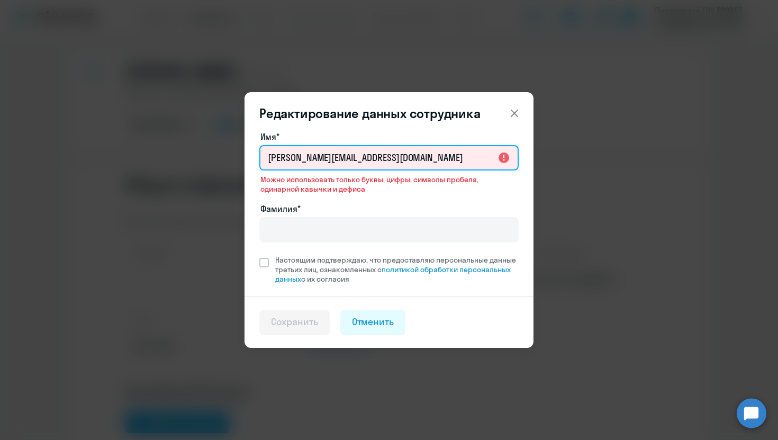
click at [441, 161] on input "aleksandra.zorina@mego.travel" at bounding box center [388, 157] width 259 height 25
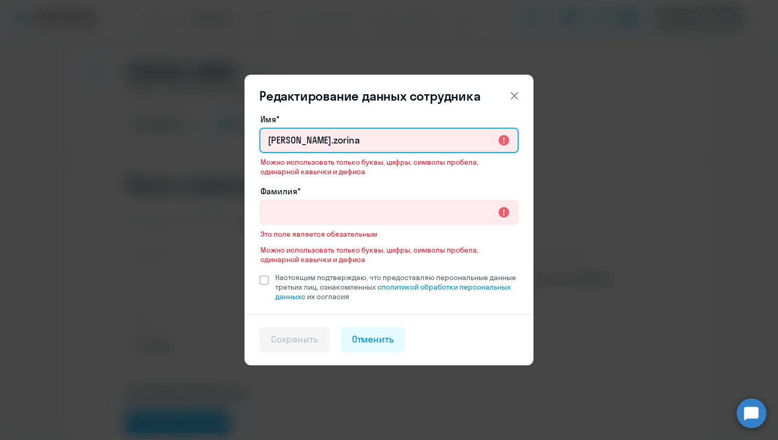
drag, startPoint x: 389, startPoint y: 139, endPoint x: 324, endPoint y: 141, distance: 65.2
click at [324, 141] on input "aleksandra.zorina" at bounding box center [388, 140] width 259 height 25
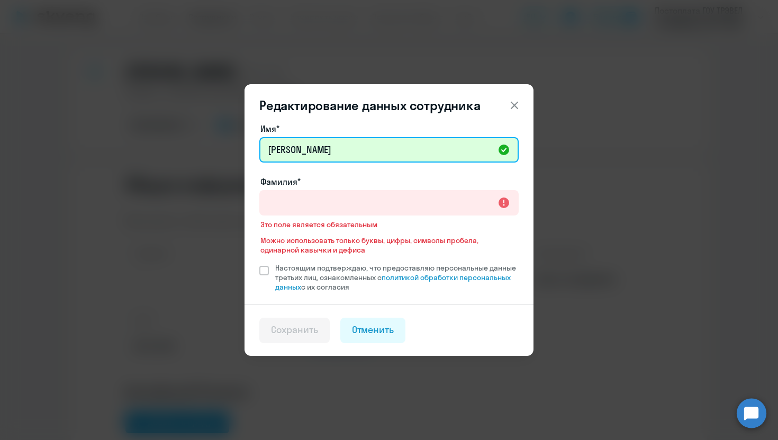
type input "aleksandra"
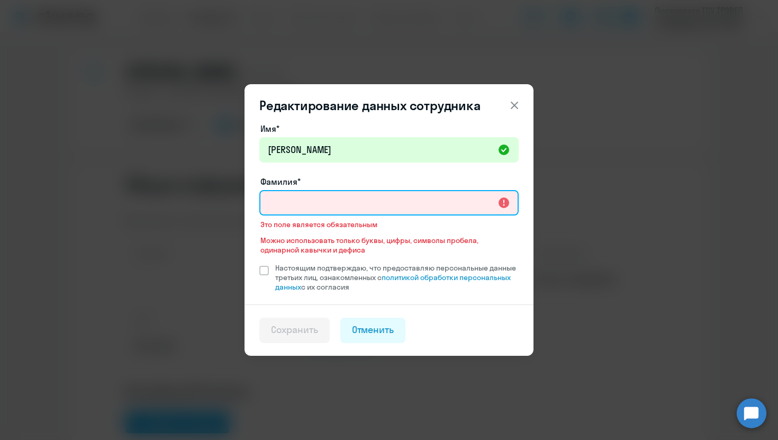
click at [310, 202] on input "Фамилия*" at bounding box center [388, 202] width 259 height 25
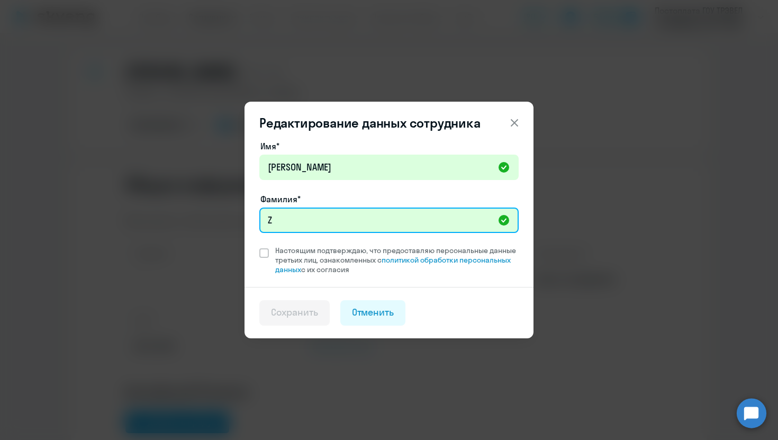
paste input "orina"
type input "Zorina"
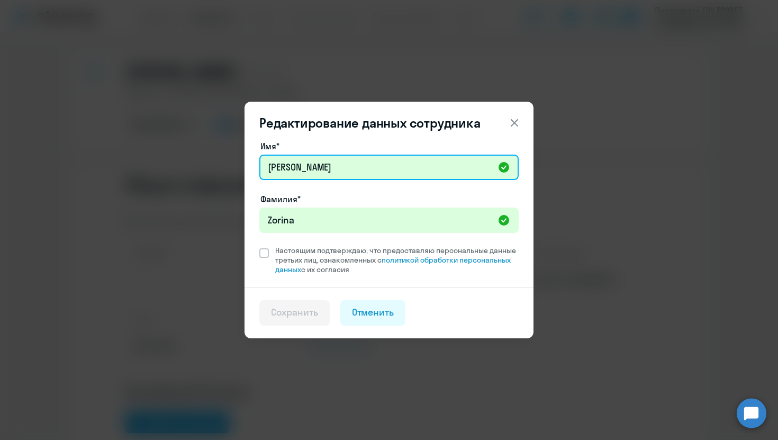
click at [271, 166] on input "aleksandra" at bounding box center [388, 167] width 259 height 25
type input "Aleksandra"
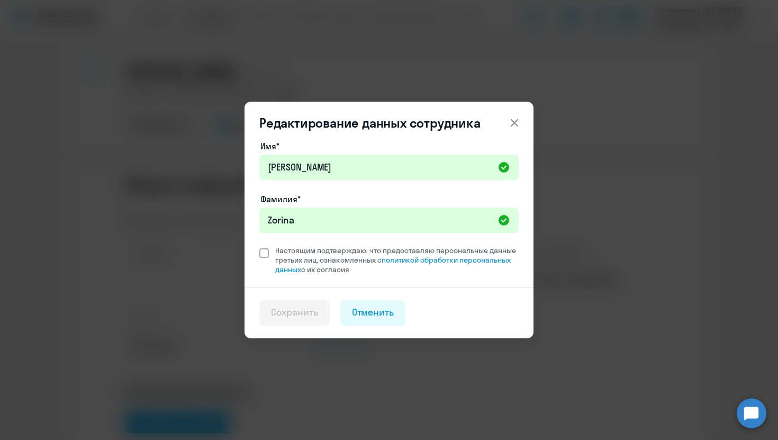
click at [262, 248] on span at bounding box center [264, 253] width 10 height 10
click at [259, 246] on input "Настоящим подтверждаю, что предоставляю персональные данные третьих лиц, ознако…" at bounding box center [259, 245] width 1 height 1
checkbox input "true"
click at [283, 314] on div "Сохранить" at bounding box center [294, 313] width 47 height 14
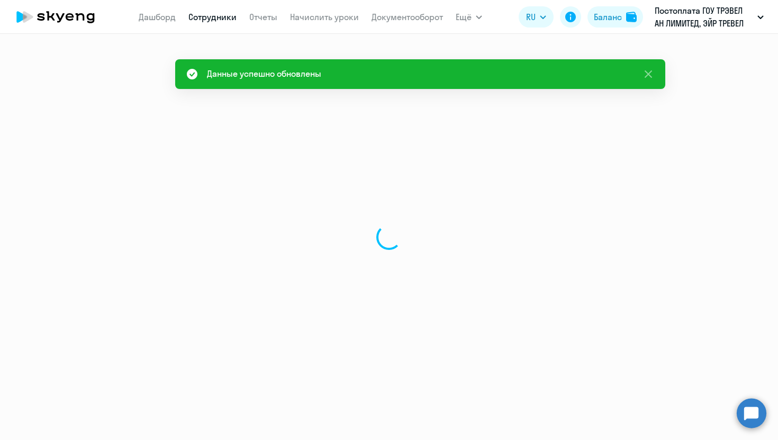
select select "english"
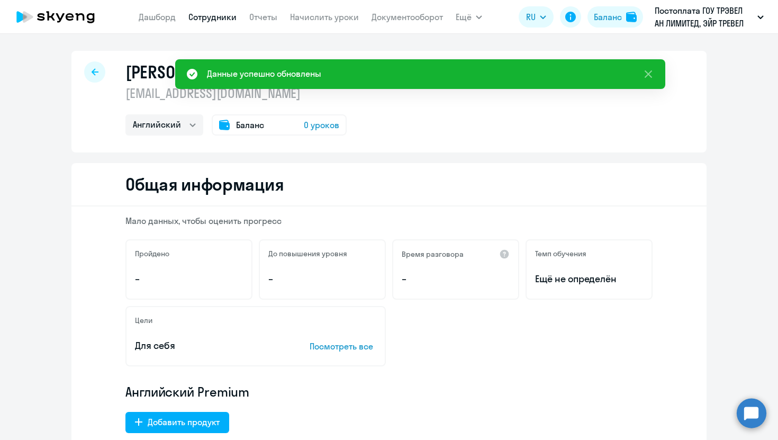
click at [100, 70] on div at bounding box center [94, 71] width 21 height 21
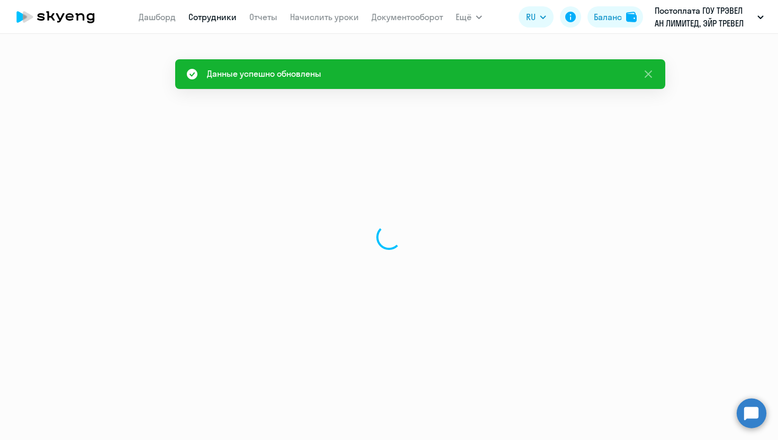
select select "30"
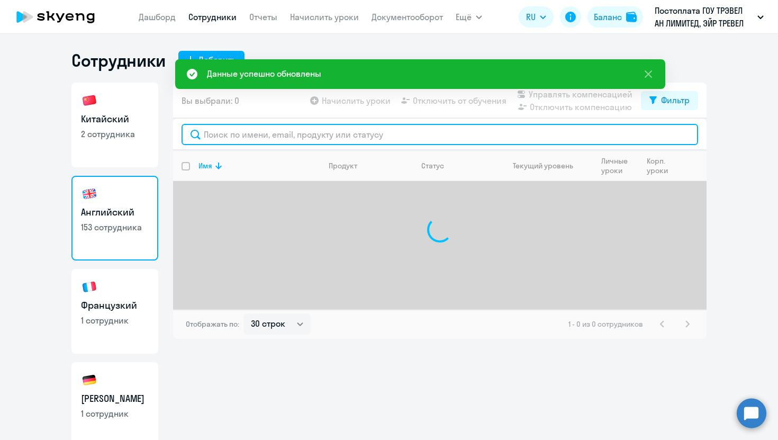
click at [278, 138] on input "text" at bounding box center [440, 134] width 517 height 21
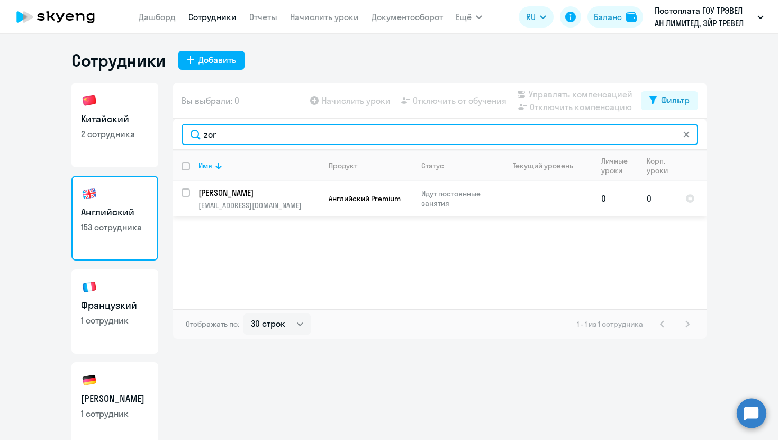
type input "zor"
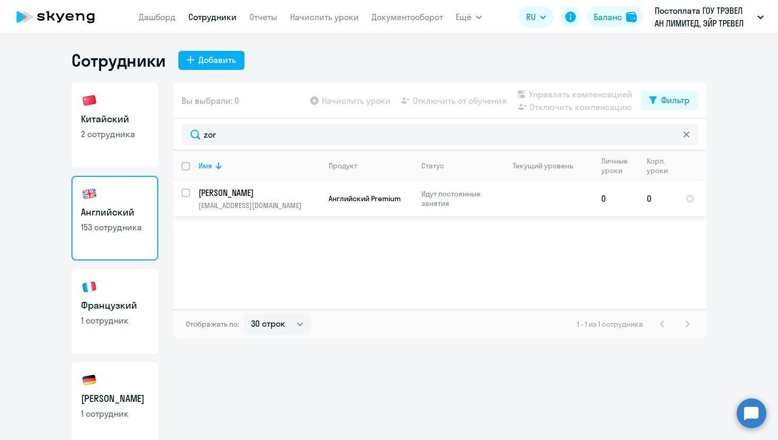
click at [182, 191] on input "select row 2434261" at bounding box center [192, 199] width 21 height 21
checkbox input "true"
click at [365, 104] on span "Начислить уроки" at bounding box center [356, 100] width 69 height 13
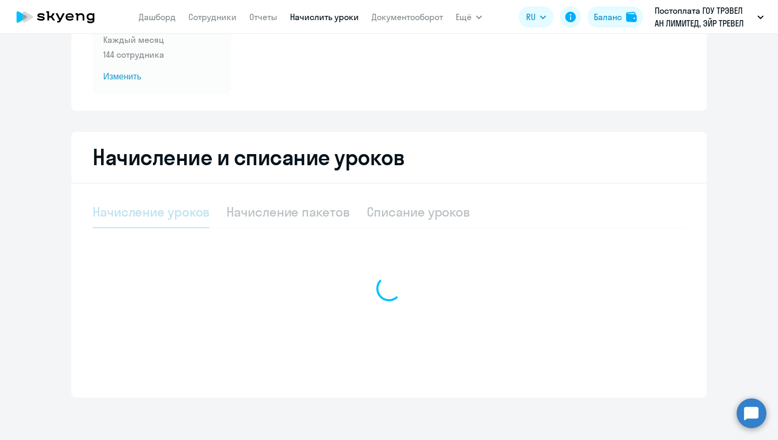
select select "10"
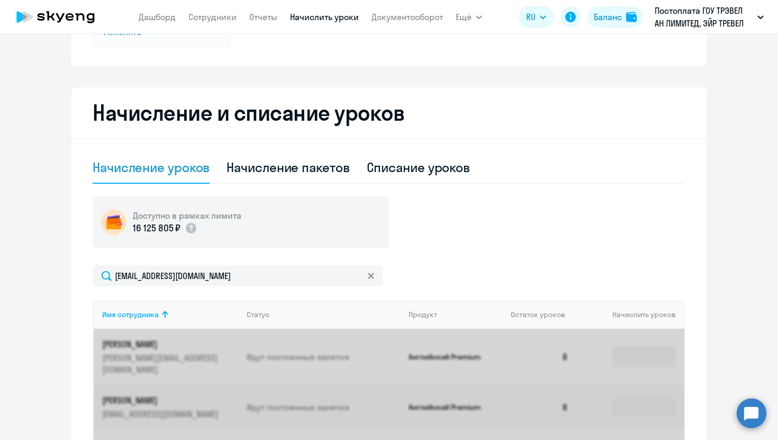
scroll to position [263, 0]
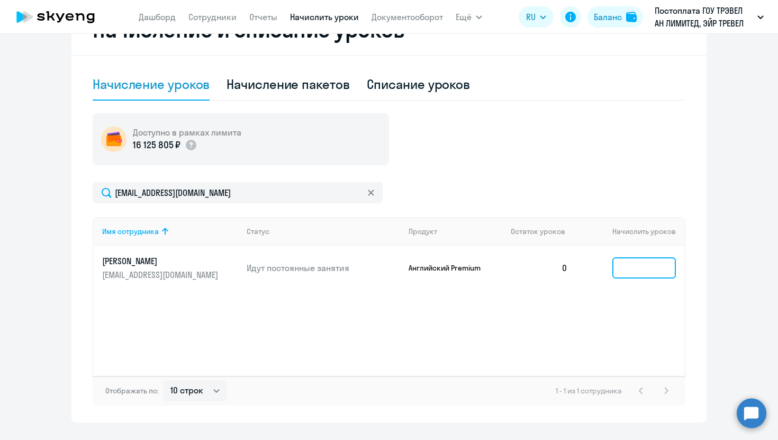
click at [638, 259] on input at bounding box center [645, 267] width 64 height 21
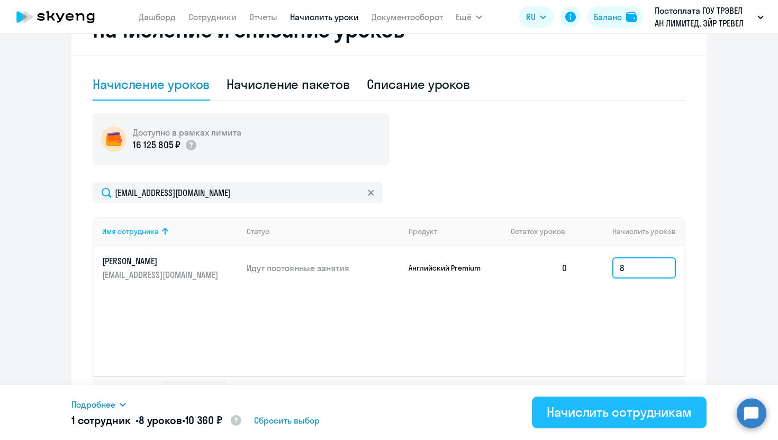
type input "8"
click at [621, 407] on div "Начислить сотрудникам" at bounding box center [619, 412] width 145 height 17
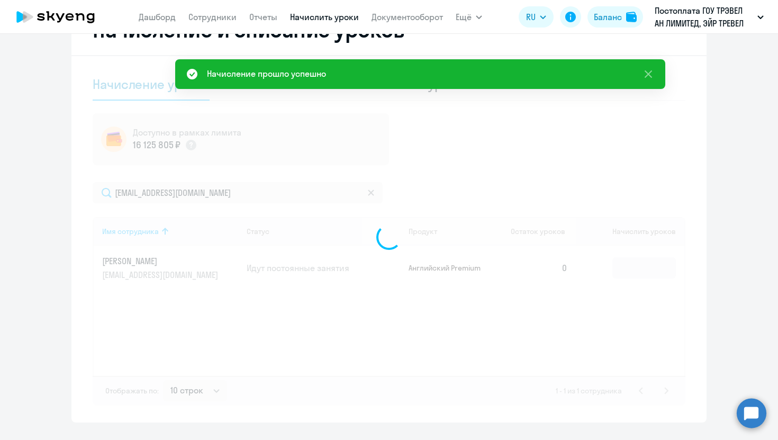
scroll to position [0, 0]
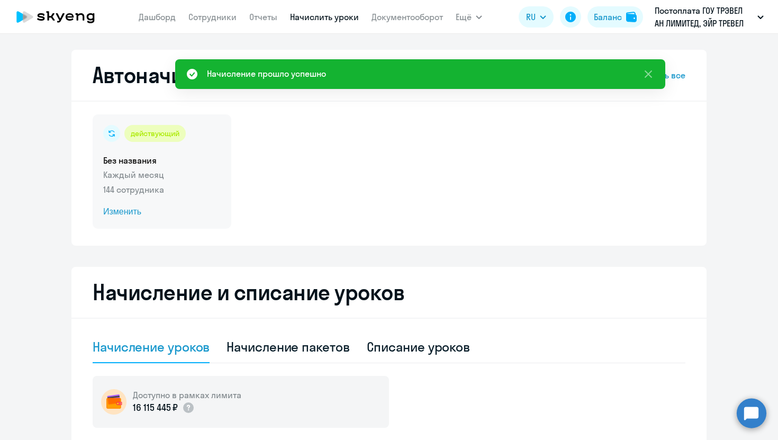
click at [126, 213] on span "Изменить" at bounding box center [162, 211] width 118 height 13
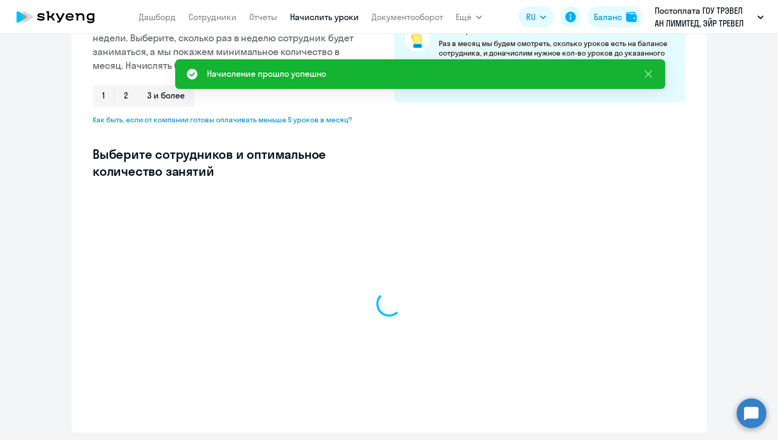
select select "10"
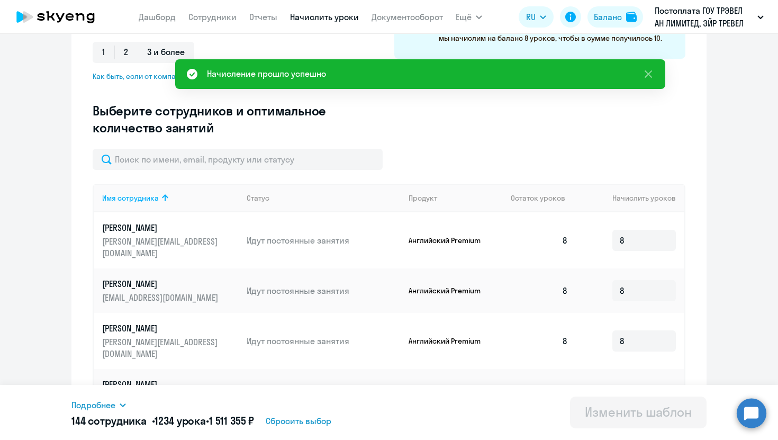
scroll to position [243, 0]
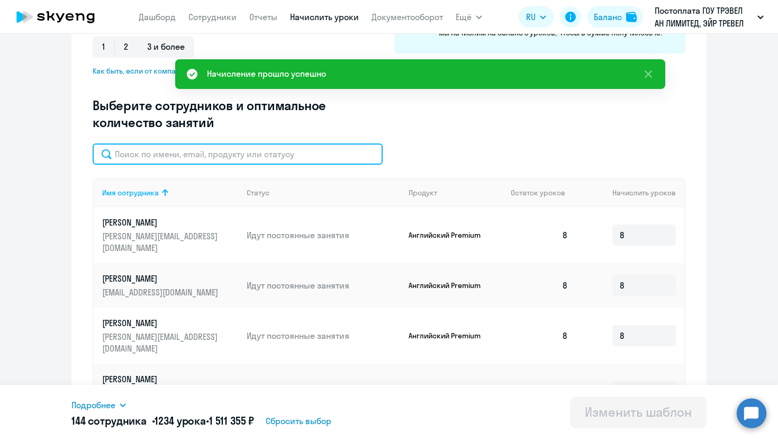
click at [275, 156] on input "text" at bounding box center [238, 154] width 290 height 21
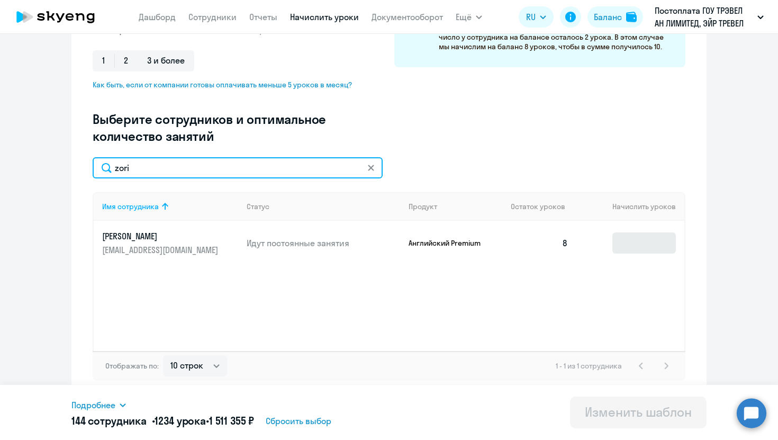
scroll to position [229, 0]
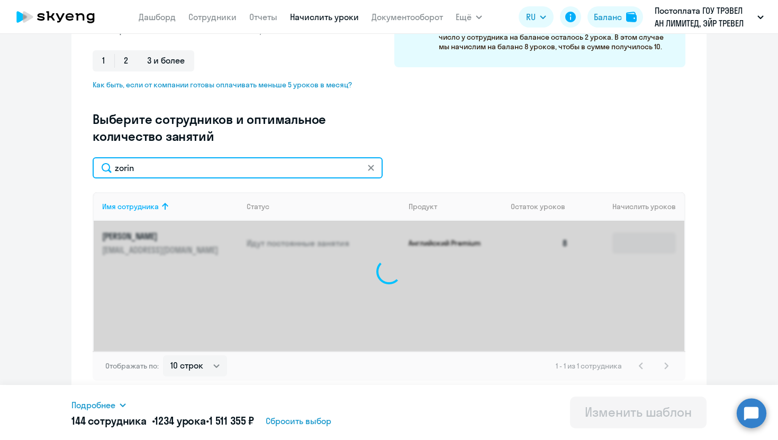
type input "zorin"
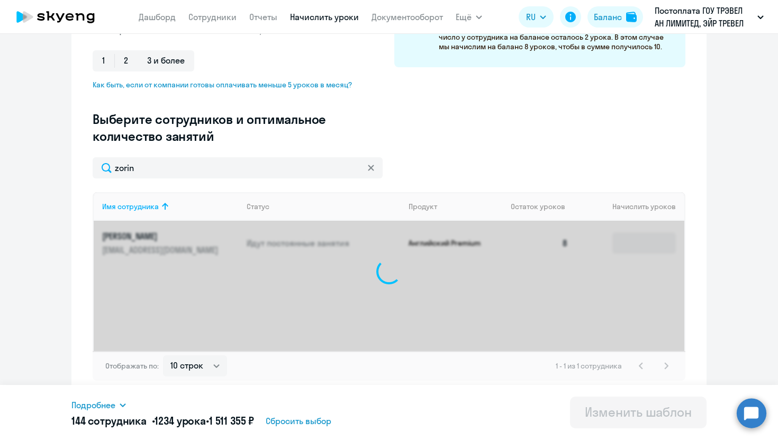
click at [646, 243] on div at bounding box center [389, 271] width 591 height 159
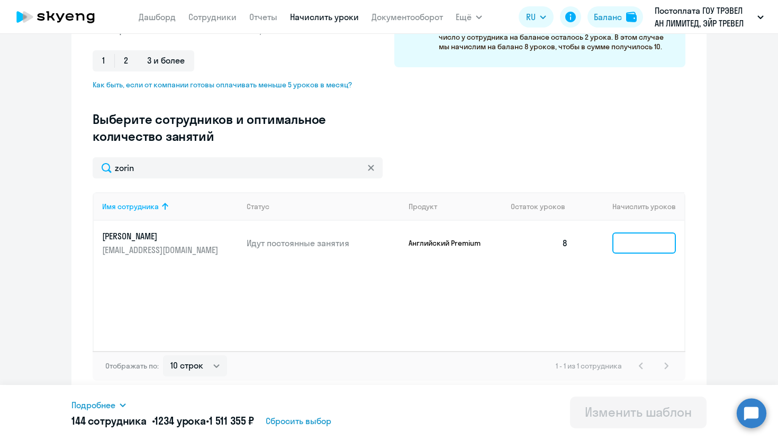
click at [644, 243] on input at bounding box center [645, 242] width 64 height 21
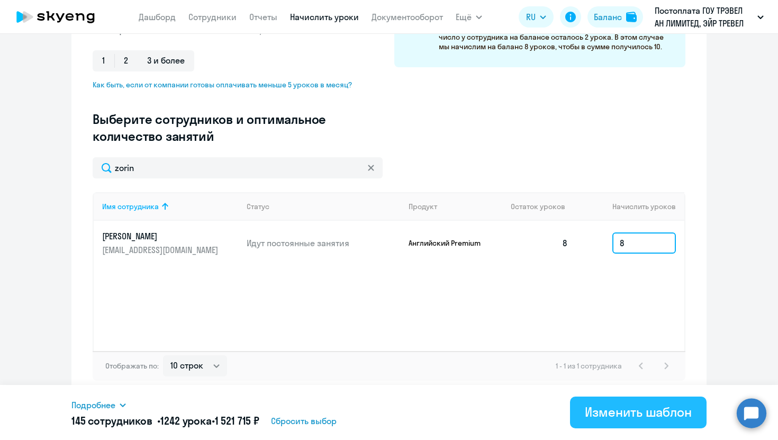
type input "8"
click at [624, 425] on button "Изменить шаблон" at bounding box center [638, 413] width 137 height 32
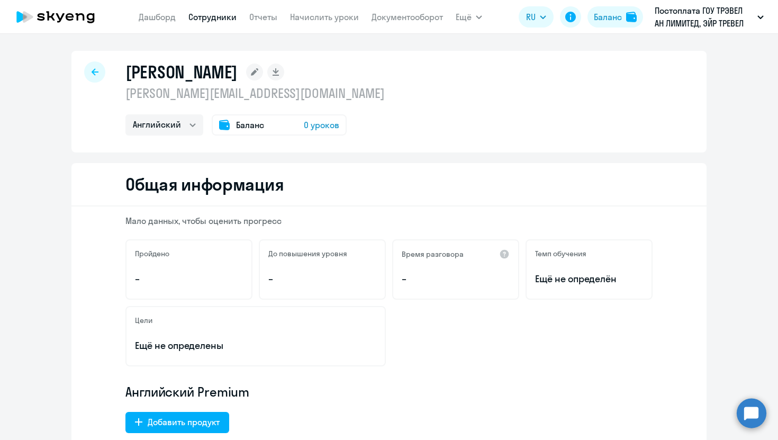
select select "english"
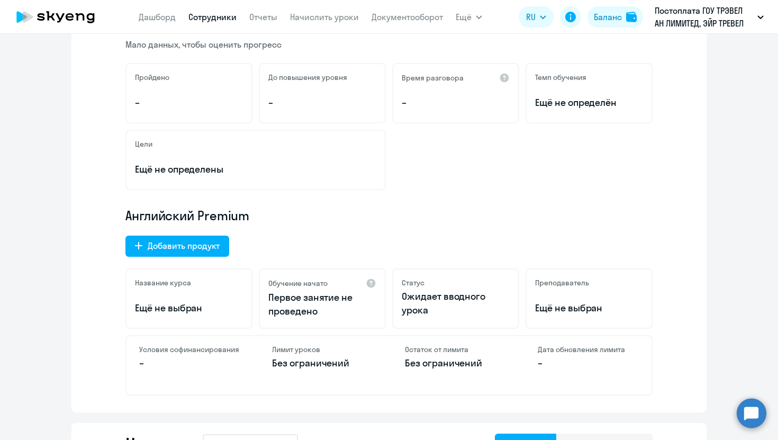
scroll to position [177, 0]
click at [199, 239] on div "Добавить продукт" at bounding box center [184, 245] width 72 height 13
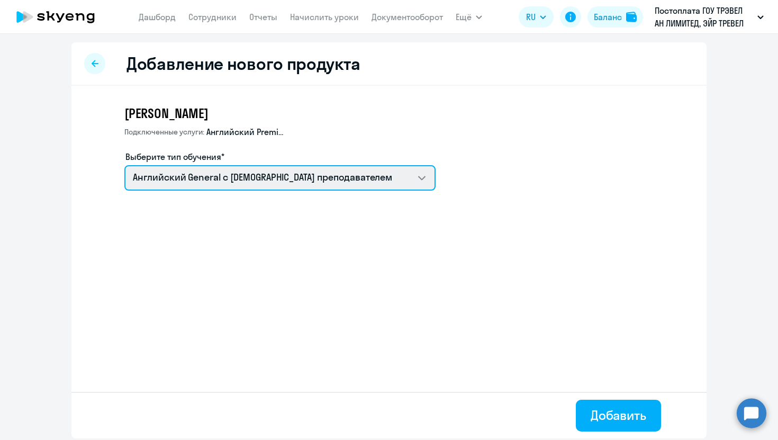
click at [314, 174] on select "Screening Test Английский General с русскоговорящим преподавателем Английский G…" at bounding box center [279, 177] width 311 height 25
select select "english_adult_not_native_speaker_talks_15min"
click at [124, 165] on select "Screening Test Английский General с русскоговорящим преподавателем Английский G…" at bounding box center [279, 177] width 311 height 25
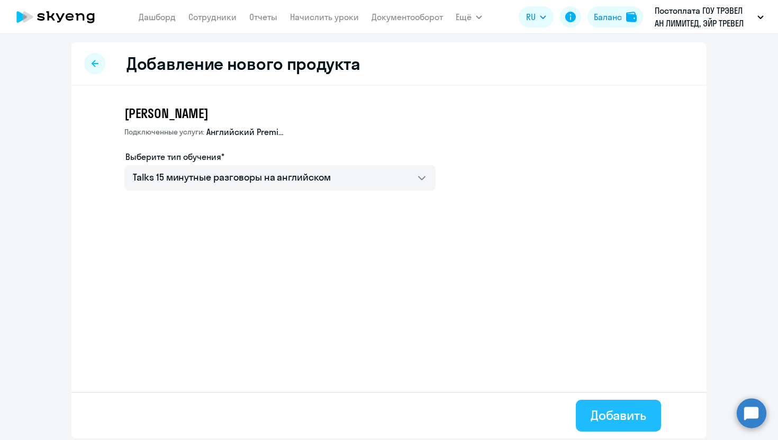
click at [624, 413] on div "Добавить" at bounding box center [619, 415] width 56 height 17
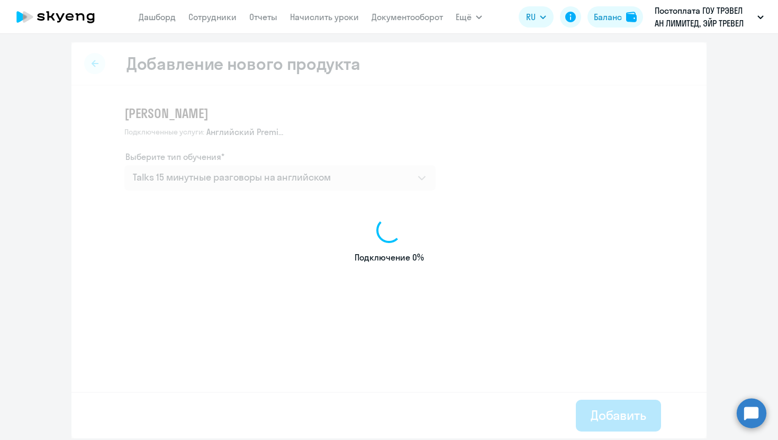
select select "english"
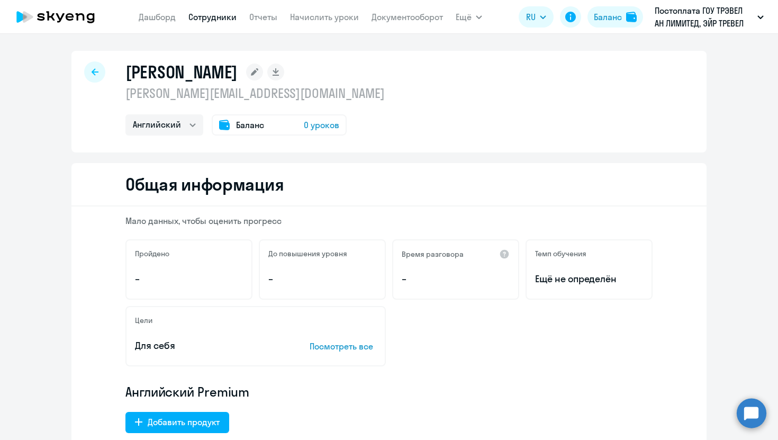
select select "english"
click at [263, 69] on rect at bounding box center [254, 72] width 17 height 17
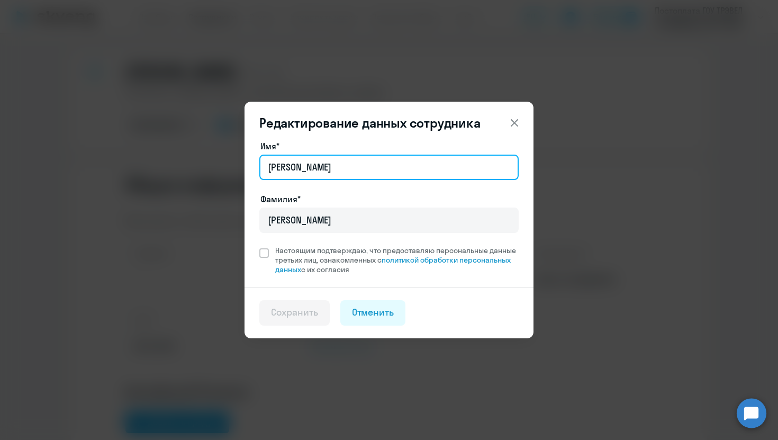
drag, startPoint x: 370, startPoint y: 163, endPoint x: 234, endPoint y: 163, distance: 136.1
click at [234, 163] on div "Редактирование данных сотрудника Имя* Анна Сергеевна Фамилия* Логинова Настоящи…" at bounding box center [389, 220] width 513 height 297
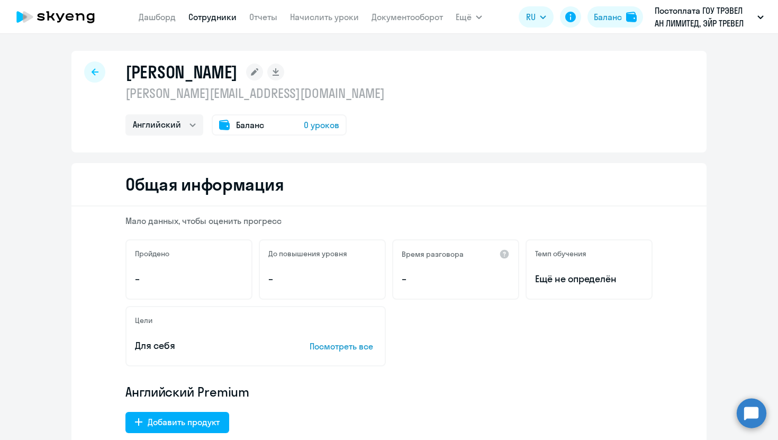
click at [263, 71] on rect at bounding box center [254, 72] width 17 height 17
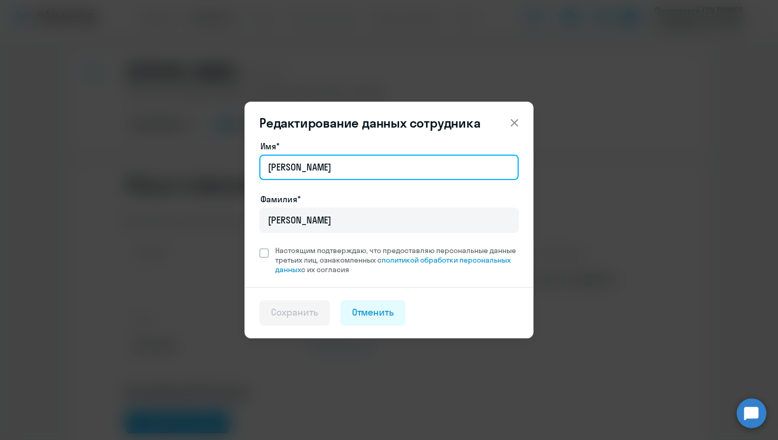
drag, startPoint x: 353, startPoint y: 163, endPoint x: 315, endPoint y: 159, distance: 37.8
click at [315, 160] on input "Анна Сергеевна" at bounding box center [388, 167] width 259 height 25
type input "А"
type input "Anna"
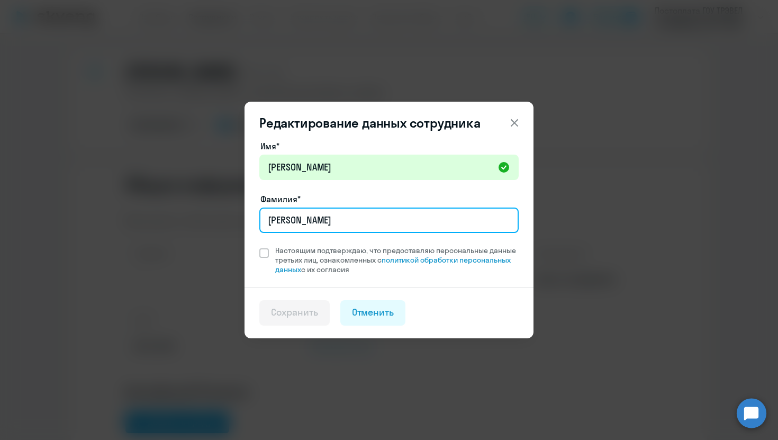
click at [317, 227] on input "Логинова" at bounding box center [388, 220] width 259 height 25
type input "Л"
type input "Loginova"
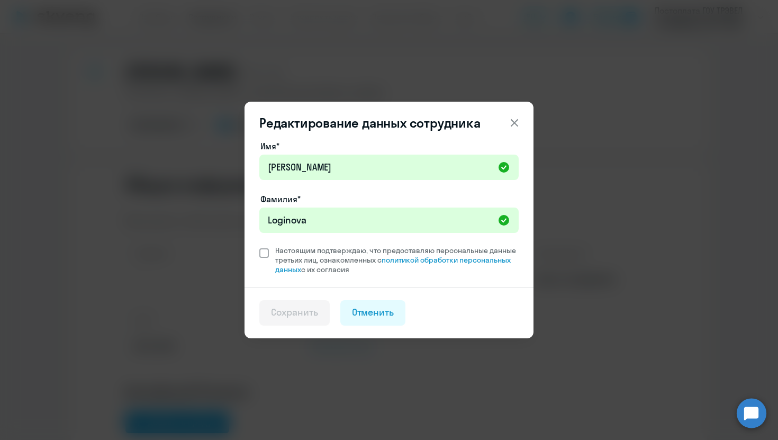
click at [268, 253] on span at bounding box center [264, 253] width 10 height 10
click at [259, 246] on input "Настоящим подтверждаю, что предоставляю персональные данные третьих лиц, ознако…" at bounding box center [259, 245] width 1 height 1
checkbox input "true"
click at [288, 311] on div "Сохранить" at bounding box center [294, 313] width 47 height 14
select select "english"
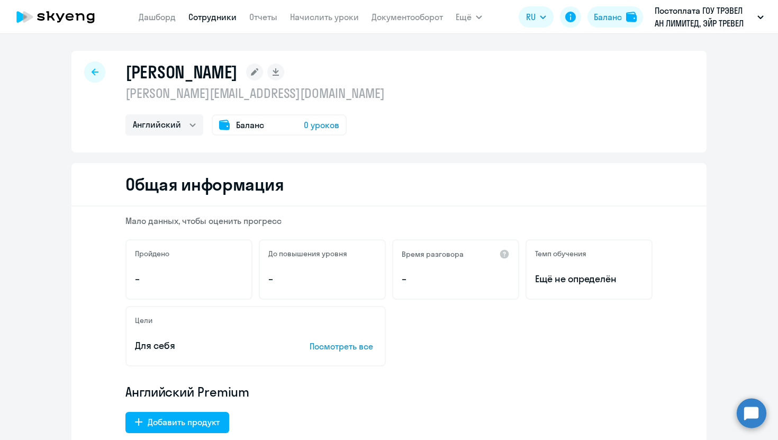
click at [202, 20] on link "Сотрудники" at bounding box center [213, 17] width 48 height 11
select select "30"
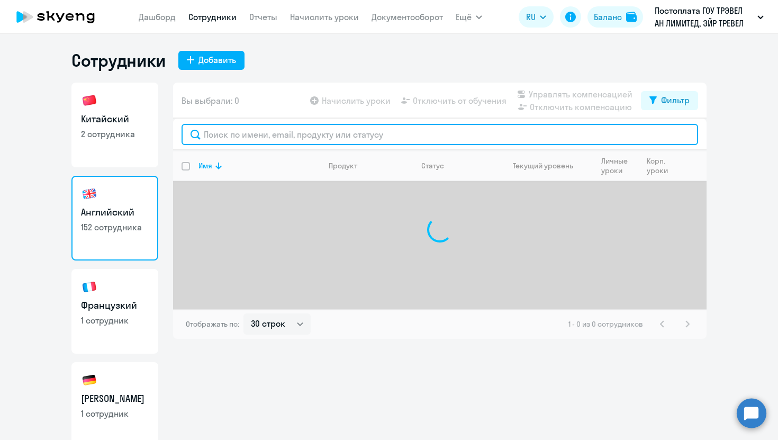
click at [229, 136] on input "text" at bounding box center [440, 134] width 517 height 21
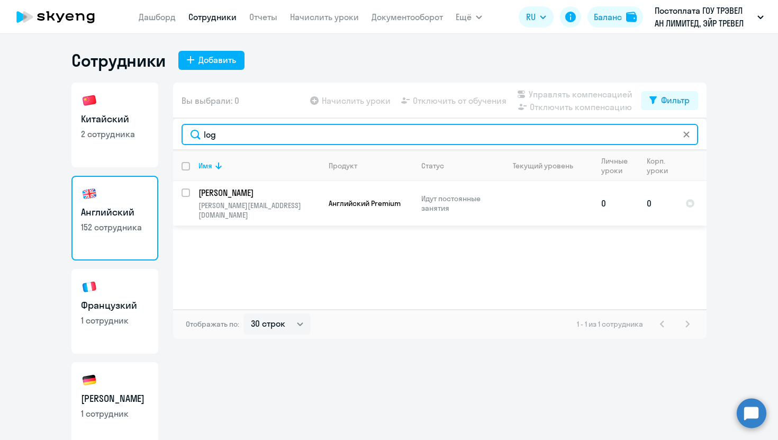
type input "log"
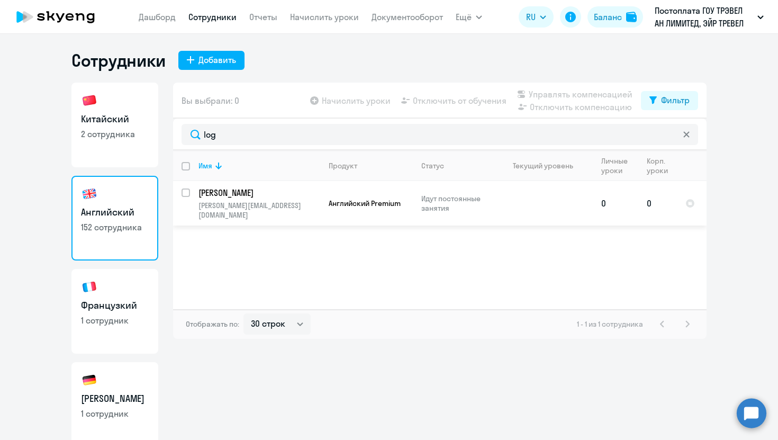
click at [187, 193] on input "select row 40016654" at bounding box center [192, 199] width 21 height 21
checkbox input "true"
click at [356, 96] on span "Начислить уроки" at bounding box center [356, 100] width 69 height 13
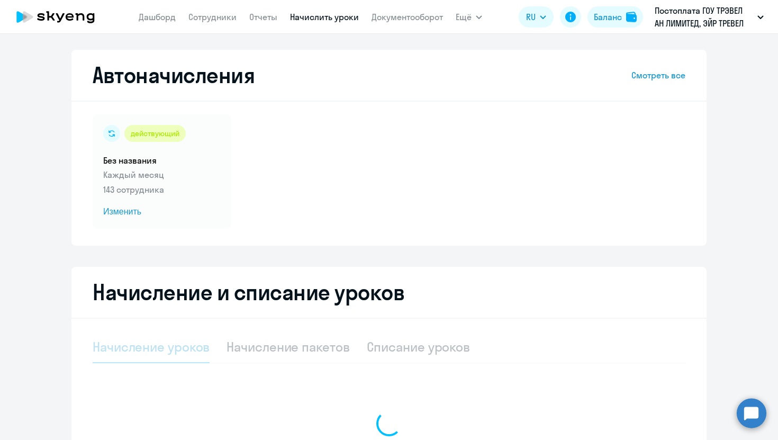
scroll to position [135, 0]
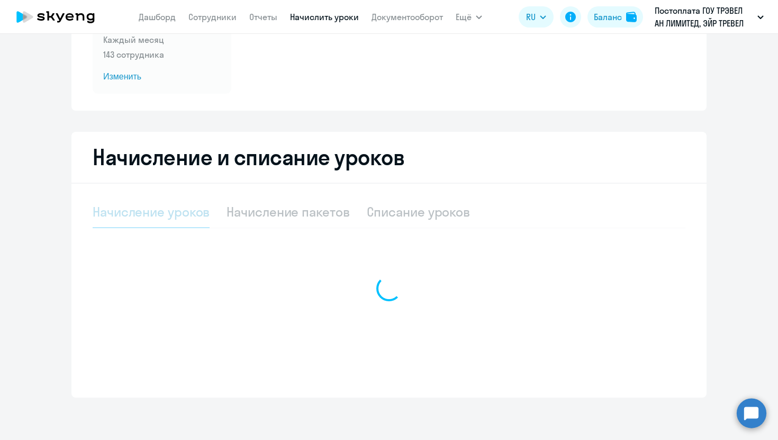
select select "10"
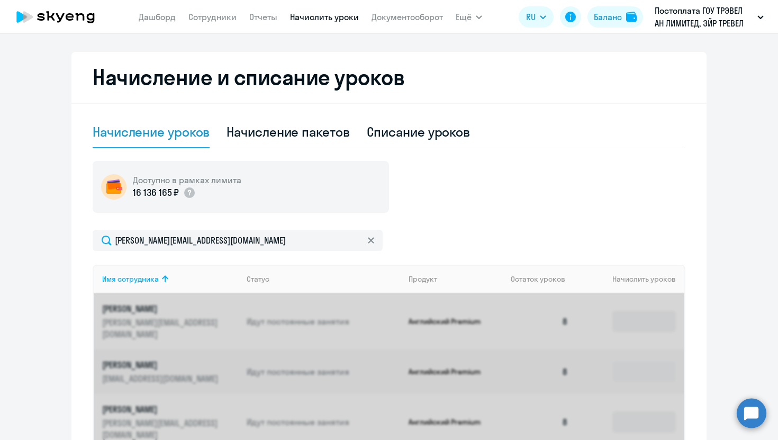
scroll to position [217, 0]
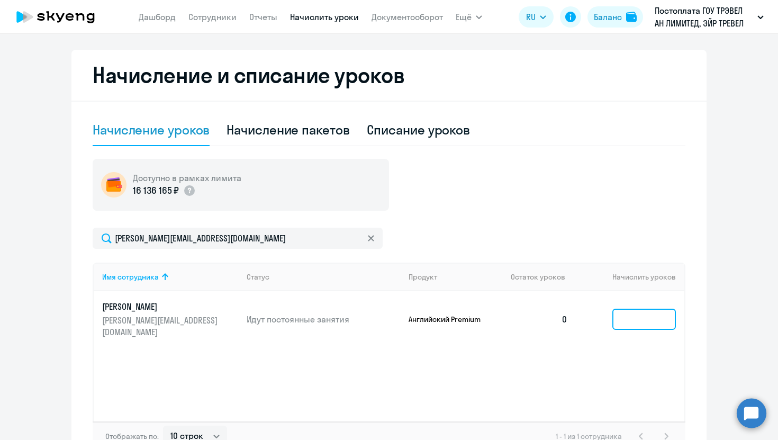
click at [637, 321] on input at bounding box center [645, 319] width 64 height 21
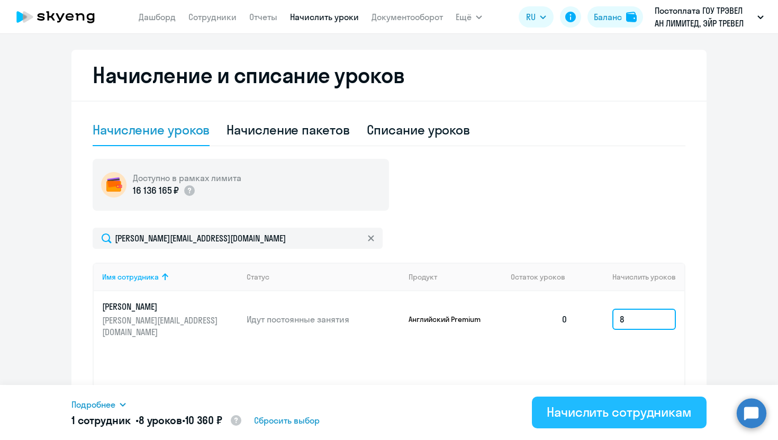
type input "8"
click at [613, 406] on div "Начислить сотрудникам" at bounding box center [619, 412] width 145 height 17
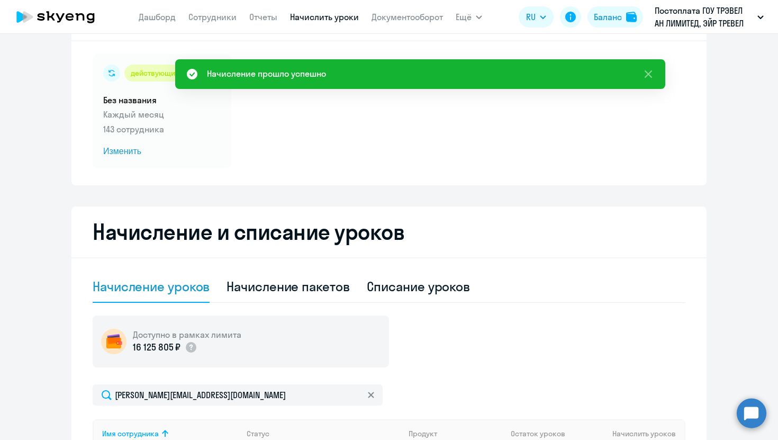
scroll to position [0, 0]
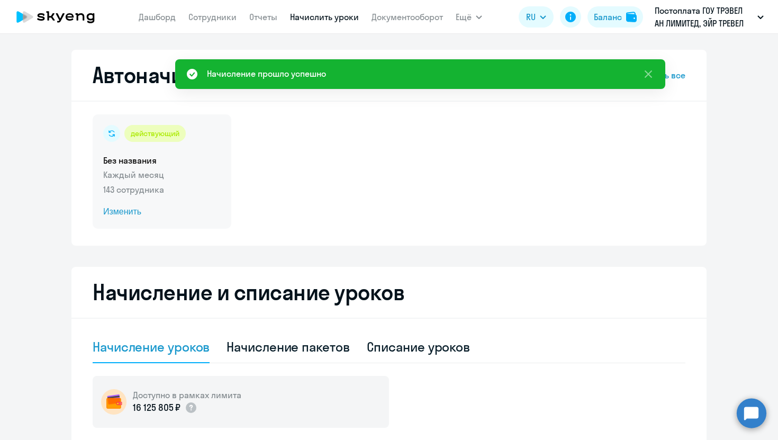
click at [119, 212] on span "Изменить" at bounding box center [162, 211] width 118 height 13
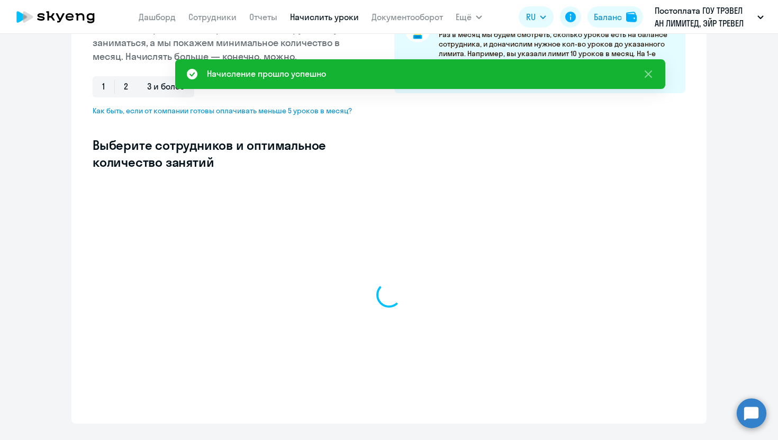
scroll to position [204, 0]
select select "10"
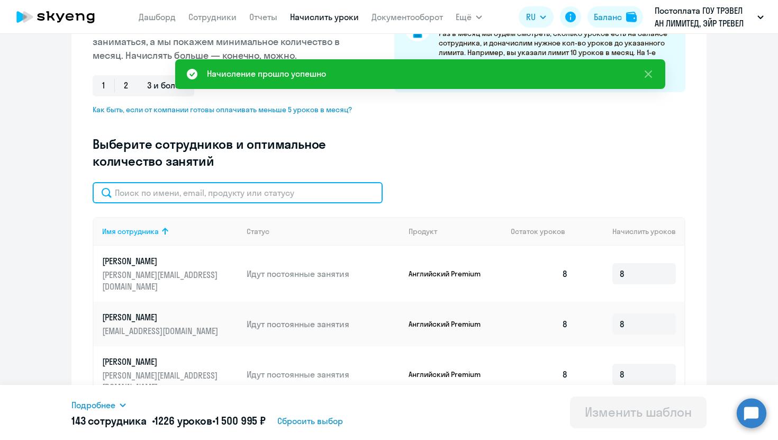
click at [228, 191] on input "text" at bounding box center [238, 192] width 290 height 21
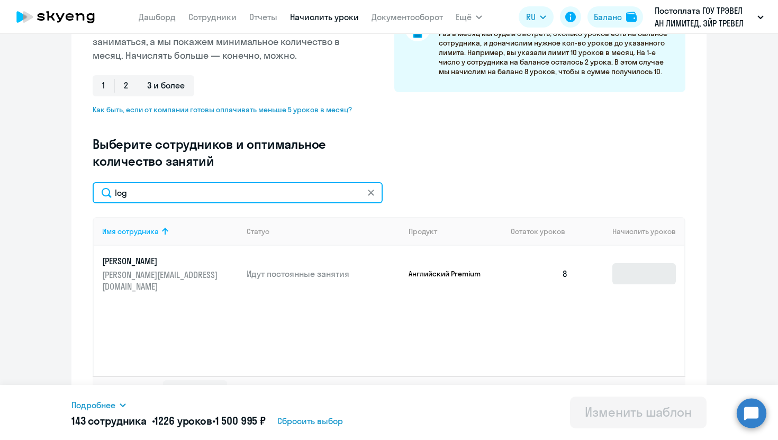
type input "log"
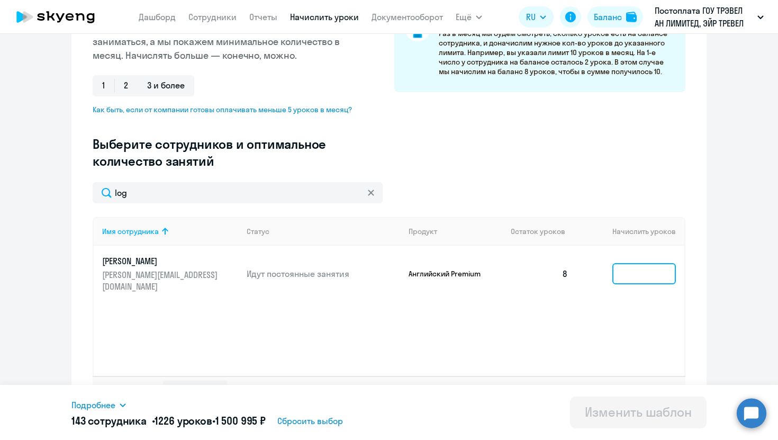
click at [632, 267] on input at bounding box center [645, 273] width 64 height 21
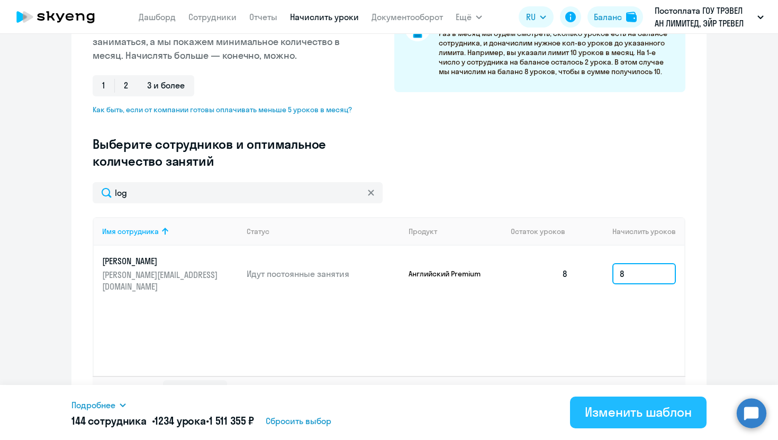
type input "8"
click at [609, 419] on div "Изменить шаблон" at bounding box center [638, 412] width 107 height 17
